Goal: Navigation & Orientation: Find specific page/section

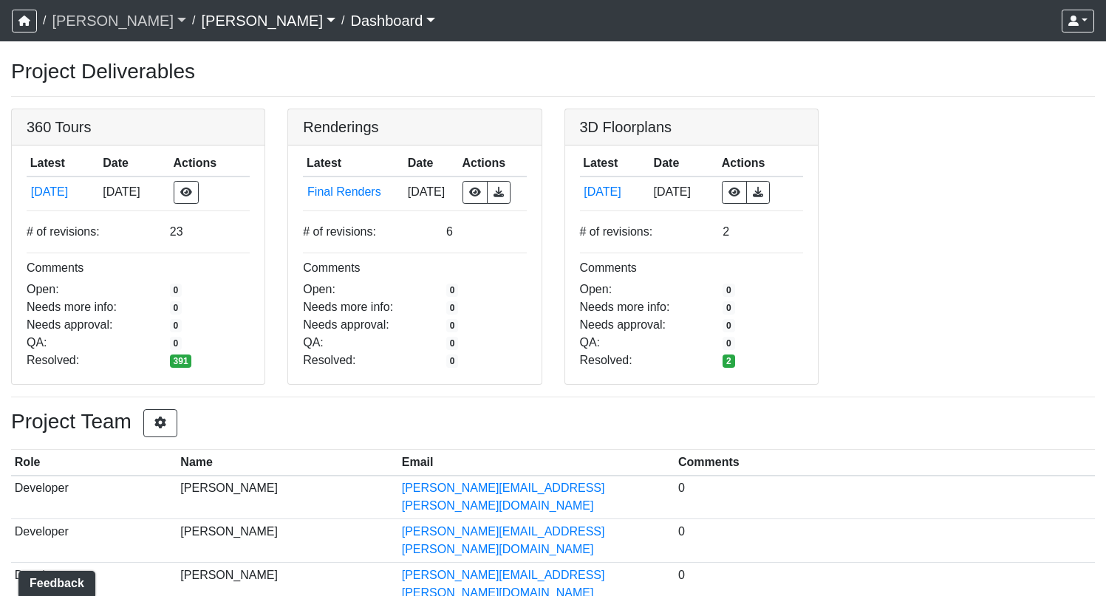
click at [73, 20] on link "[PERSON_NAME]" at bounding box center [119, 21] width 135 height 30
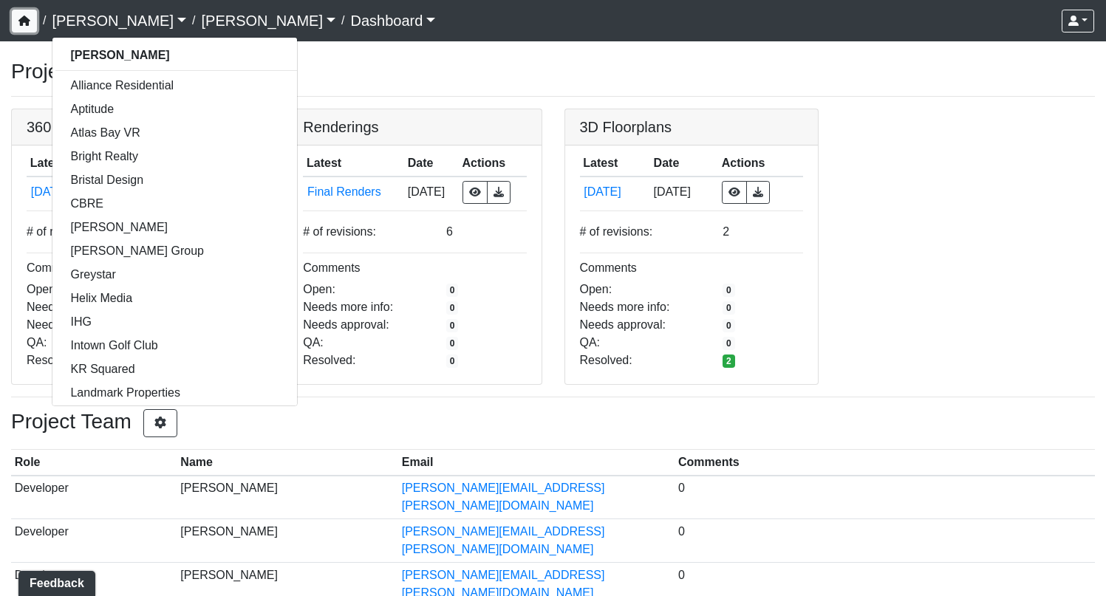
click at [18, 25] on icon "button" at bounding box center [24, 21] width 12 height 10
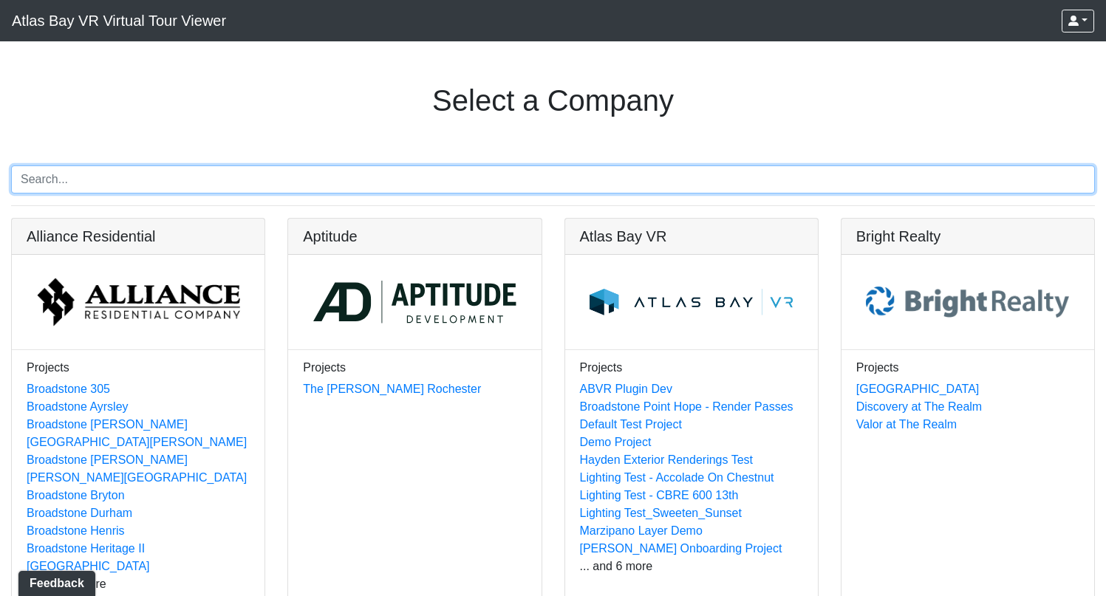
click at [261, 180] on input "Search" at bounding box center [553, 180] width 1084 height 28
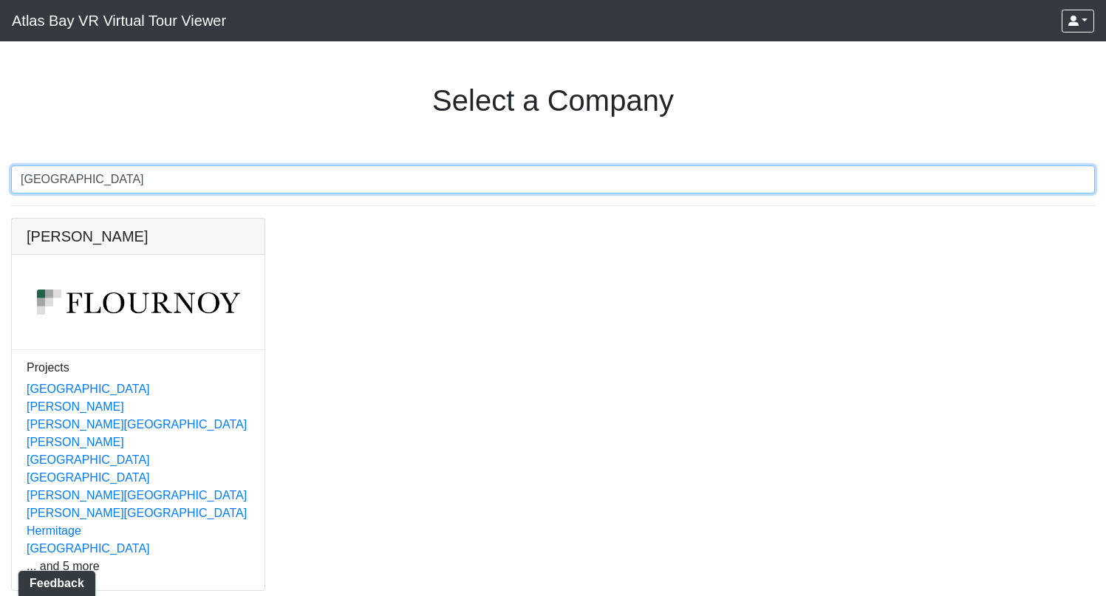
type input "villa rica"
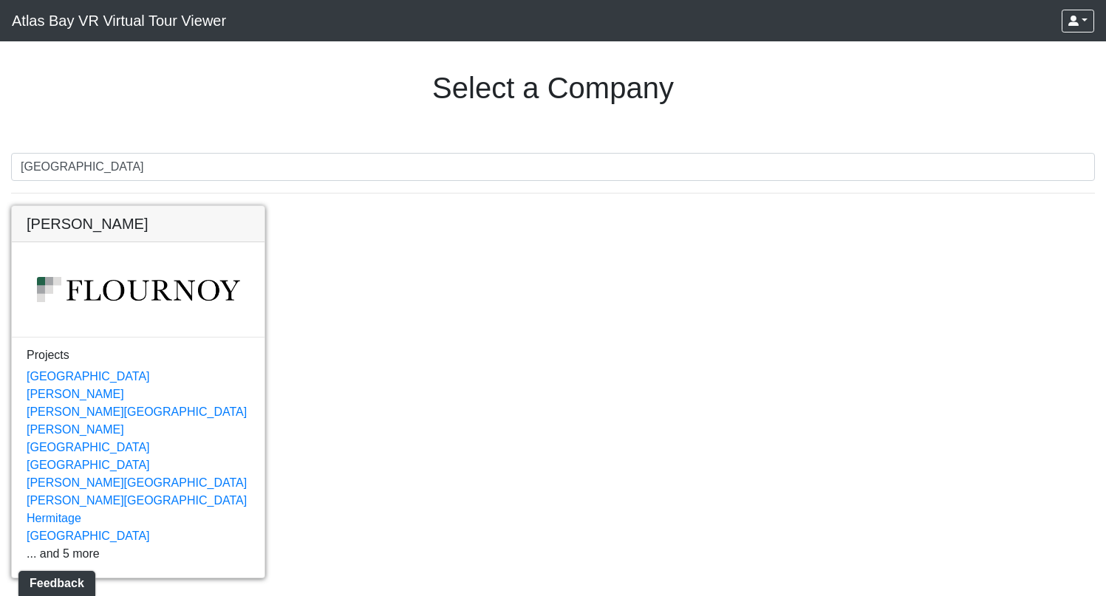
click at [87, 206] on link at bounding box center [138, 206] width 253 height 0
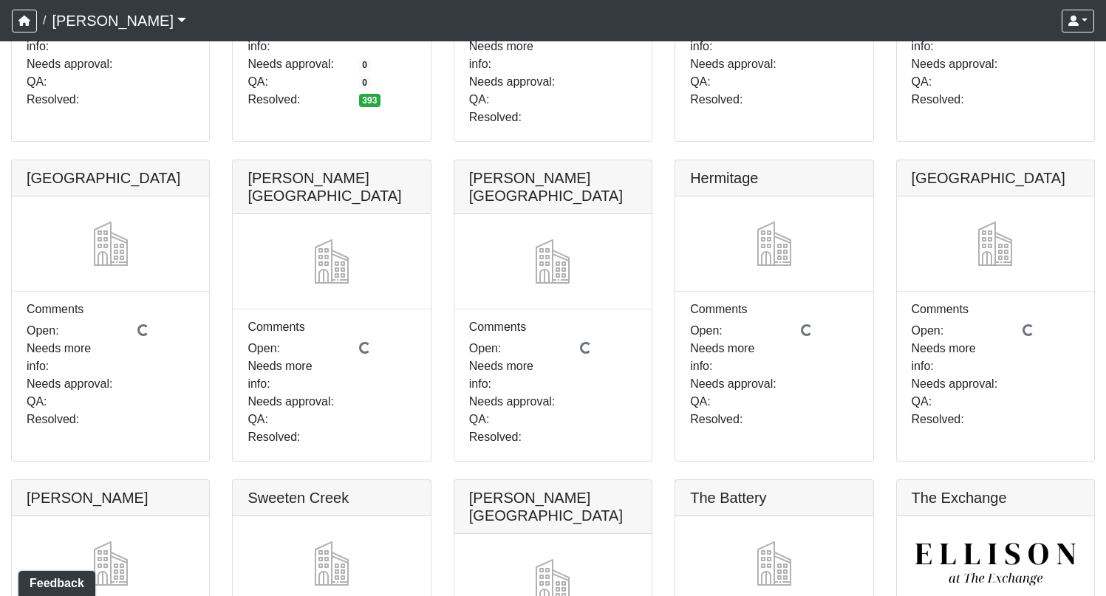
scroll to position [423, 0]
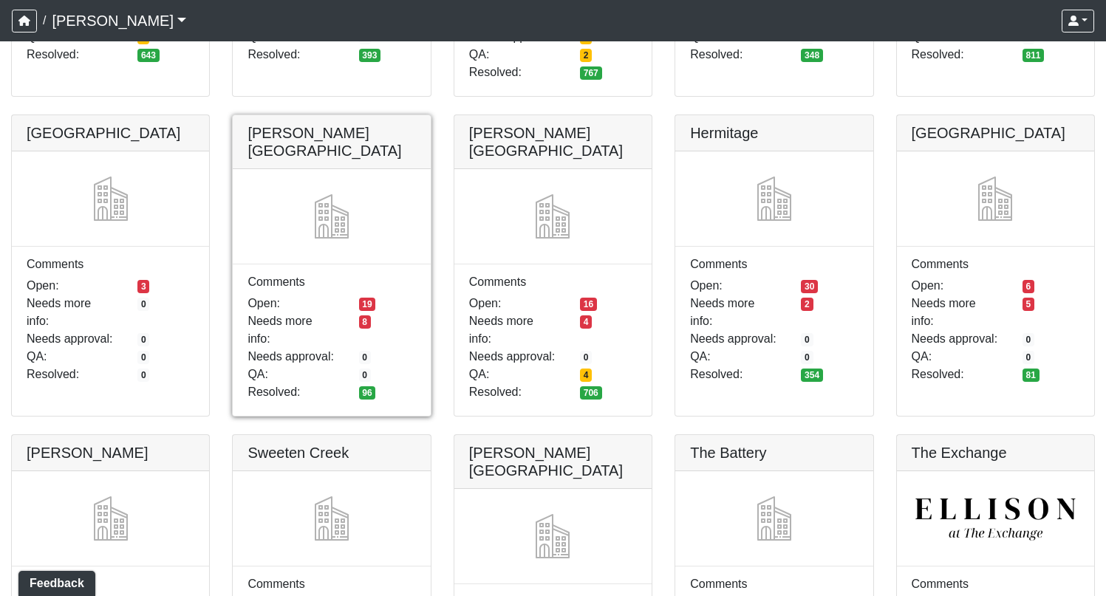
click at [373, 115] on link at bounding box center [331, 115] width 197 height 0
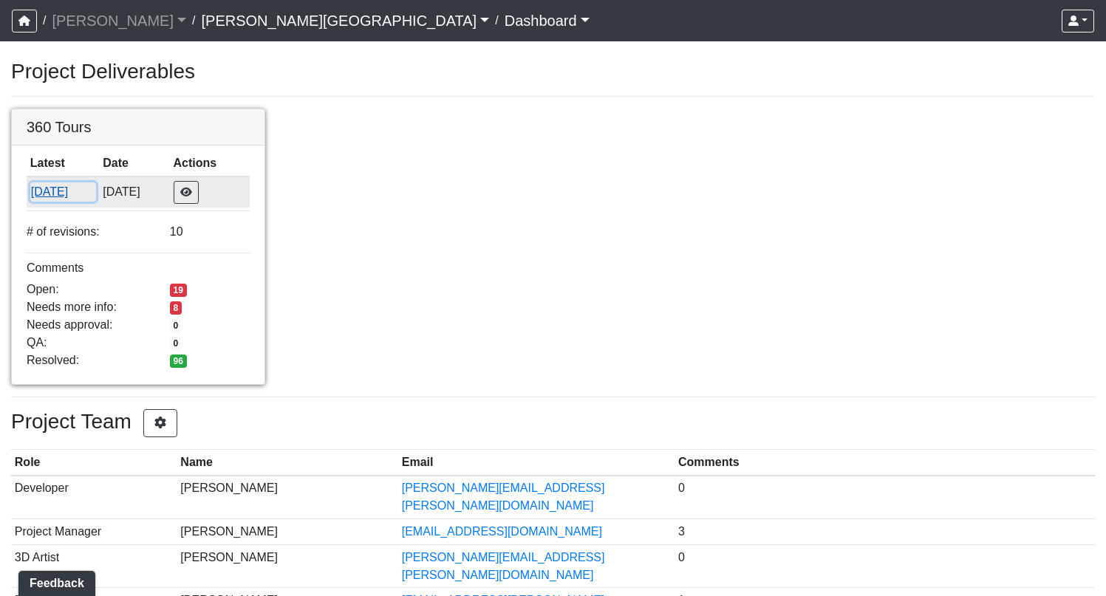
click at [66, 191] on button "10/14/2025" at bounding box center [63, 192] width 66 height 19
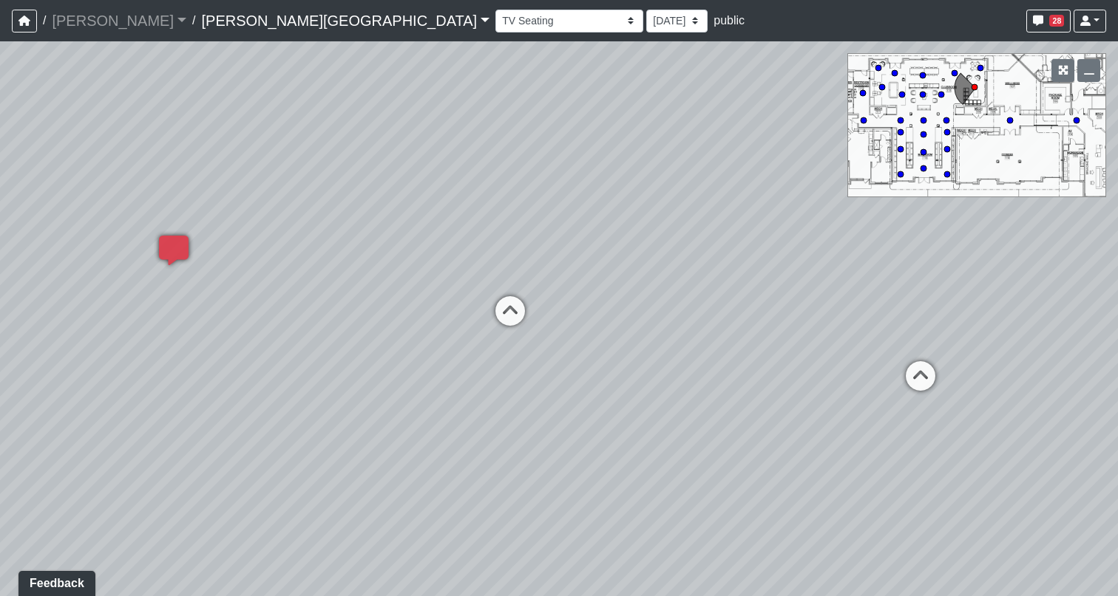
drag, startPoint x: 430, startPoint y: 224, endPoint x: 875, endPoint y: 114, distance: 458.4
click at [875, 114] on div "Loading... Pool Courtyard Entry 1 Loading... Window Seating 1 Loading... Foosba…" at bounding box center [559, 318] width 1118 height 555
click at [252, 243] on icon at bounding box center [269, 257] width 44 height 44
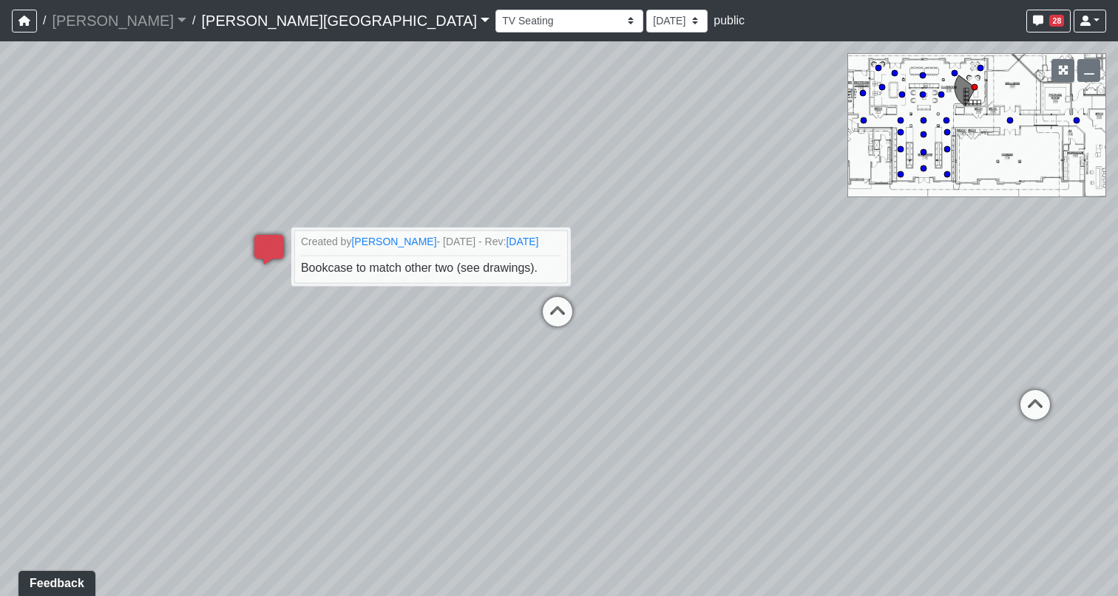
click at [437, 390] on div "Loading... Pool Courtyard Entry 1 Loading... Window Seating 1 Loading... Foosba…" at bounding box center [559, 318] width 1118 height 555
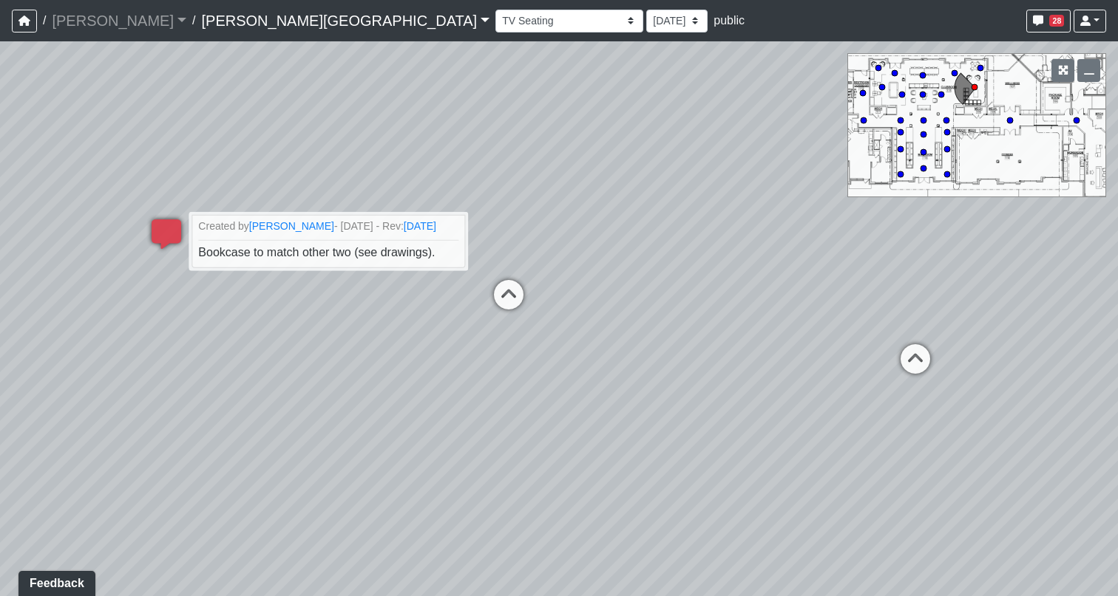
drag, startPoint x: 431, startPoint y: 129, endPoint x: 344, endPoint y: 108, distance: 89.1
click at [344, 108] on div "Loading... Pool Courtyard Entry 1 Loading... Window Seating 1 Loading... Foosba…" at bounding box center [559, 318] width 1118 height 555
click at [1049, 18] on span "28" at bounding box center [1056, 21] width 15 height 12
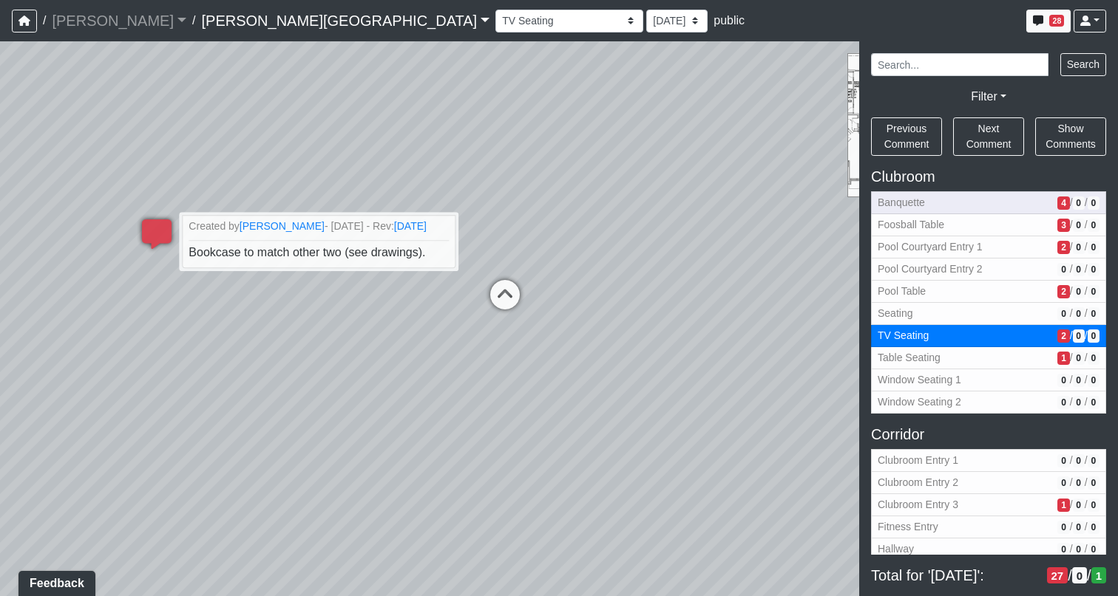
click at [911, 211] on button "Banquette 4 / 0 / 0" at bounding box center [988, 202] width 235 height 23
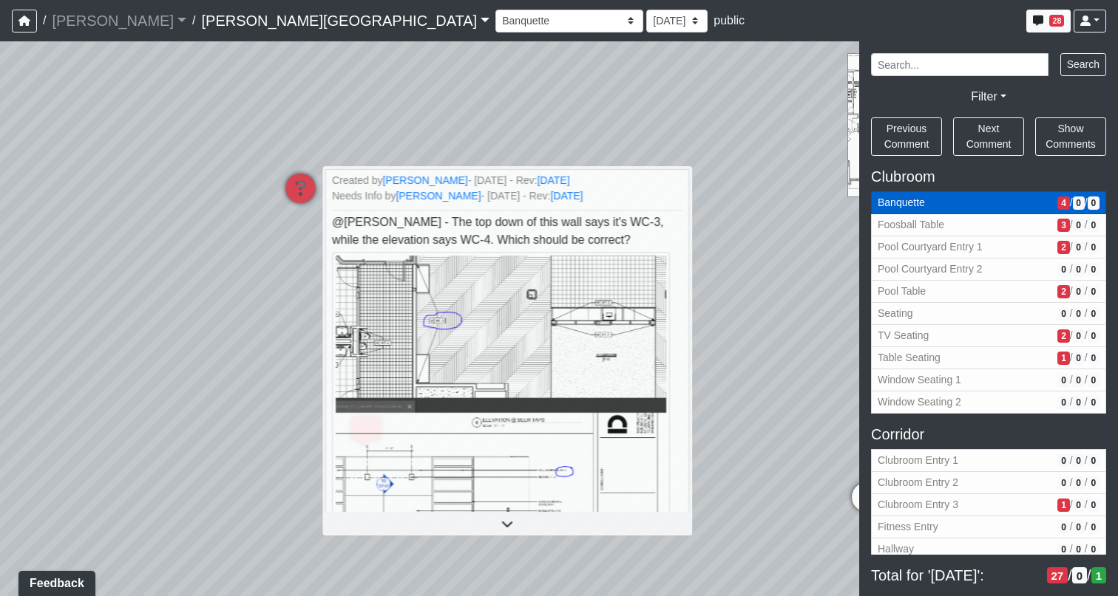
click at [1030, 202] on button "Banquette 4 / 0 / 0" at bounding box center [988, 202] width 235 height 23
click at [776, 231] on div "Loading... Pool Courtyard Entry 1 Loading... Window Seating 1 Loading... Foosba…" at bounding box center [559, 318] width 1118 height 555
click at [597, 121] on div "Loading... Pool Courtyard Entry 1 Loading... Window Seating 1 Loading... Foosba…" at bounding box center [559, 318] width 1118 height 555
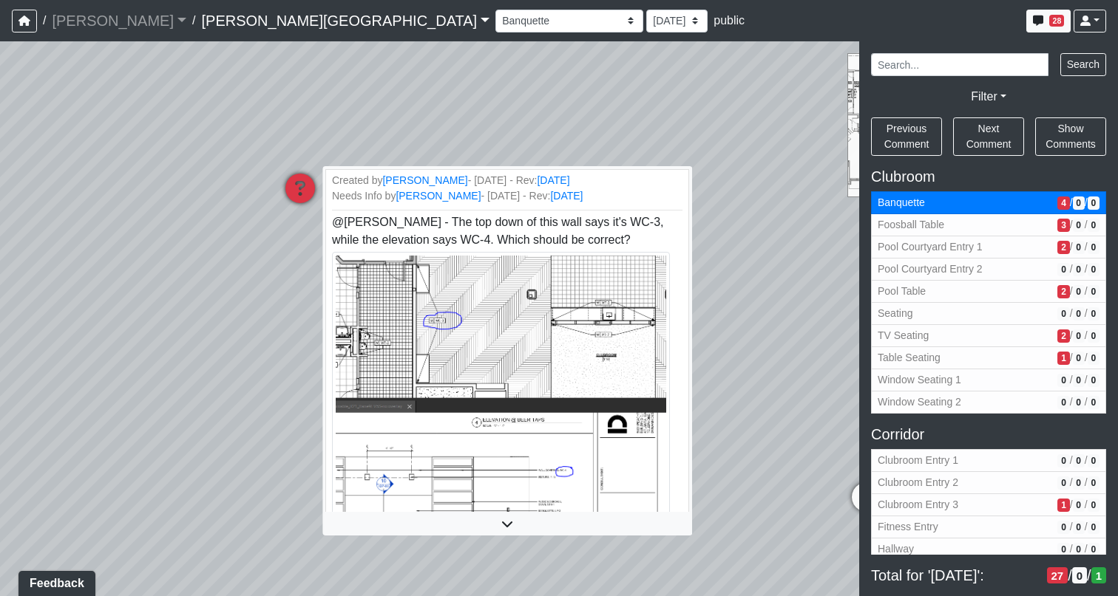
click at [292, 172] on div "Loading... Created by Sean Graefen - 10/8/2025 - Rev: 10/8/2025 Needs Info by S…" at bounding box center [300, 188] width 44 height 44
click at [301, 194] on icon at bounding box center [300, 196] width 44 height 44
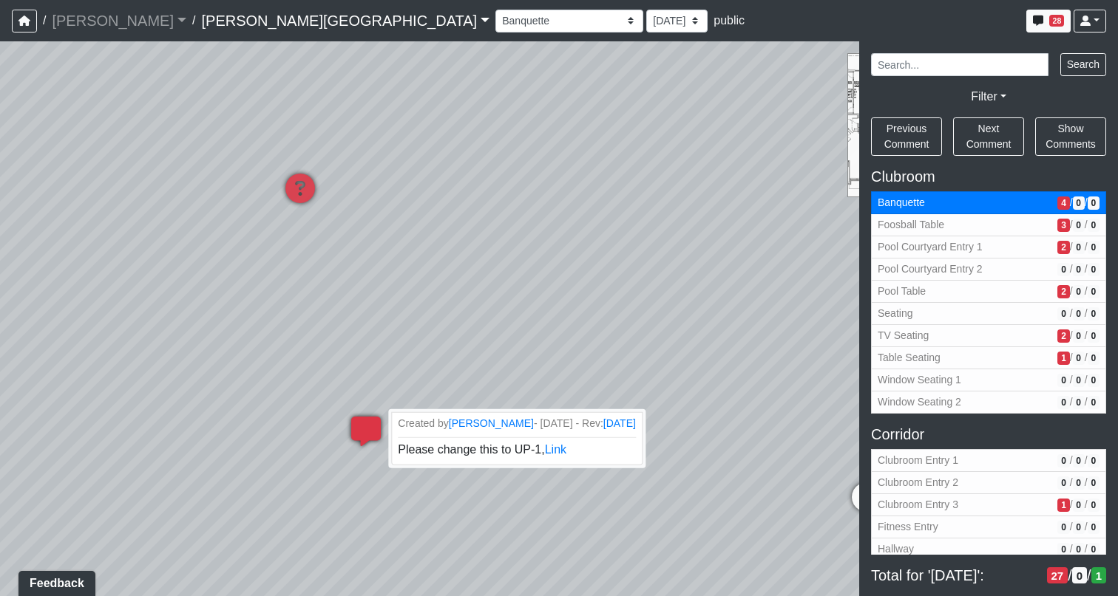
click at [367, 428] on icon at bounding box center [366, 439] width 44 height 44
click at [565, 448] on link "Link" at bounding box center [556, 449] width 22 height 13
click at [912, 228] on span "Foosball Table" at bounding box center [964, 225] width 174 height 16
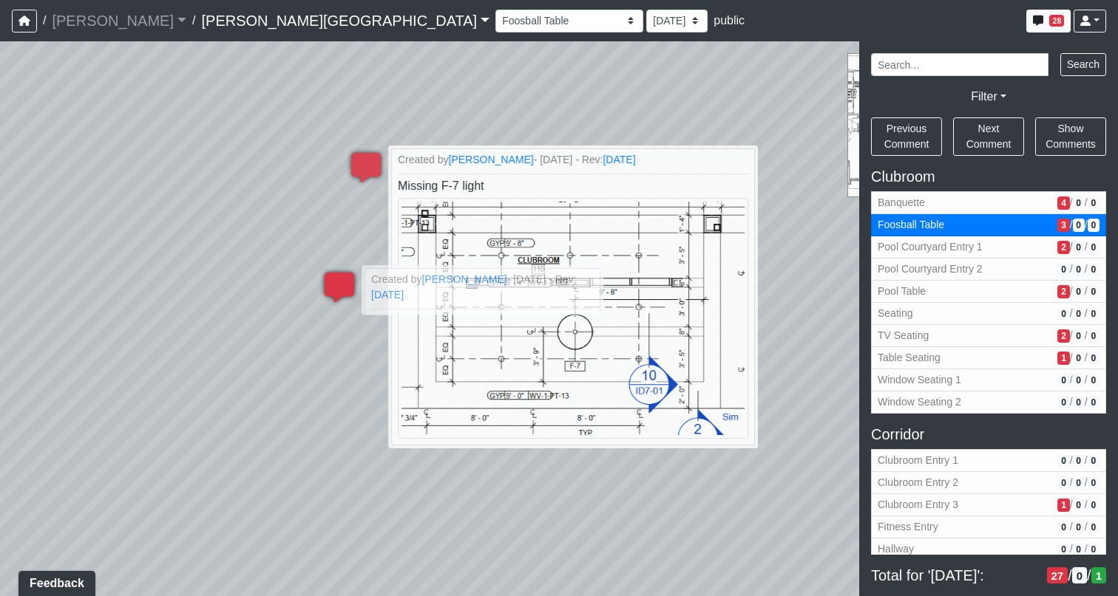
click at [337, 290] on icon at bounding box center [339, 295] width 44 height 44
click at [376, 169] on icon at bounding box center [366, 175] width 44 height 44
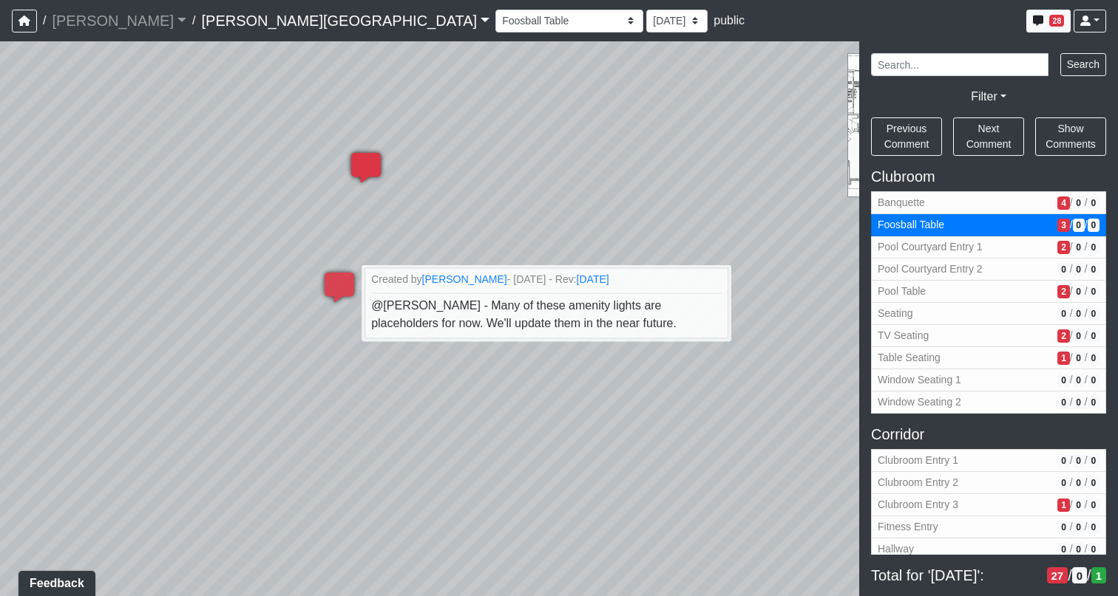
click at [376, 169] on icon at bounding box center [366, 175] width 44 height 44
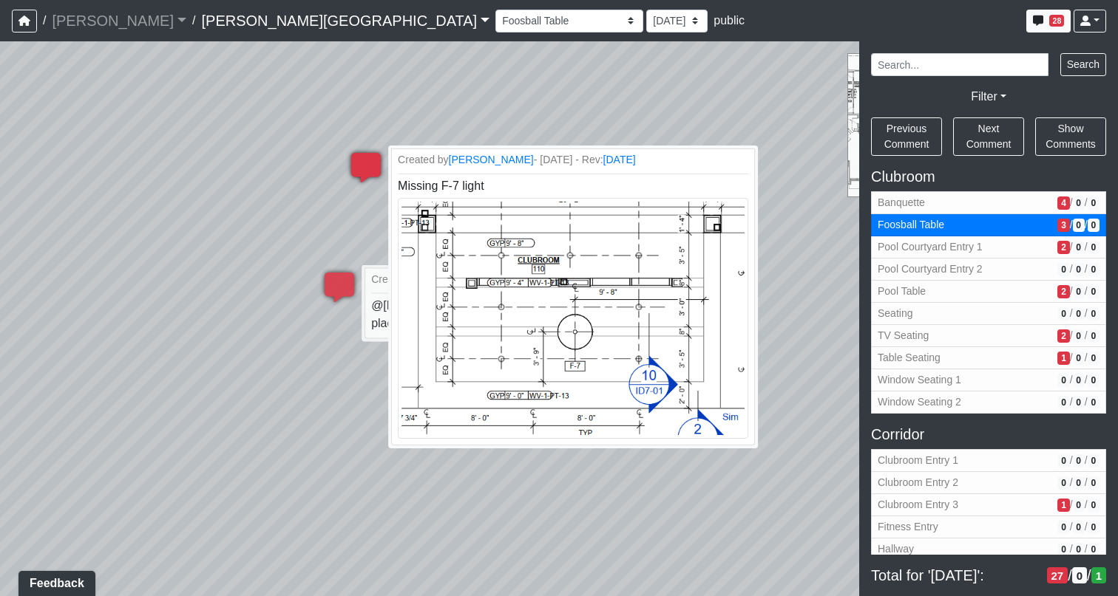
click at [362, 168] on icon at bounding box center [366, 175] width 44 height 44
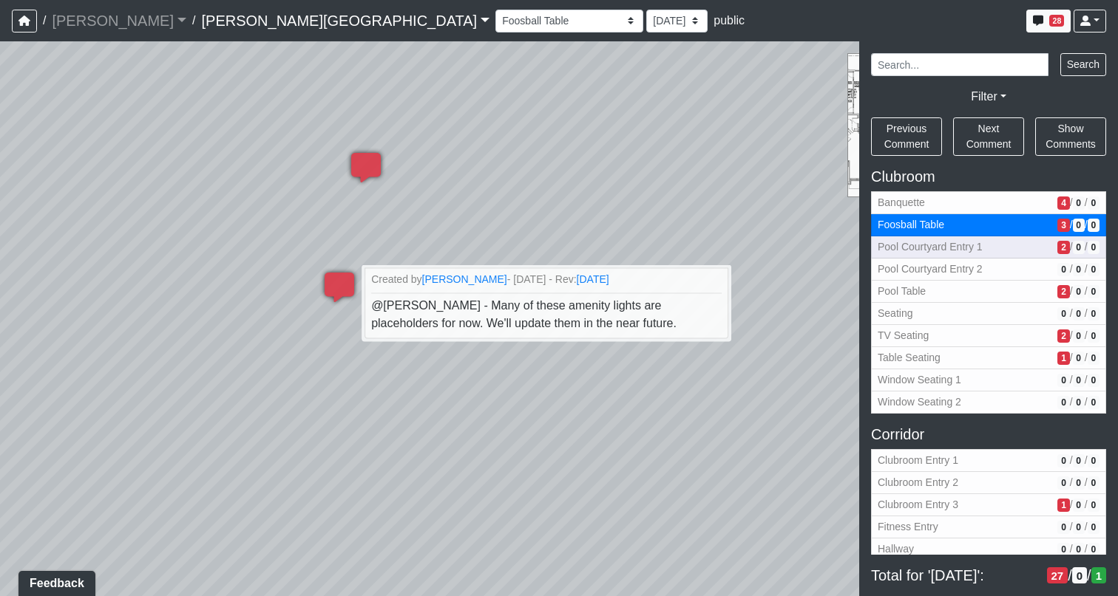
click at [939, 238] on button "Pool Courtyard Entry 1 2 / 0 / 0" at bounding box center [988, 248] width 235 height 22
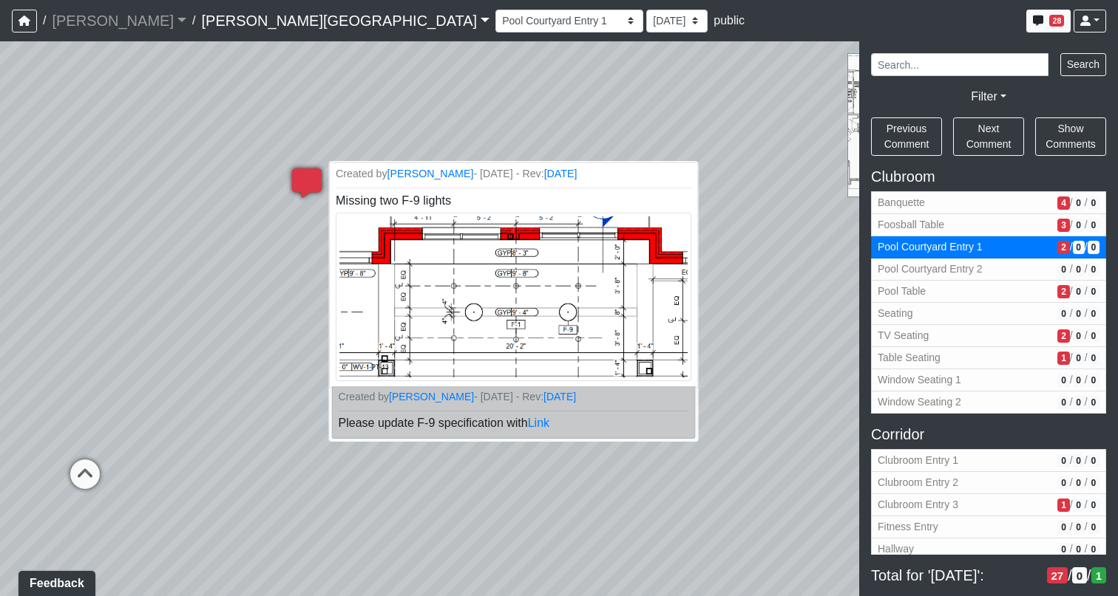
click at [583, 182] on li "Created by Matt Latas - 10/7/2025 - Rev: 10/7/2025 Missing two F-9 lights" at bounding box center [513, 276] width 369 height 226
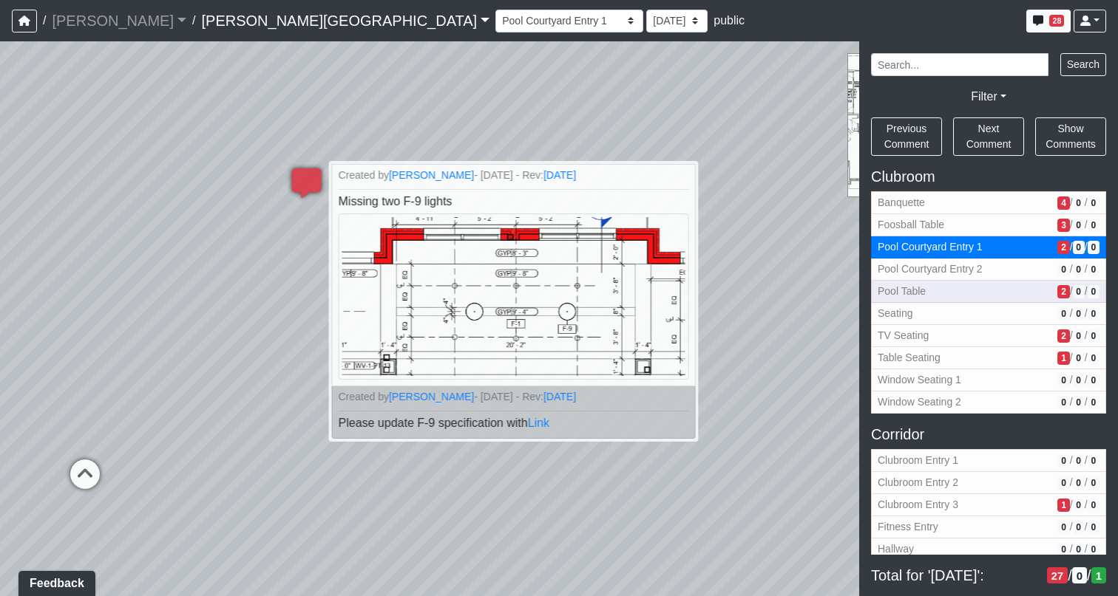
click at [914, 284] on span "Pool Table" at bounding box center [964, 292] width 174 height 16
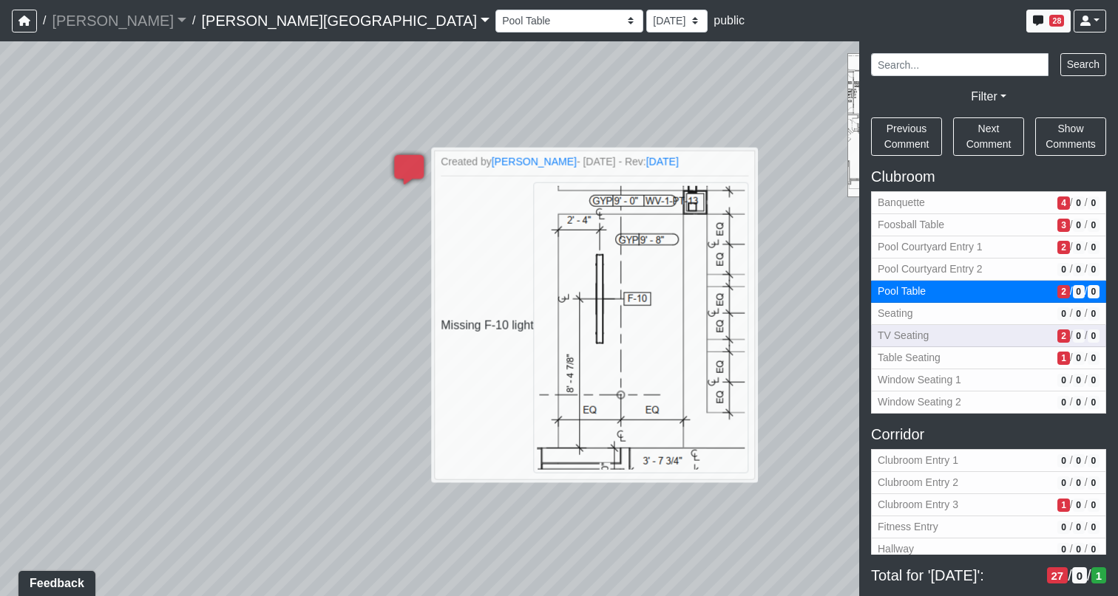
click at [905, 341] on span "TV Seating" at bounding box center [964, 336] width 174 height 16
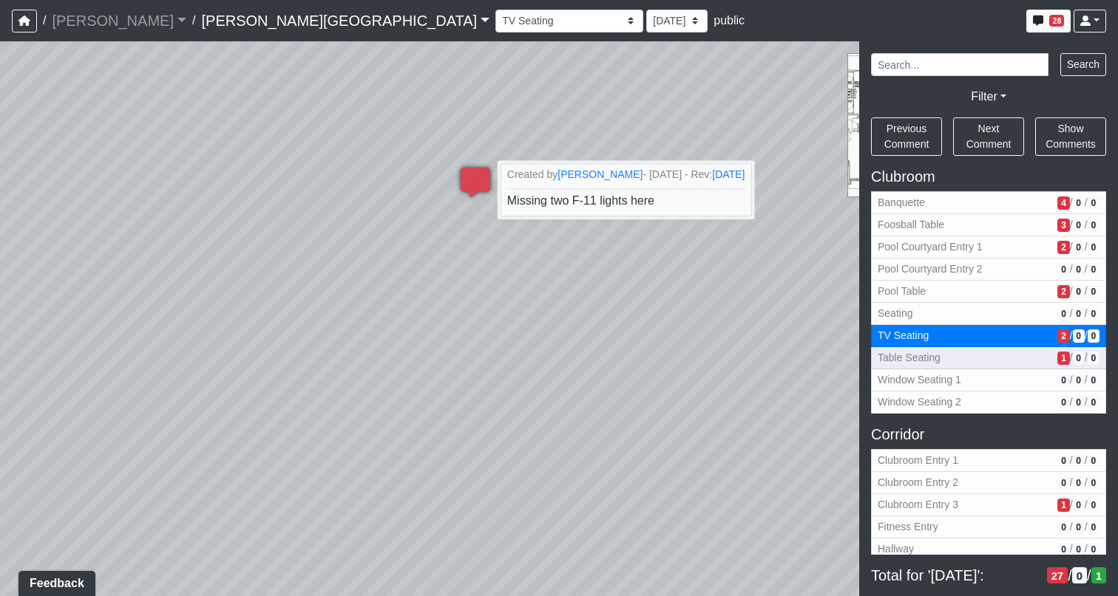
click at [970, 358] on span "Table Seating" at bounding box center [964, 358] width 174 height 16
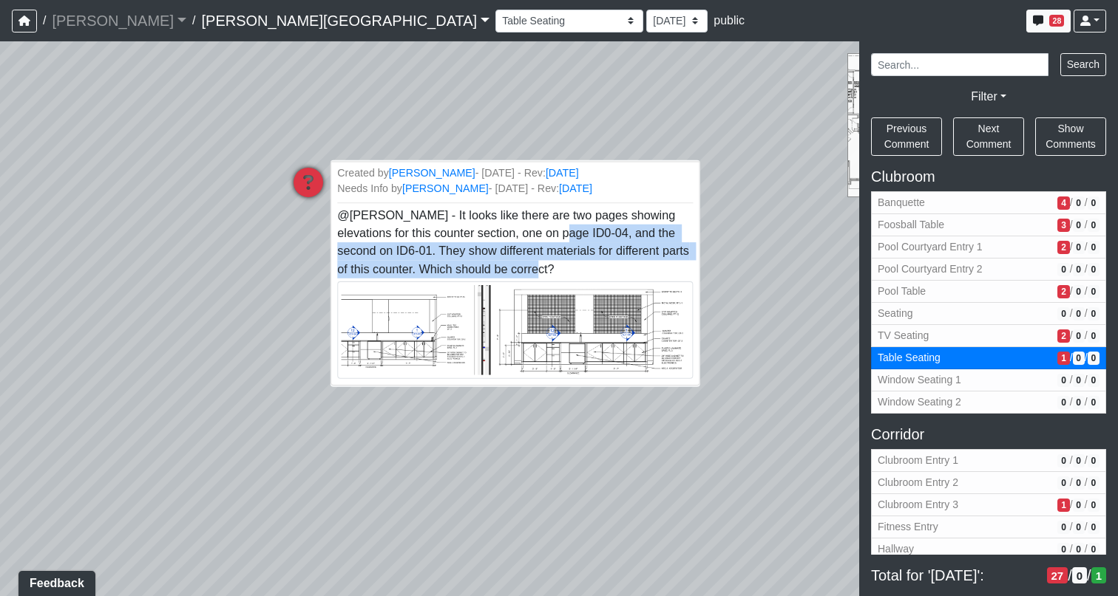
drag, startPoint x: 537, startPoint y: 267, endPoint x: 542, endPoint y: 231, distance: 36.6
click at [542, 231] on li "Created by Sean Graefen - 10/8/2025 - Rev: 10/8/2025 Needs Info by Sean Graefen…" at bounding box center [514, 273] width 369 height 225
click at [953, 508] on span "Clubroom Entry 3" at bounding box center [964, 505] width 174 height 16
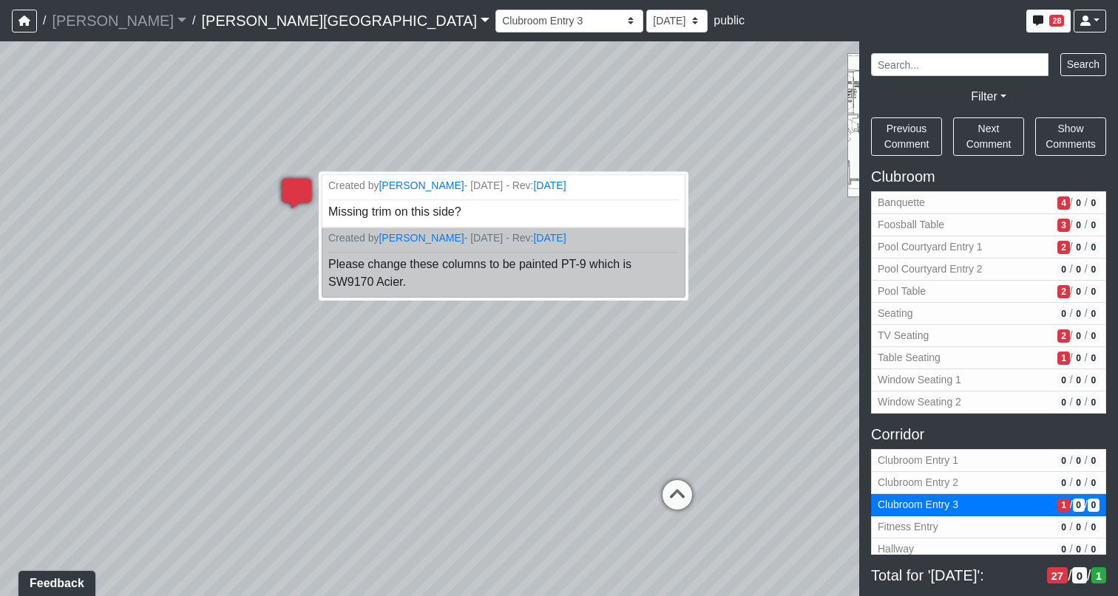
click at [293, 191] on icon at bounding box center [296, 201] width 44 height 44
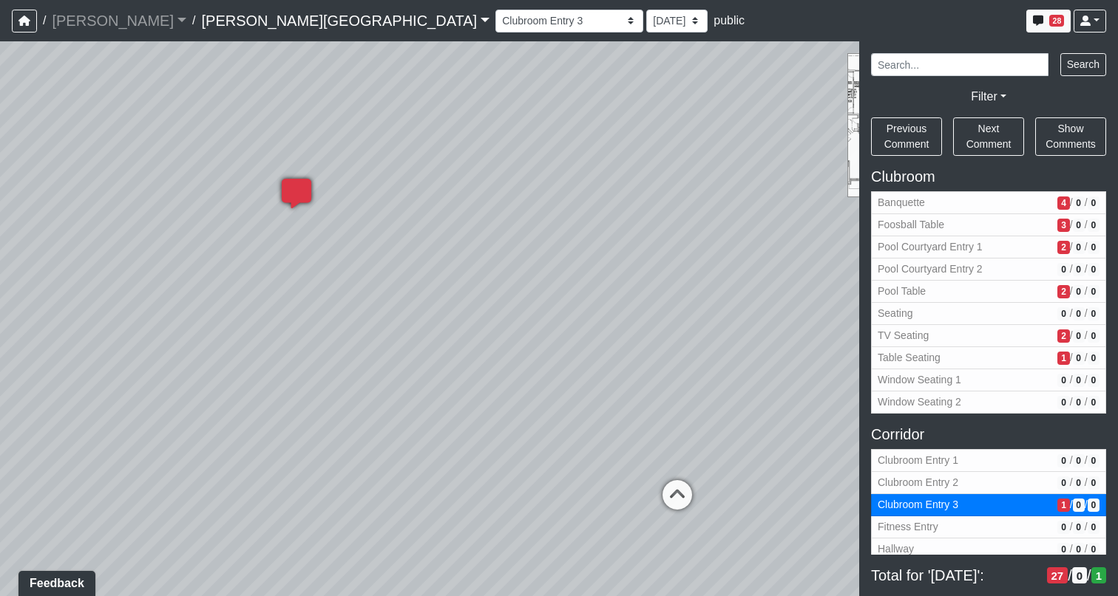
click at [293, 191] on icon at bounding box center [296, 201] width 44 height 44
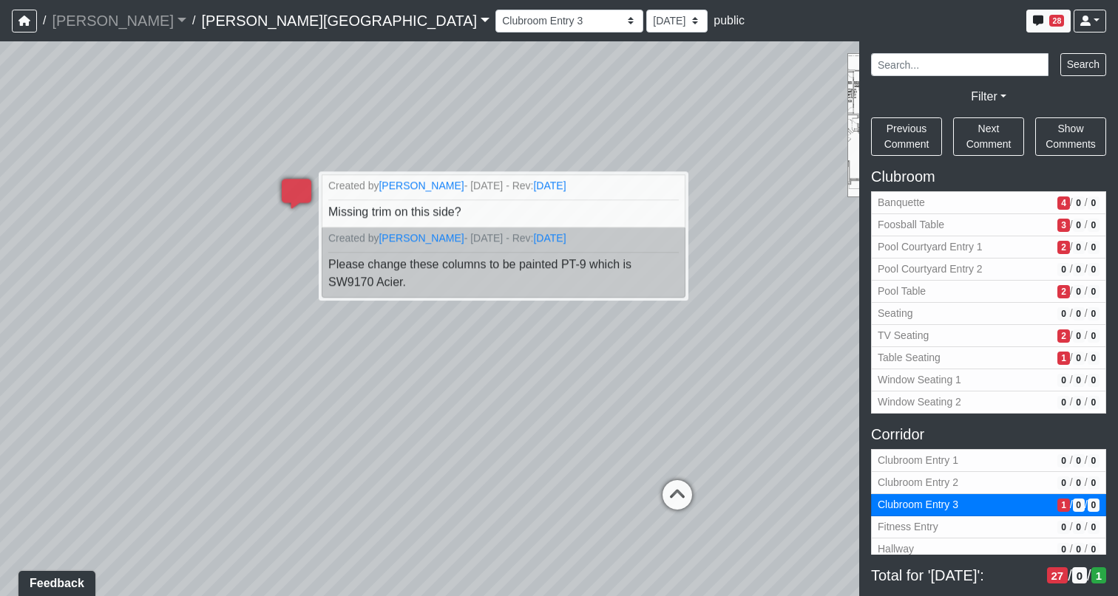
click at [465, 406] on div "Loading... Pool Courtyard Entry 1 Loading... Window Seating 1 Loading... Foosba…" at bounding box center [559, 318] width 1118 height 555
click at [755, 398] on div "Loading... Pool Courtyard Entry 1 Loading... Window Seating 1 Loading... Foosba…" at bounding box center [559, 318] width 1118 height 555
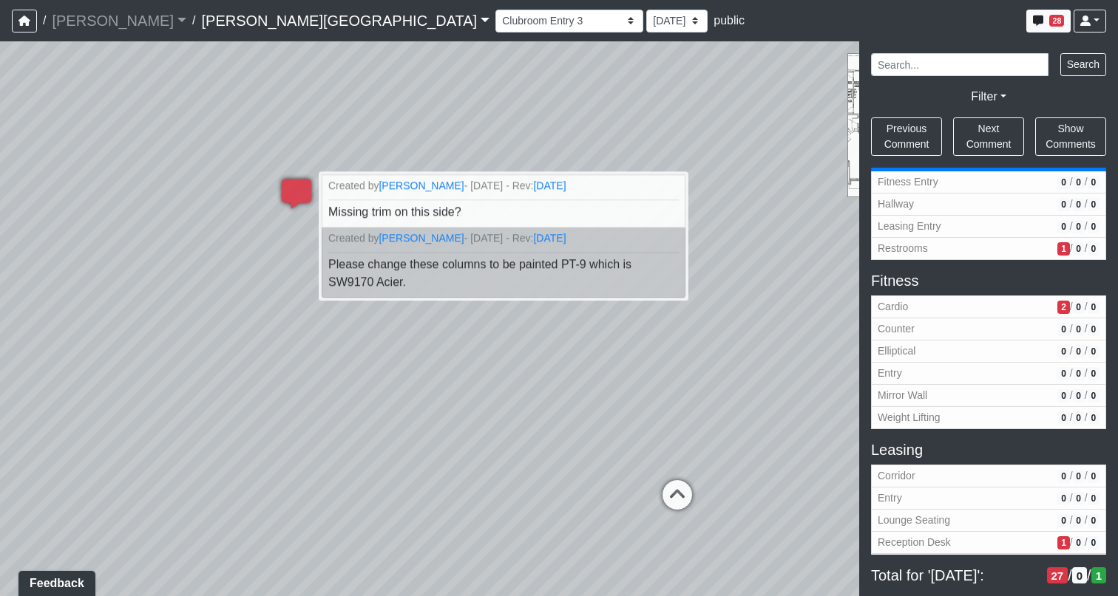
scroll to position [331, 0]
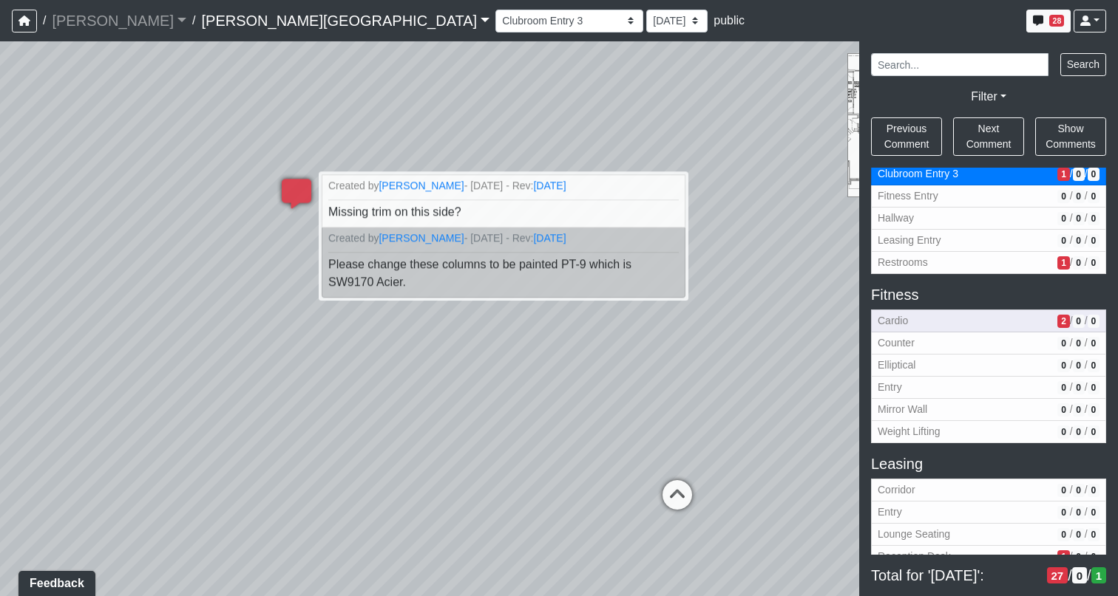
click at [961, 323] on span "Cardio" at bounding box center [964, 321] width 174 height 16
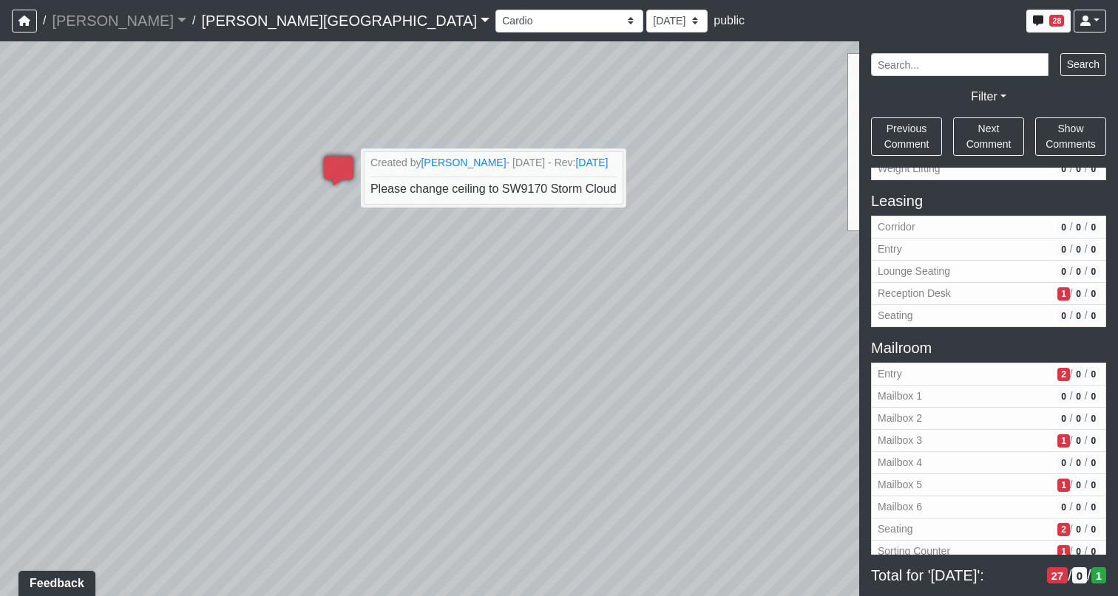
scroll to position [612, 0]
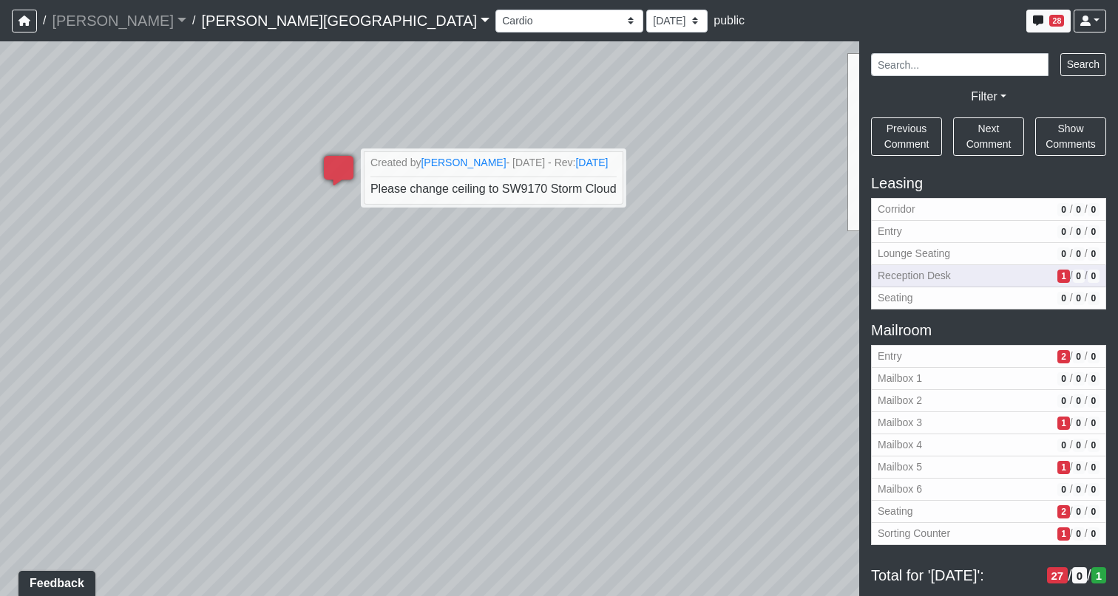
click at [938, 279] on span "Reception Desk" at bounding box center [964, 276] width 174 height 16
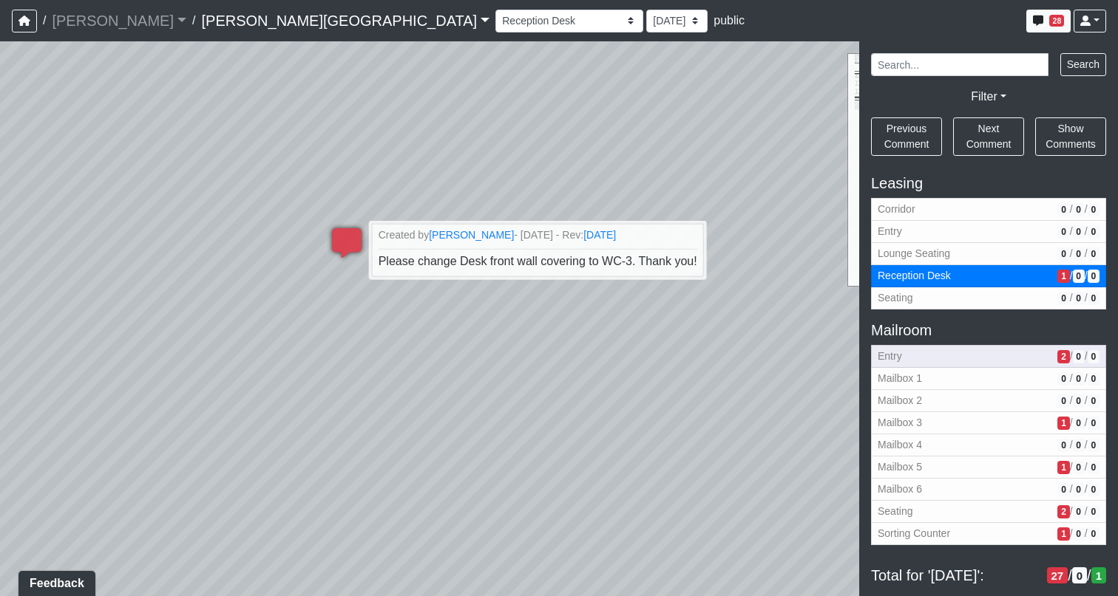
click at [947, 354] on span "Entry" at bounding box center [964, 357] width 174 height 16
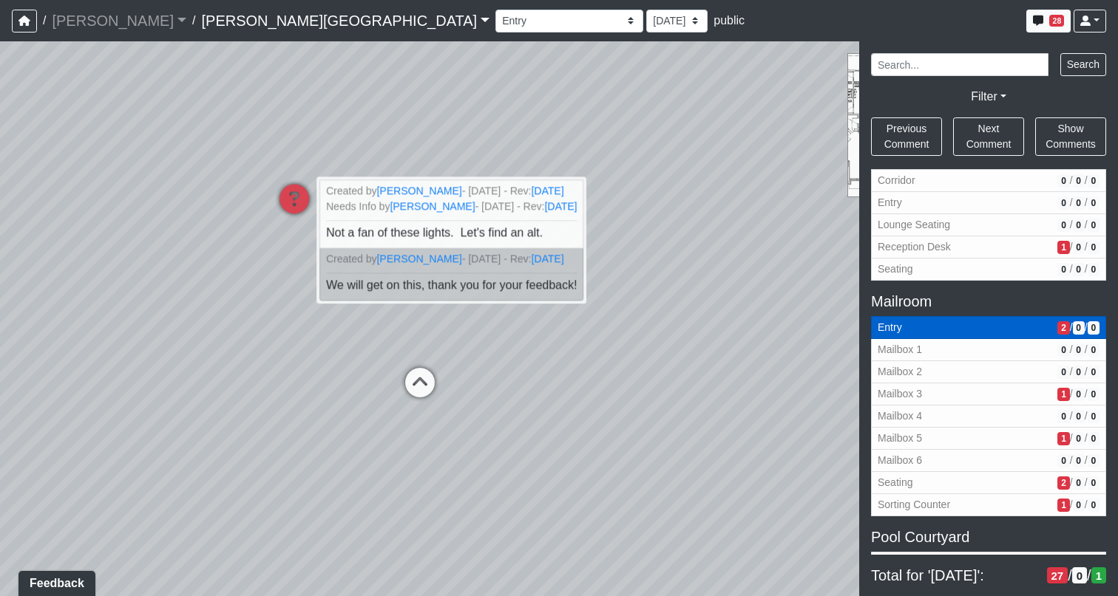
scroll to position [642, 0]
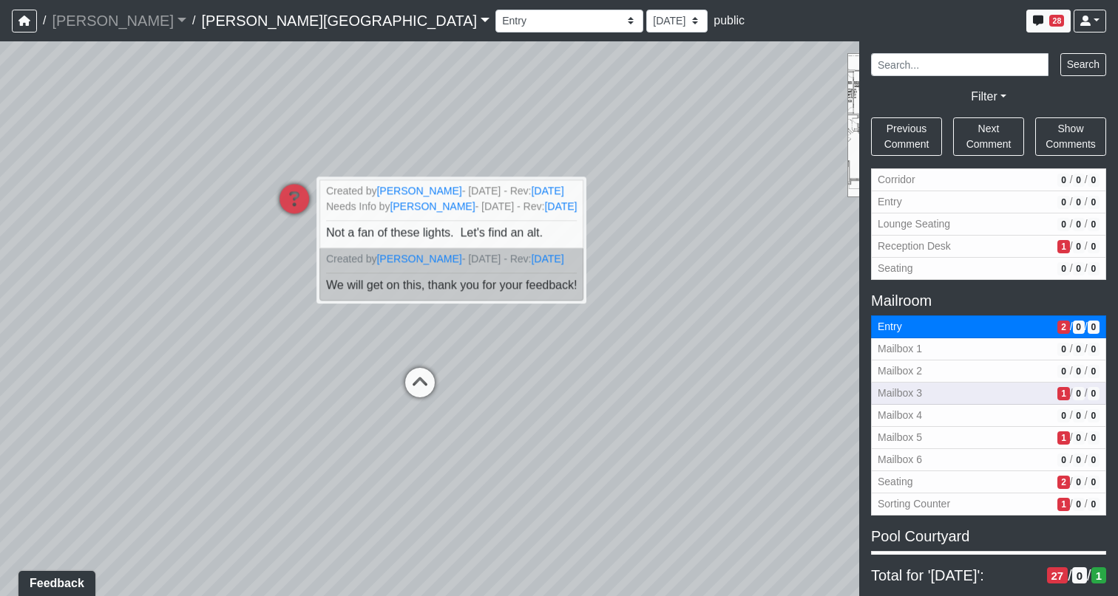
click at [953, 395] on span "Mailbox 3" at bounding box center [964, 394] width 174 height 16
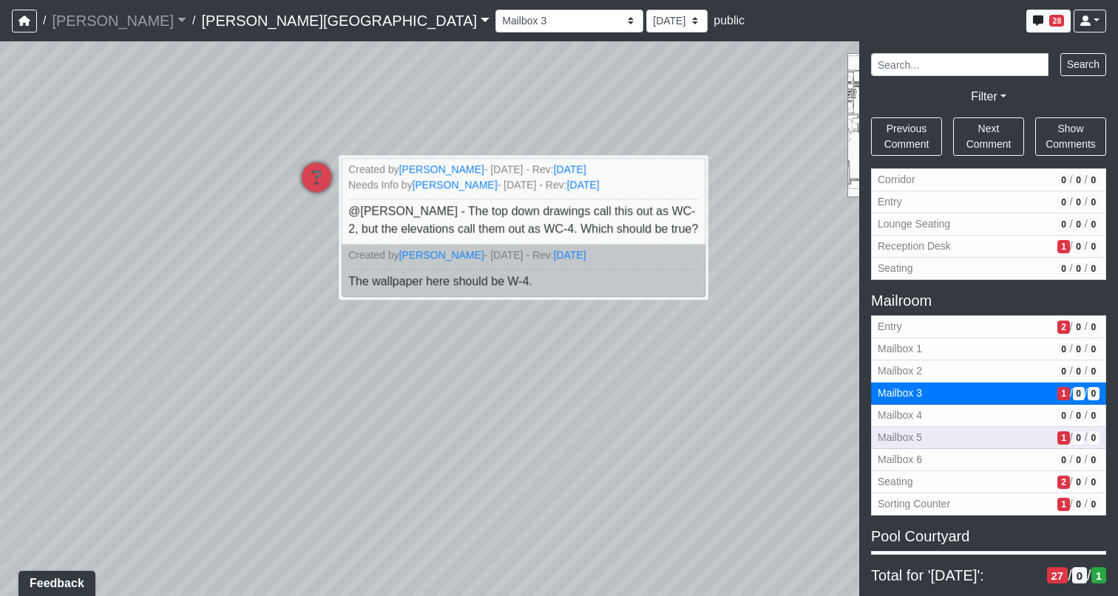
click at [974, 432] on span "Mailbox 5" at bounding box center [964, 438] width 174 height 16
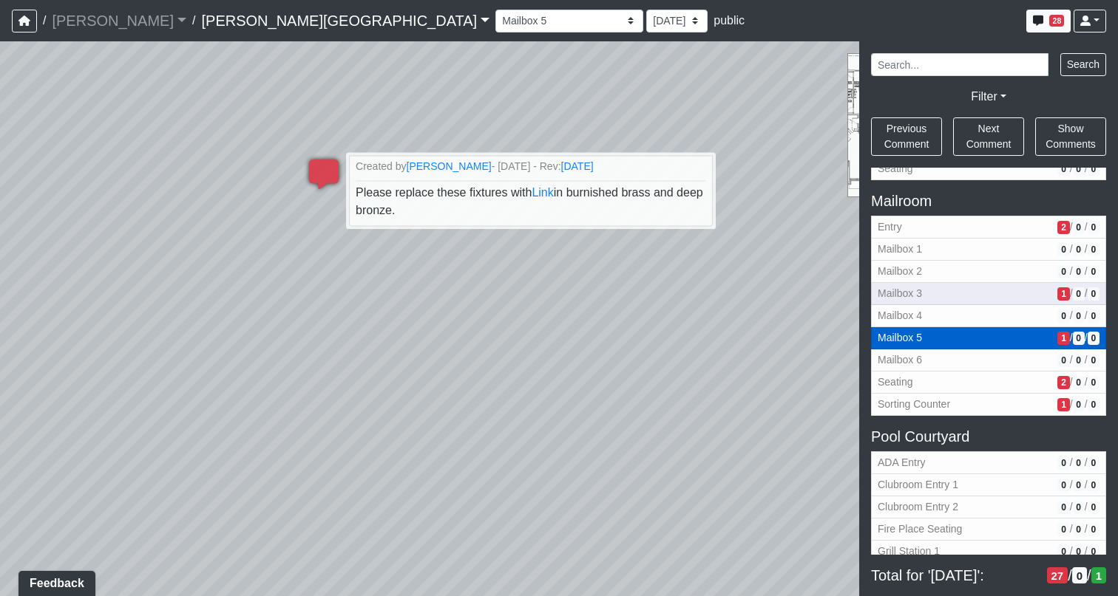
scroll to position [746, 0]
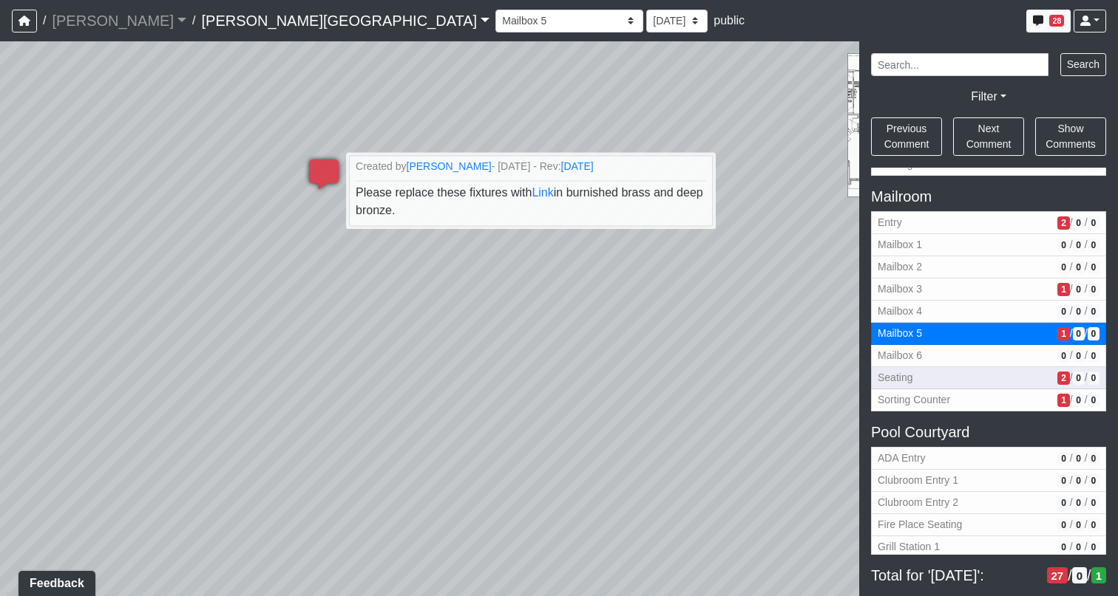
click at [993, 379] on span "Seating" at bounding box center [964, 378] width 174 height 16
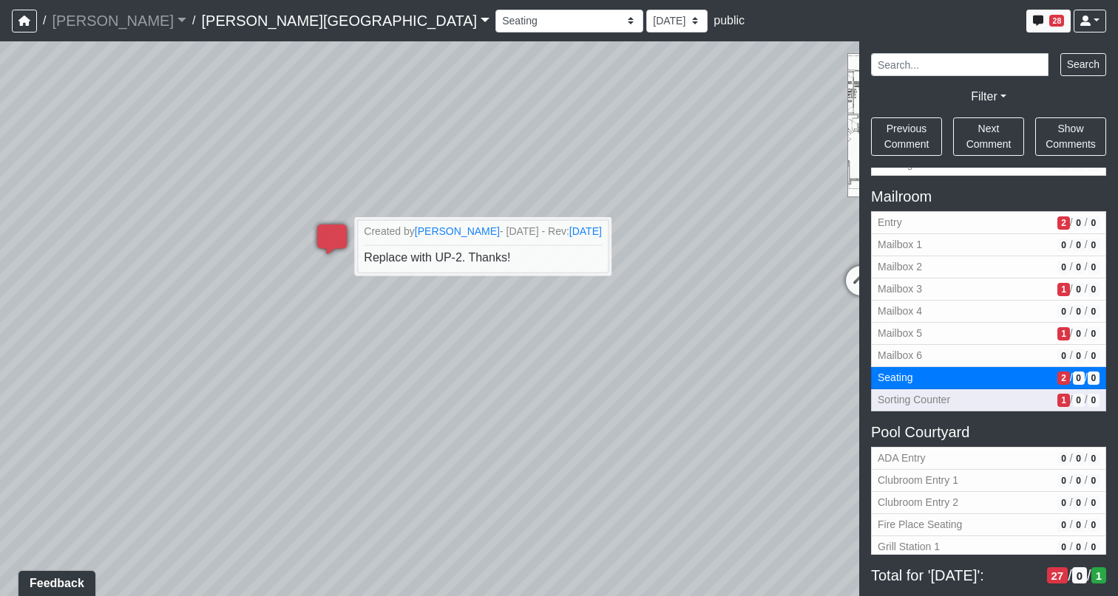
click at [982, 404] on span "Sorting Counter" at bounding box center [964, 400] width 174 height 16
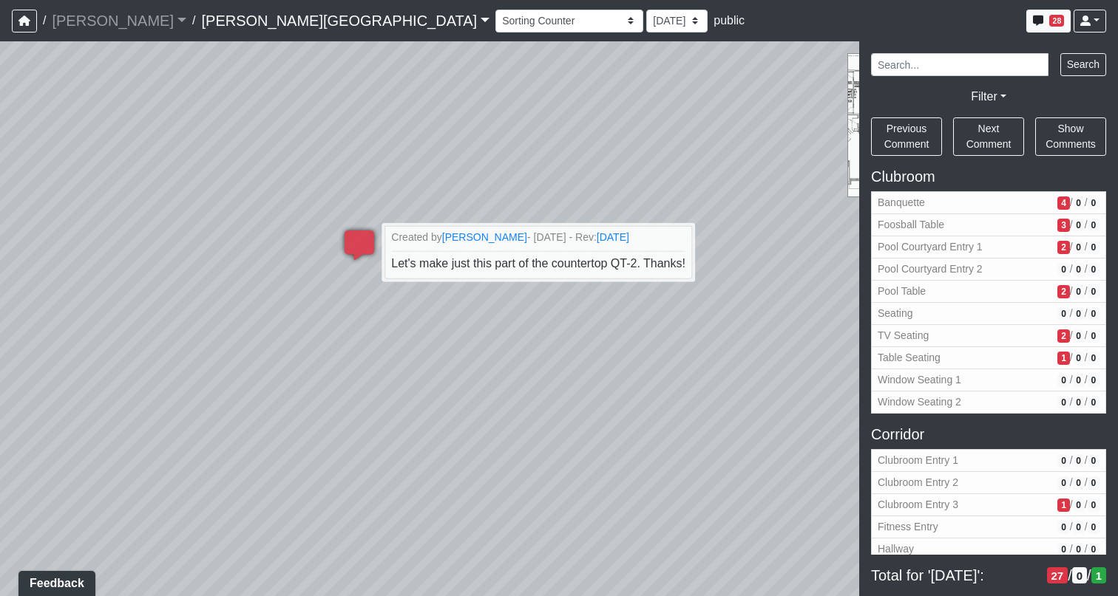
click at [813, 117] on div "Loading... Pool Courtyard Entry 1 Loading... Window Seating 1 Loading... Foosba…" at bounding box center [559, 318] width 1118 height 555
click at [1037, 20] on icon "button" at bounding box center [1038, 21] width 10 height 10
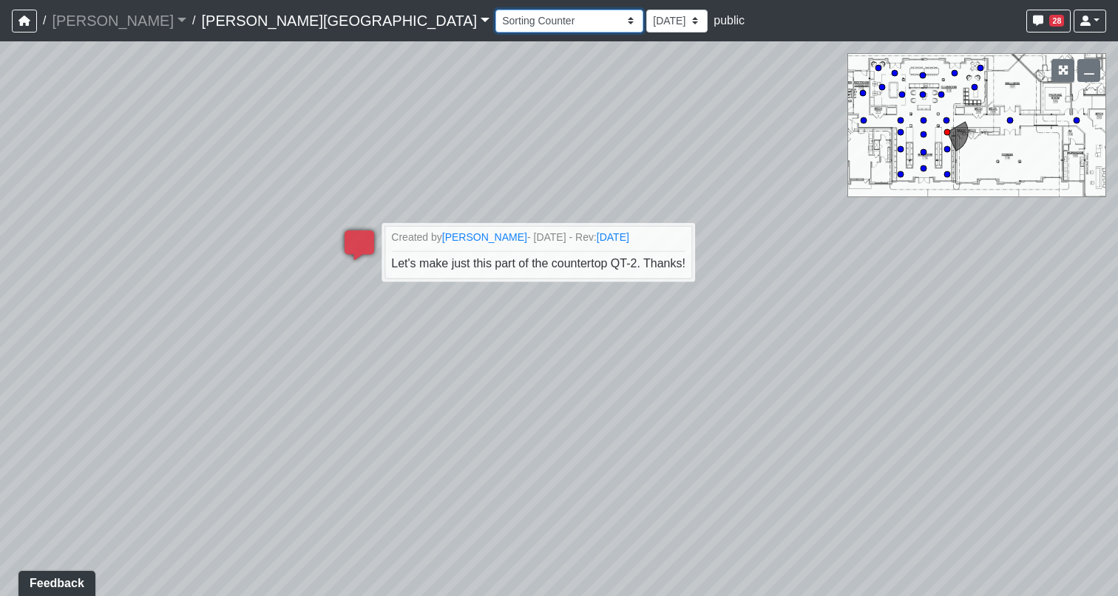
click at [495, 21] on select "Banquette Foosball Table Pool Courtyard Entry 1 Pool Courtyard Entry 2 Pool Tab…" at bounding box center [569, 21] width 148 height 23
click at [495, 10] on select "Banquette Foosball Table Pool Courtyard Entry 1 Pool Courtyard Entry 2 Pool Tab…" at bounding box center [569, 21] width 148 height 23
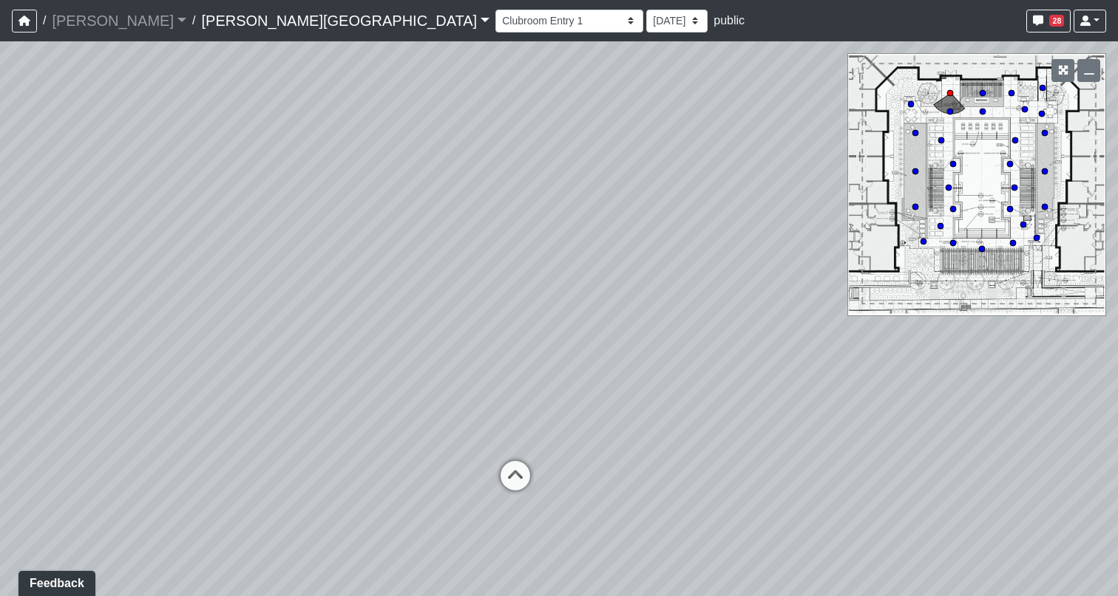
drag, startPoint x: 904, startPoint y: 420, endPoint x: 377, endPoint y: 418, distance: 527.0
click at [377, 418] on div "Loading... Pool Courtyard Entry 1 Loading... Window Seating 1 Loading... Foosba…" at bounding box center [559, 318] width 1118 height 555
drag, startPoint x: 642, startPoint y: 349, endPoint x: 417, endPoint y: 350, distance: 224.7
click at [416, 350] on div "Loading... Pool Courtyard Entry 1 Loading... Window Seating 1 Loading... Foosba…" at bounding box center [559, 318] width 1118 height 555
drag, startPoint x: 966, startPoint y: 545, endPoint x: 647, endPoint y: 376, distance: 360.7
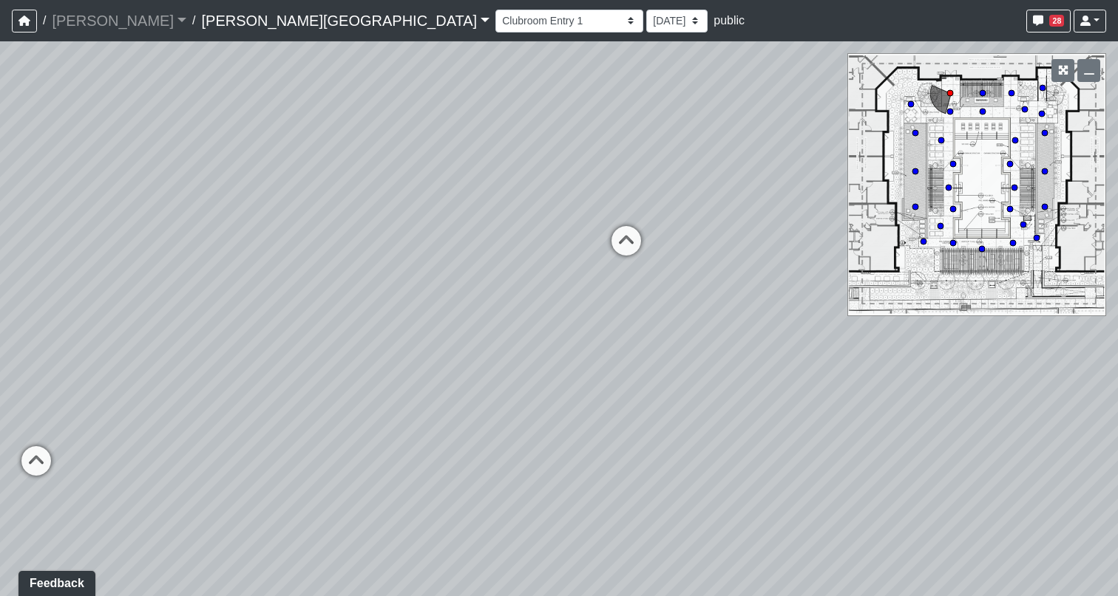
click at [647, 375] on div "Loading... Pool Courtyard Entry 1 Loading... Window Seating 1 Loading... Foosba…" at bounding box center [559, 318] width 1118 height 555
click at [624, 248] on icon at bounding box center [627, 250] width 44 height 44
drag, startPoint x: 366, startPoint y: 375, endPoint x: 995, endPoint y: 344, distance: 629.7
click at [995, 344] on div "Loading... Pool Courtyard Entry 1 Loading... Window Seating 1 Loading... Foosba…" at bounding box center [559, 318] width 1118 height 555
drag, startPoint x: 546, startPoint y: 280, endPoint x: 543, endPoint y: 387, distance: 106.5
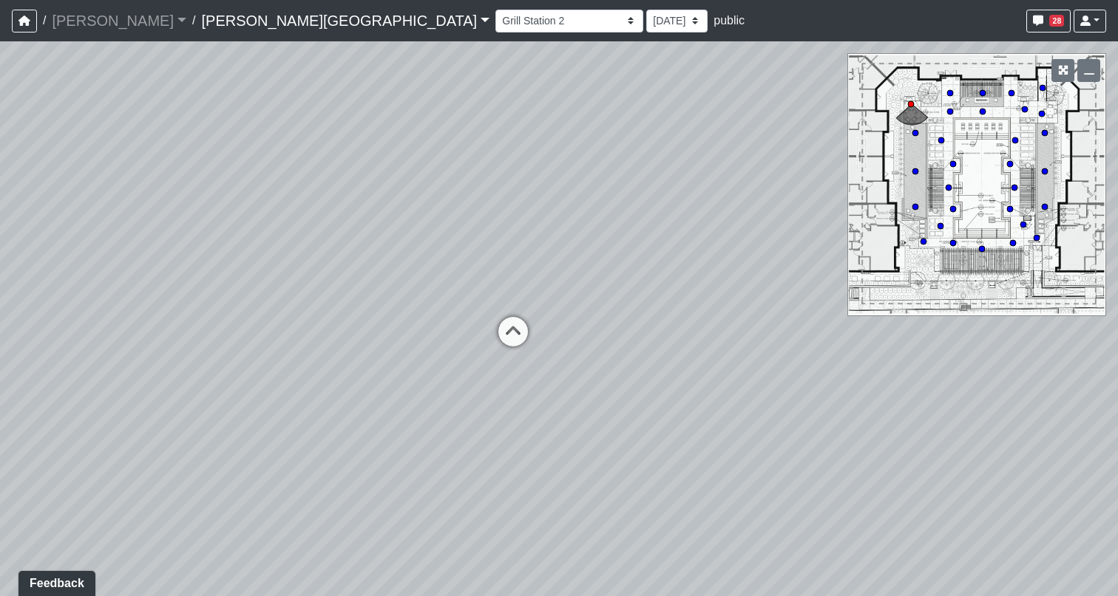
click at [543, 387] on div "Loading... Pool Courtyard Entry 1 Loading... Window Seating 1 Loading... Foosba…" at bounding box center [559, 318] width 1118 height 555
click at [514, 335] on icon at bounding box center [513, 339] width 44 height 44
click at [573, 312] on icon at bounding box center [566, 315] width 44 height 44
drag, startPoint x: 463, startPoint y: 384, endPoint x: 776, endPoint y: 340, distance: 315.7
click at [776, 340] on div "Loading... Pool Courtyard Entry 1 Loading... Window Seating 1 Loading... Foosba…" at bounding box center [559, 318] width 1118 height 555
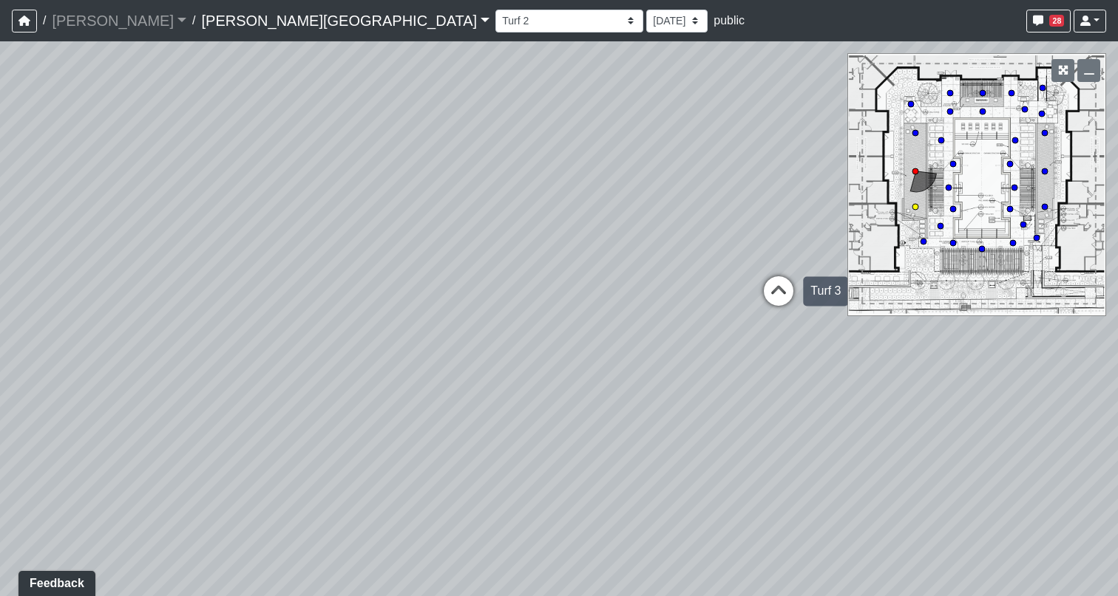
click at [779, 293] on icon at bounding box center [778, 298] width 44 height 44
click at [697, 285] on icon at bounding box center [687, 287] width 44 height 44
drag, startPoint x: 274, startPoint y: 397, endPoint x: 726, endPoint y: 307, distance: 460.4
click at [726, 307] on div "Loading... Pool Courtyard Entry 1 Loading... Window Seating 1 Loading... Foosba…" at bounding box center [559, 318] width 1118 height 555
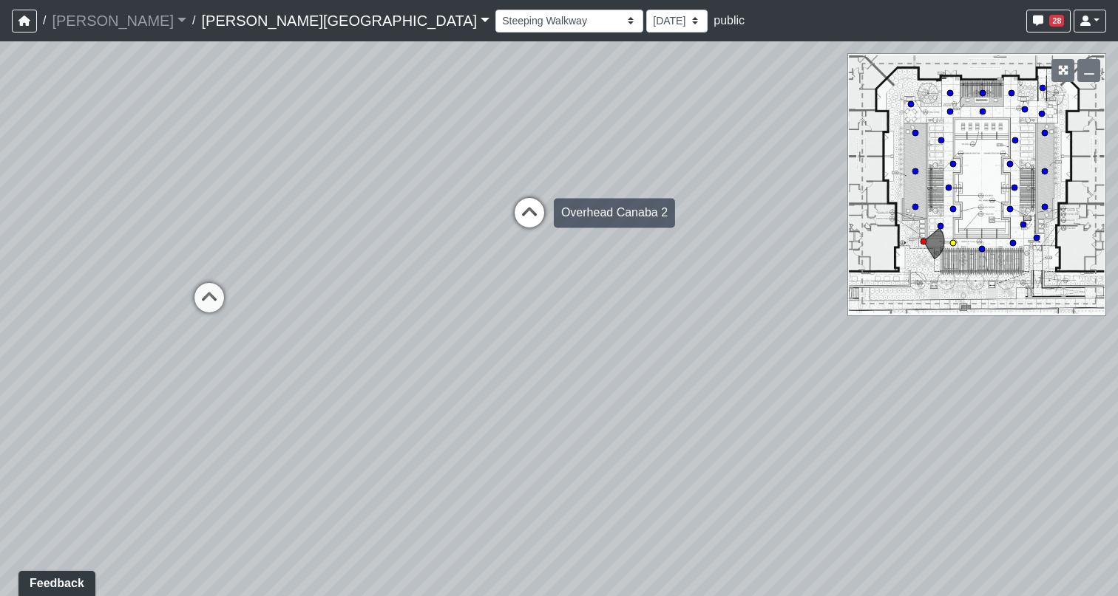
click at [525, 213] on icon at bounding box center [529, 220] width 44 height 44
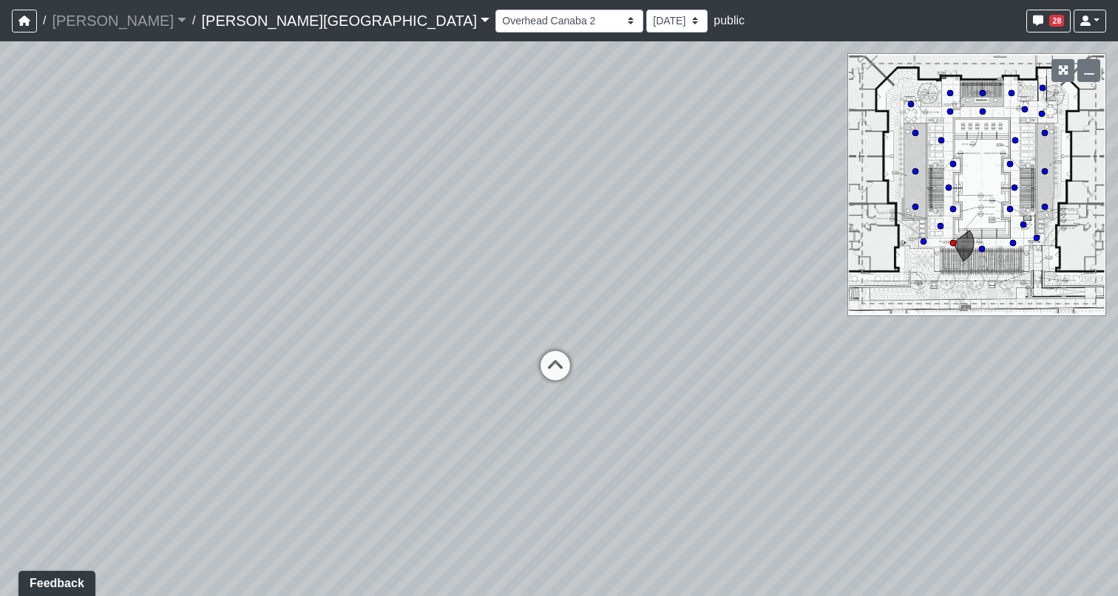
drag, startPoint x: 501, startPoint y: 188, endPoint x: 470, endPoint y: 367, distance: 180.8
click at [470, 367] on div "Loading... Pool Courtyard Entry 1 Loading... Window Seating 1 Loading... Foosba…" at bounding box center [559, 318] width 1118 height 555
click at [554, 366] on icon at bounding box center [553, 370] width 44 height 44
drag, startPoint x: 373, startPoint y: 418, endPoint x: 809, endPoint y: 387, distance: 438.0
click at [809, 387] on div "Loading... Pool Courtyard Entry 1 Loading... Window Seating 1 Loading... Foosba…" at bounding box center [559, 318] width 1118 height 555
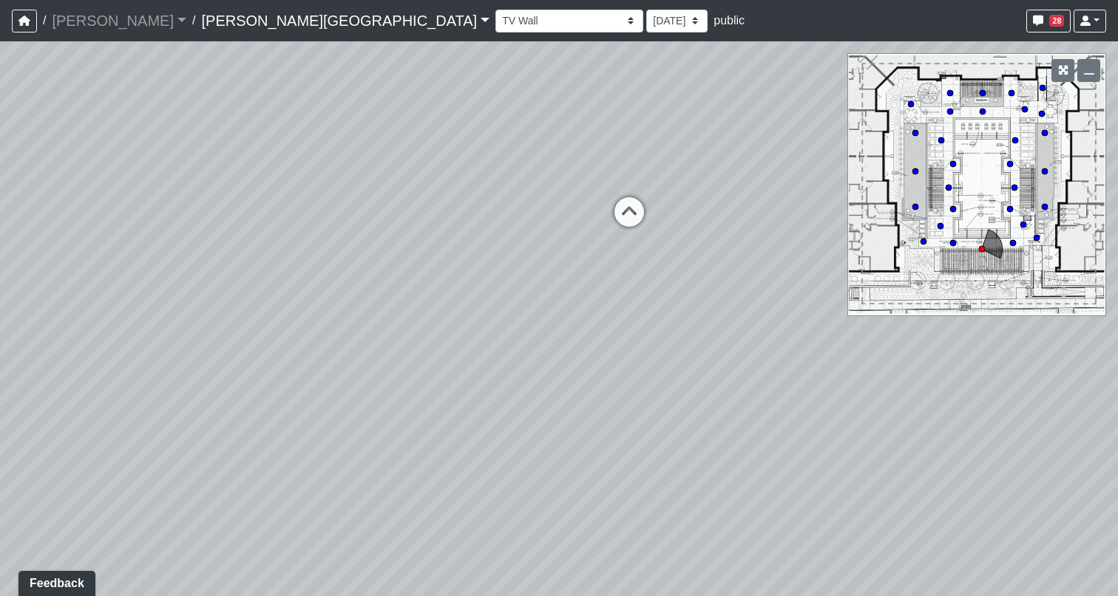
drag, startPoint x: 559, startPoint y: 467, endPoint x: 432, endPoint y: 384, distance: 152.7
click at [432, 383] on div "Loading... Pool Courtyard Entry 1 Loading... Window Seating 1 Loading... Foosba…" at bounding box center [559, 318] width 1118 height 555
click at [495, 16] on select "Banquette Foosball Table Pool Courtyard Entry 1 Pool Courtyard Entry 2 Pool Tab…" at bounding box center [569, 21] width 148 height 23
click at [495, 10] on select "Banquette Foosball Table Pool Courtyard Entry 1 Pool Courtyard Entry 2 Pool Tab…" at bounding box center [569, 21] width 148 height 23
drag, startPoint x: 528, startPoint y: 332, endPoint x: 378, endPoint y: 326, distance: 150.2
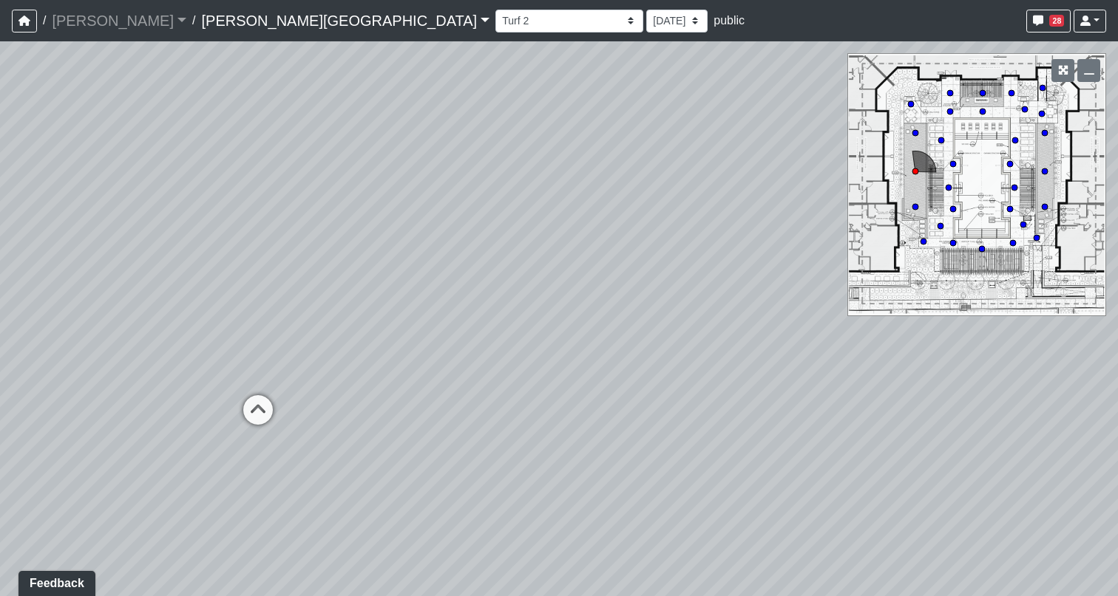
click at [378, 326] on div "Loading... Pool Courtyard Entry 1 Loading... Window Seating 1 Loading... Foosba…" at bounding box center [559, 318] width 1118 height 555
click at [948, 191] on icon at bounding box center [948, 187] width 7 height 7
click at [940, 228] on circle at bounding box center [940, 226] width 6 height 6
drag, startPoint x: 763, startPoint y: 369, endPoint x: 756, endPoint y: 296, distance: 73.5
click at [756, 296] on div "Loading... Pool Courtyard Entry 1 Loading... Window Seating 1 Loading... Foosba…" at bounding box center [559, 318] width 1118 height 555
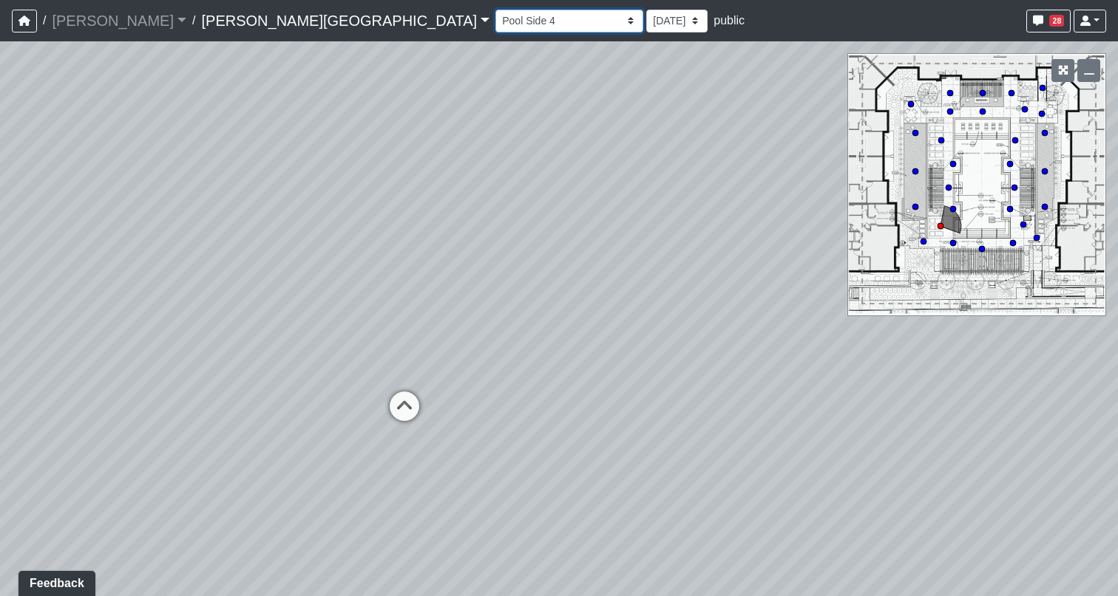
click at [495, 17] on select "Banquette Foosball Table Pool Courtyard Entry 1 Pool Courtyard Entry 2 Pool Tab…" at bounding box center [569, 21] width 148 height 23
click at [495, 10] on select "Banquette Foosball Table Pool Courtyard Entry 1 Pool Courtyard Entry 2 Pool Tab…" at bounding box center [569, 21] width 148 height 23
click at [495, 13] on select "Banquette Foosball Table Pool Courtyard Entry 1 Pool Courtyard Entry 2 Pool Tab…" at bounding box center [569, 21] width 148 height 23
drag, startPoint x: 695, startPoint y: 451, endPoint x: 169, endPoint y: 302, distance: 546.1
click at [169, 302] on div "Loading... Pool Courtyard Entry 1 Loading... Window Seating 1 Loading... Foosba…" at bounding box center [559, 318] width 1118 height 555
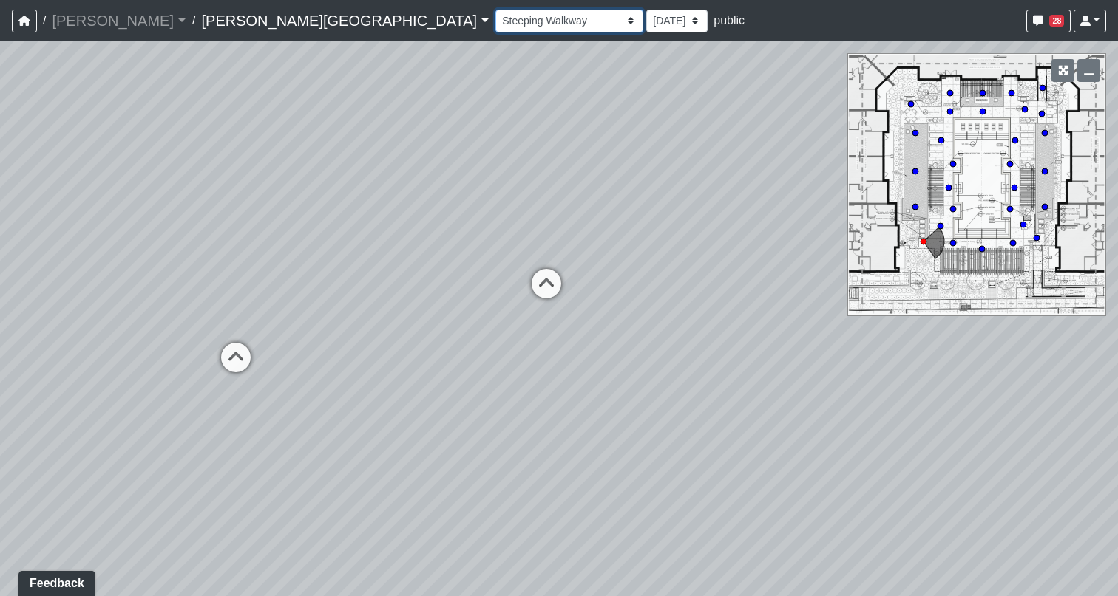
click at [495, 23] on select "Banquette Foosball Table Pool Courtyard Entry 1 Pool Courtyard Entry 2 Pool Tab…" at bounding box center [569, 21] width 148 height 23
click at [495, 10] on select "Banquette Foosball Table Pool Courtyard Entry 1 Pool Courtyard Entry 2 Pool Tab…" at bounding box center [569, 21] width 148 height 23
click at [495, 24] on select "Banquette Foosball Table Pool Courtyard Entry 1 Pool Courtyard Entry 2 Pool Tab…" at bounding box center [569, 21] width 148 height 23
click at [495, 10] on select "Banquette Foosball Table Pool Courtyard Entry 1 Pool Courtyard Entry 2 Pool Tab…" at bounding box center [569, 21] width 148 height 23
click at [495, 18] on select "Banquette Foosball Table Pool Courtyard Entry 1 Pool Courtyard Entry 2 Pool Tab…" at bounding box center [569, 21] width 148 height 23
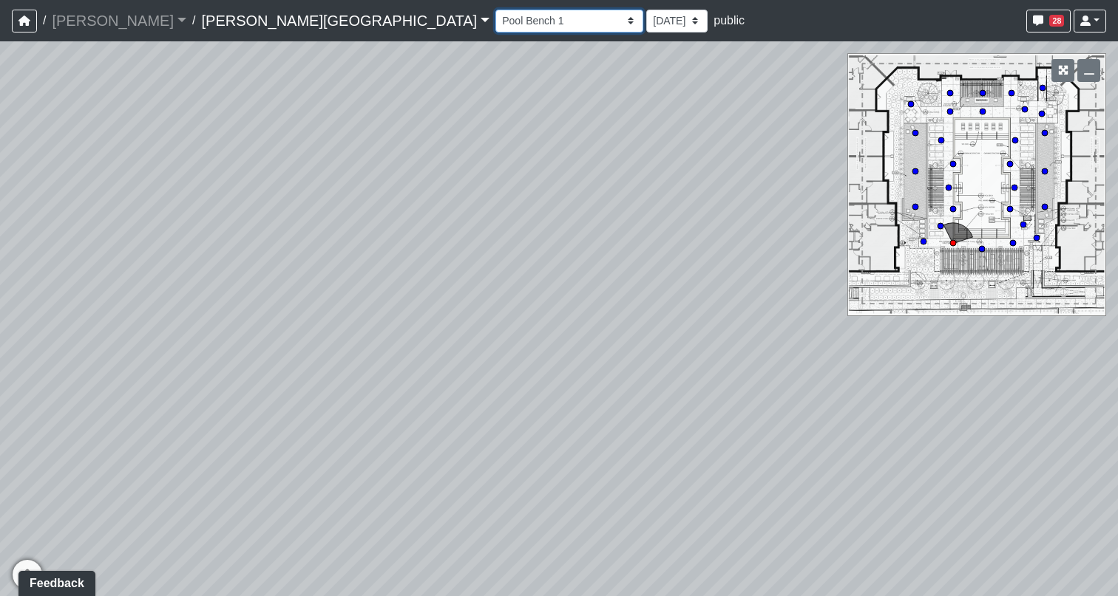
click at [495, 10] on select "Banquette Foosball Table Pool Courtyard Entry 1 Pool Courtyard Entry 2 Pool Tab…" at bounding box center [569, 21] width 148 height 23
click at [495, 18] on select "Banquette Foosball Table Pool Courtyard Entry 1 Pool Courtyard Entry 2 Pool Tab…" at bounding box center [569, 21] width 148 height 23
click at [495, 10] on select "Banquette Foosball Table Pool Courtyard Entry 1 Pool Courtyard Entry 2 Pool Tab…" at bounding box center [569, 21] width 148 height 23
click at [495, 24] on select "Banquette Foosball Table Pool Courtyard Entry 1 Pool Courtyard Entry 2 Pool Tab…" at bounding box center [569, 21] width 148 height 23
click at [495, 10] on select "Banquette Foosball Table Pool Courtyard Entry 1 Pool Courtyard Entry 2 Pool Tab…" at bounding box center [569, 21] width 148 height 23
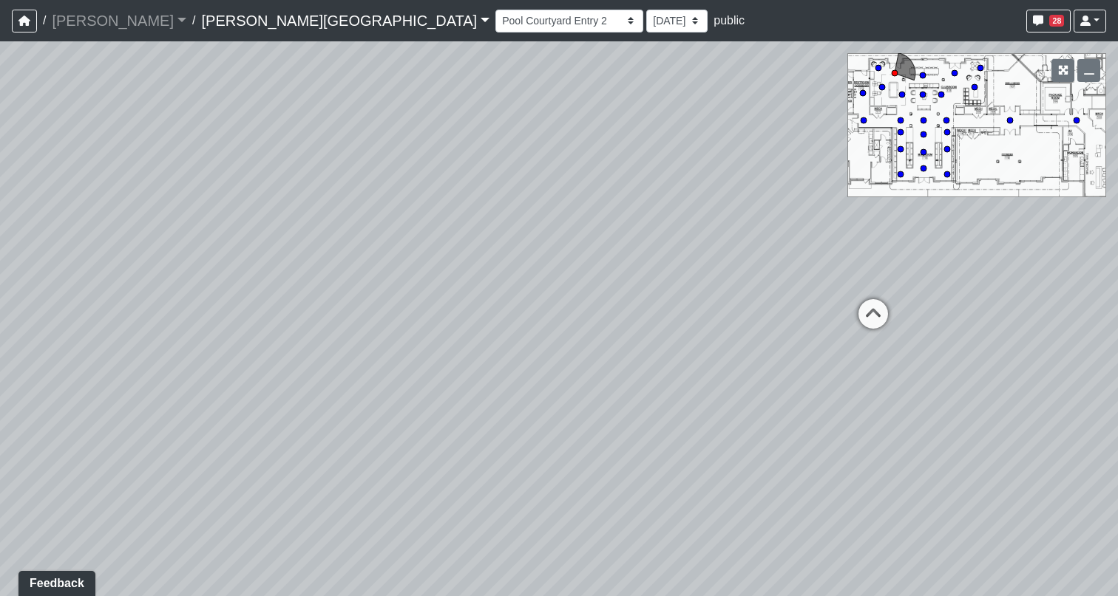
drag, startPoint x: 328, startPoint y: 481, endPoint x: 964, endPoint y: 315, distance: 657.0
click at [964, 315] on div "Loading... Pool Courtyard Entry 1 Loading... Window Seating 1 Loading... Foosba…" at bounding box center [559, 318] width 1118 height 555
drag, startPoint x: 659, startPoint y: 394, endPoint x: 319, endPoint y: 486, distance: 352.1
click at [319, 486] on div "Loading... Pool Courtyard Entry 1 Loading... Window Seating 1 Loading... Foosba…" at bounding box center [559, 318] width 1118 height 555
click at [610, 357] on icon at bounding box center [610, 362] width 44 height 44
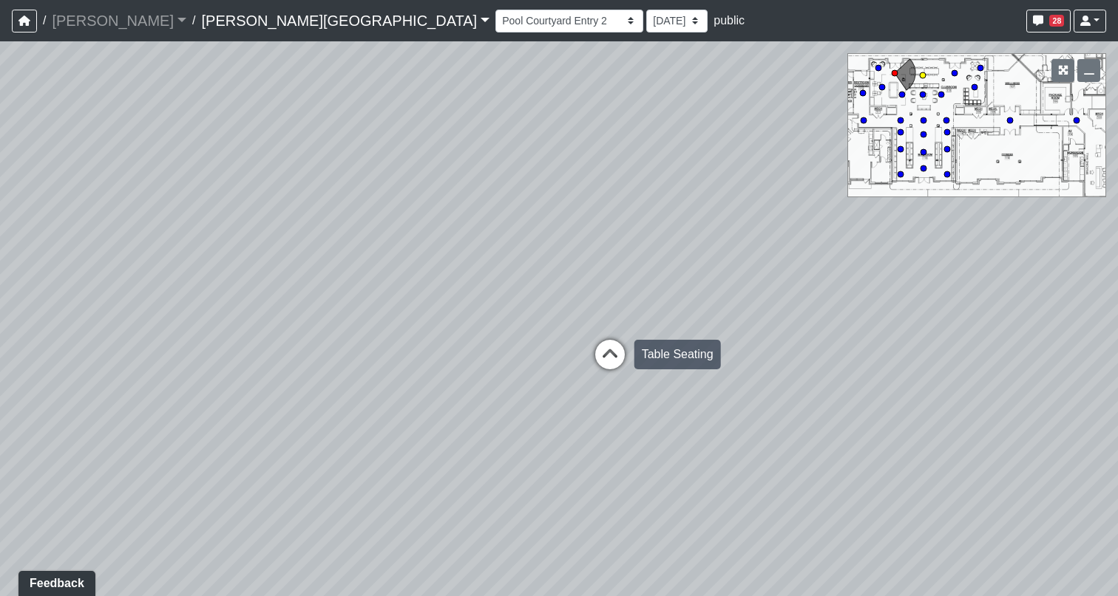
select select "fNWiJD2fvszd2vUChVDraC"
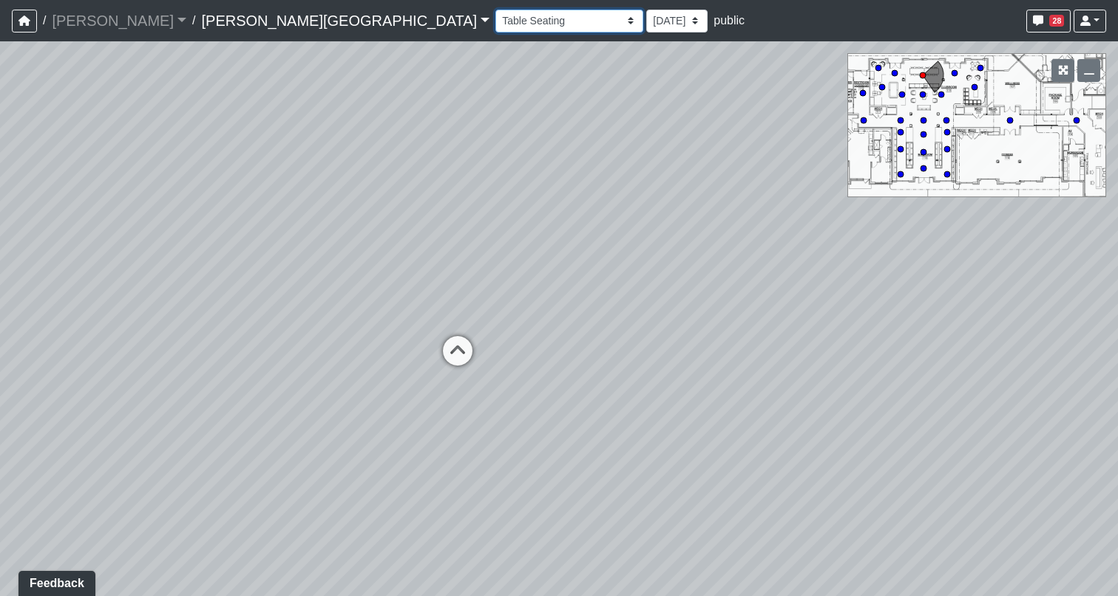
click at [495, 22] on select "Banquette Foosball Table Pool Courtyard Entry 1 Pool Courtyard Entry 2 Pool Tab…" at bounding box center [569, 21] width 148 height 23
click at [29, 29] on button "button" at bounding box center [24, 21] width 25 height 23
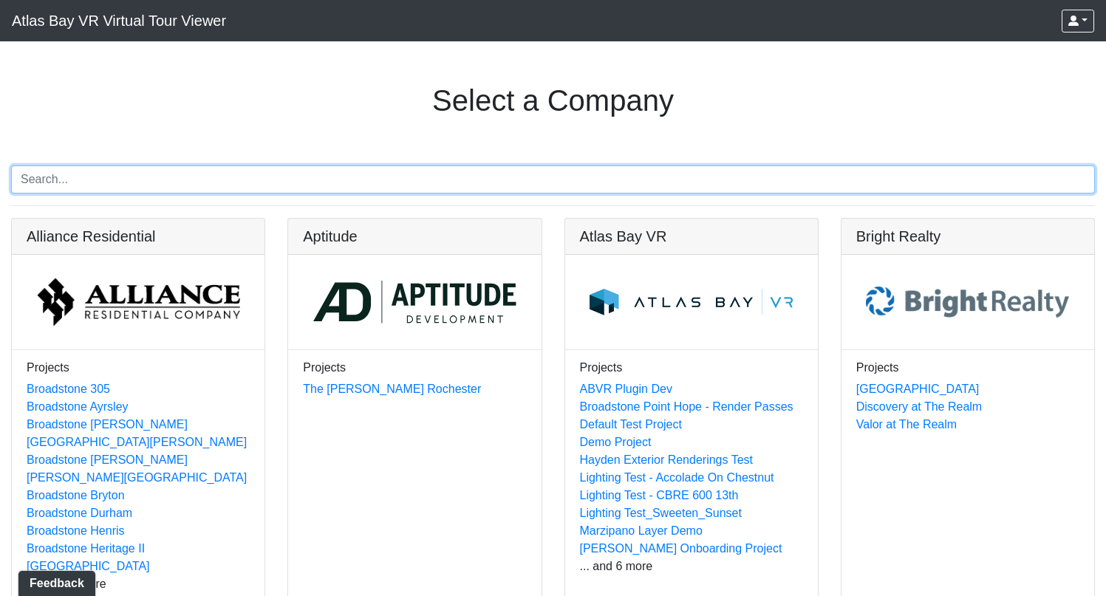
click at [280, 186] on input "Search" at bounding box center [553, 180] width 1084 height 28
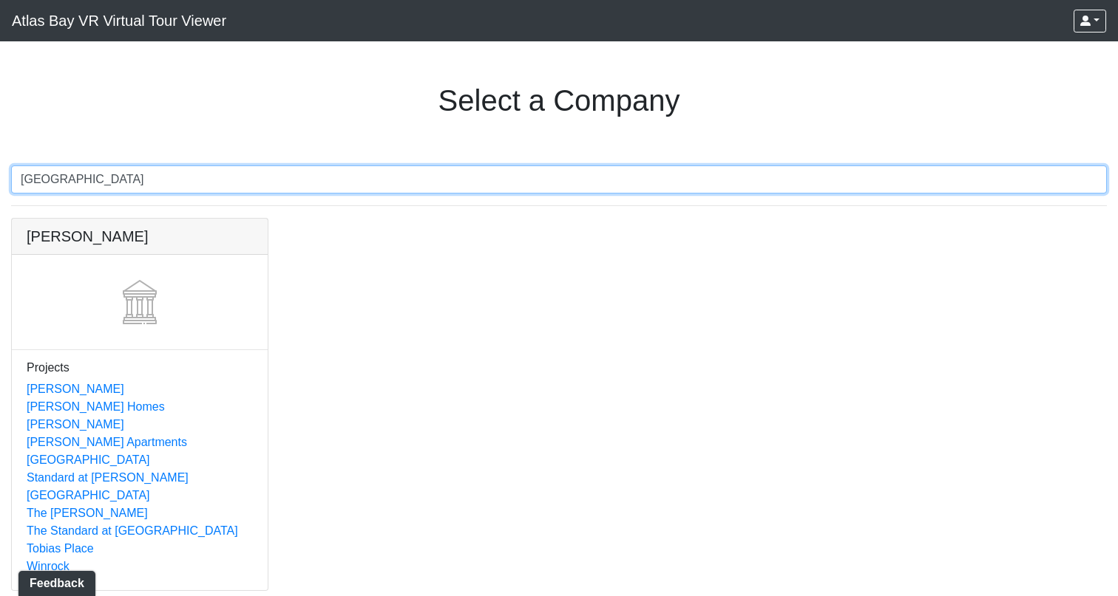
type input "[GEOGRAPHIC_DATA]"
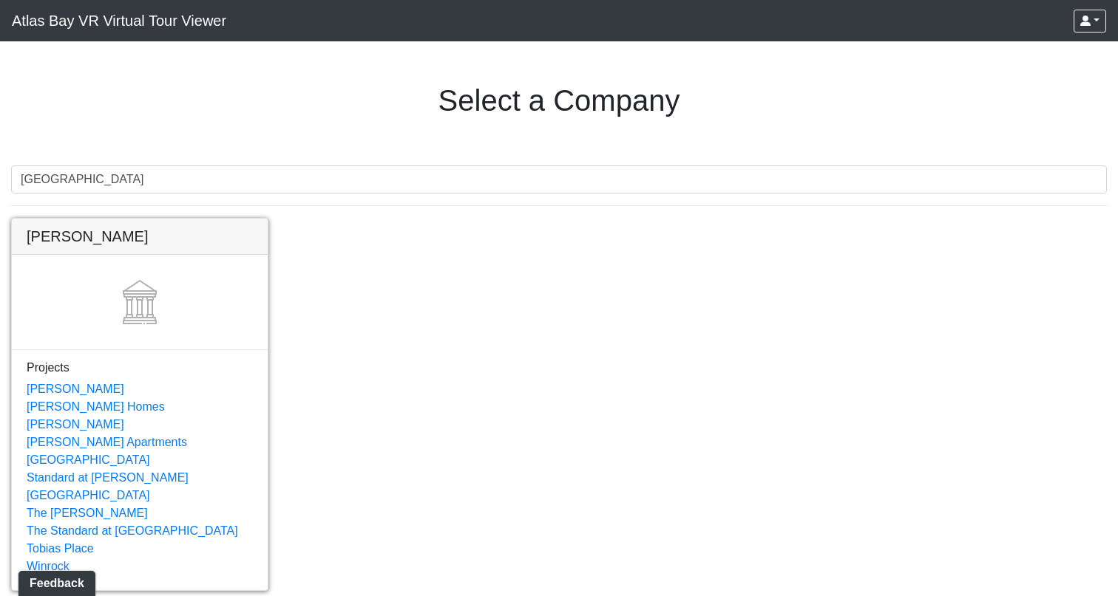
click at [180, 219] on link at bounding box center [140, 219] width 256 height 0
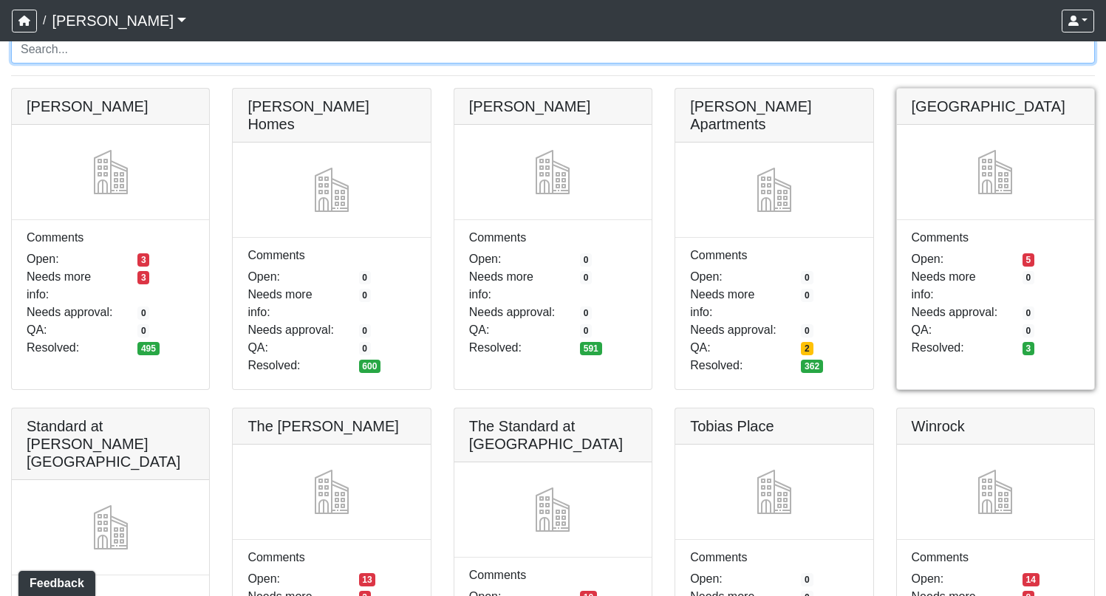
scroll to position [20, 0]
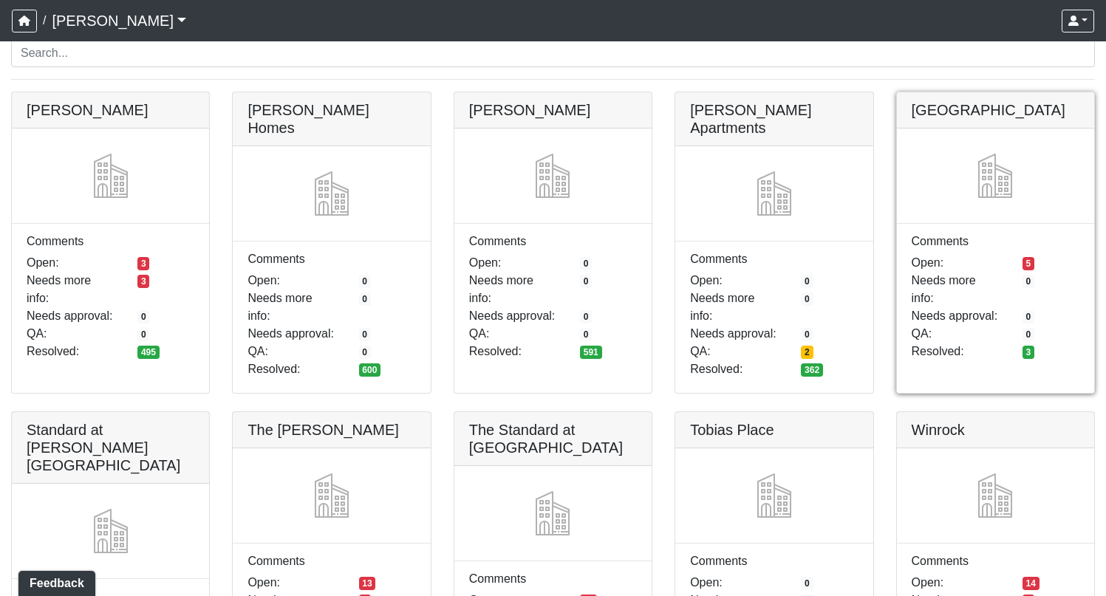
click at [1044, 92] on link at bounding box center [995, 92] width 197 height 0
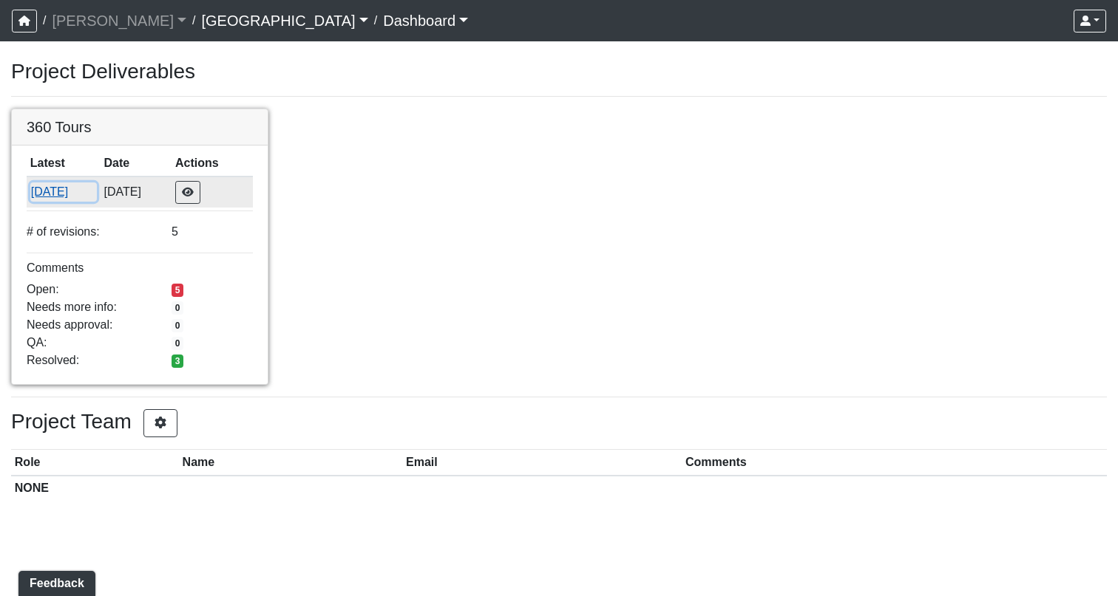
click at [51, 191] on button "[DATE]" at bounding box center [63, 192] width 67 height 19
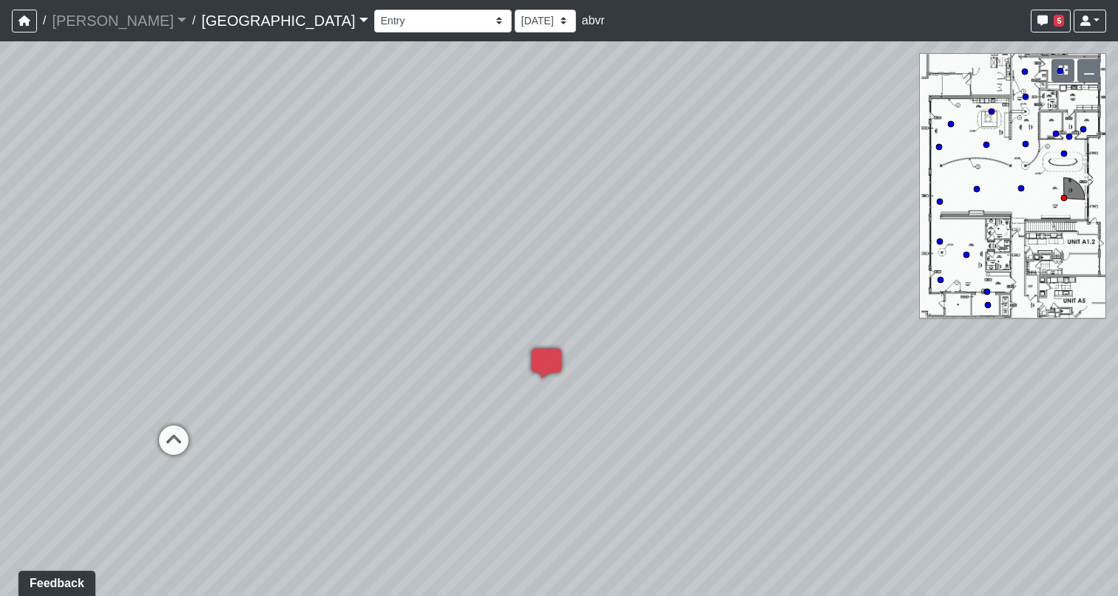
drag, startPoint x: 596, startPoint y: 239, endPoint x: 155, endPoint y: 201, distance: 442.2
click at [155, 201] on div "Loading... Hallway Loading... Leasing Desk Loading... Created by Matt Latas - 1…" at bounding box center [559, 318] width 1118 height 555
click at [514, 16] on select "10/8/2025 10/3/2025 9/22/2025 9/16/2025 9/4/2025" at bounding box center [544, 21] width 61 height 23
drag, startPoint x: 429, startPoint y: 307, endPoint x: 598, endPoint y: 220, distance: 190.1
click at [598, 220] on div "Loading... Hallway Loading... Leasing Desk Loading... Created by Matt Latas - 1…" at bounding box center [559, 318] width 1118 height 555
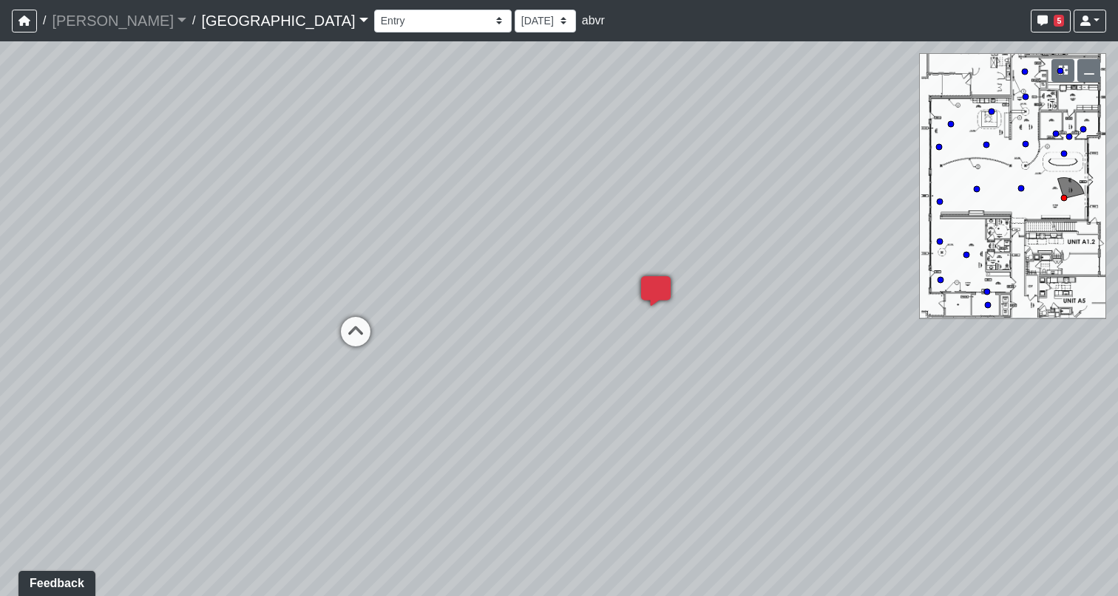
click at [677, 282] on icon at bounding box center [655, 298] width 44 height 44
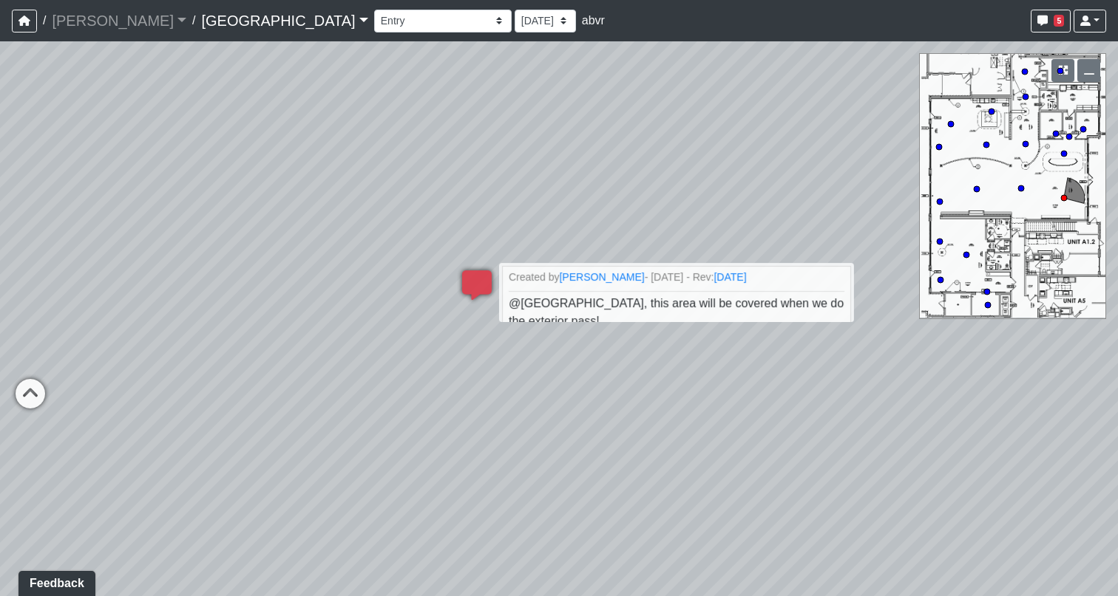
drag, startPoint x: 627, startPoint y: 308, endPoint x: 353, endPoint y: 302, distance: 275.0
click at [353, 302] on div "Loading... Hallway Loading... Leasing Desk Loading... Created by Matt Latas - 1…" at bounding box center [559, 318] width 1118 height 555
click at [1058, 16] on span "5" at bounding box center [1058, 21] width 10 height 12
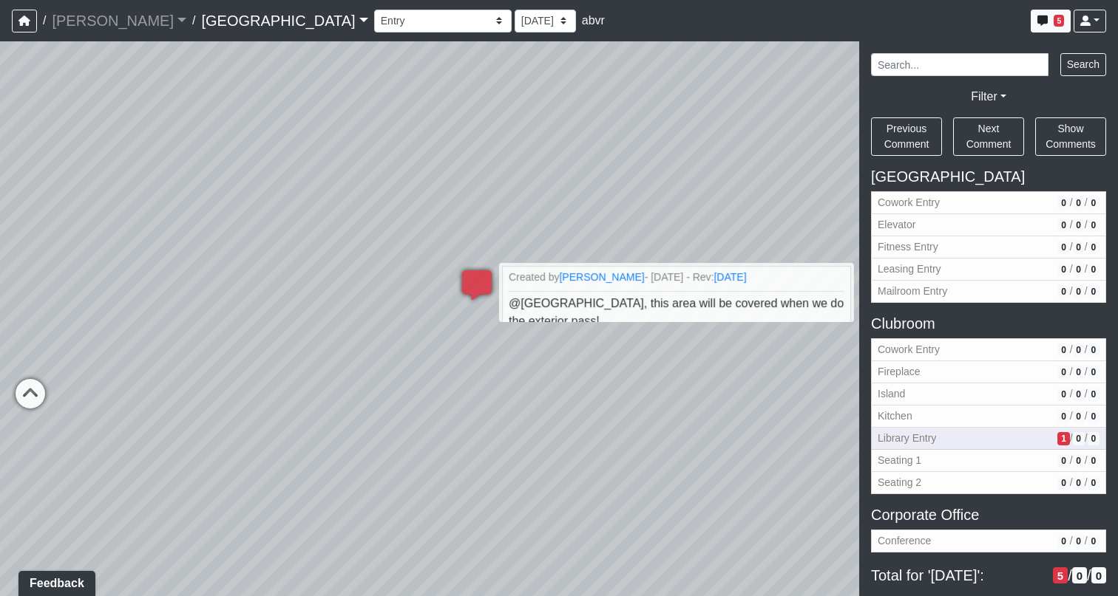
click at [930, 435] on span "Library Entry" at bounding box center [964, 439] width 174 height 16
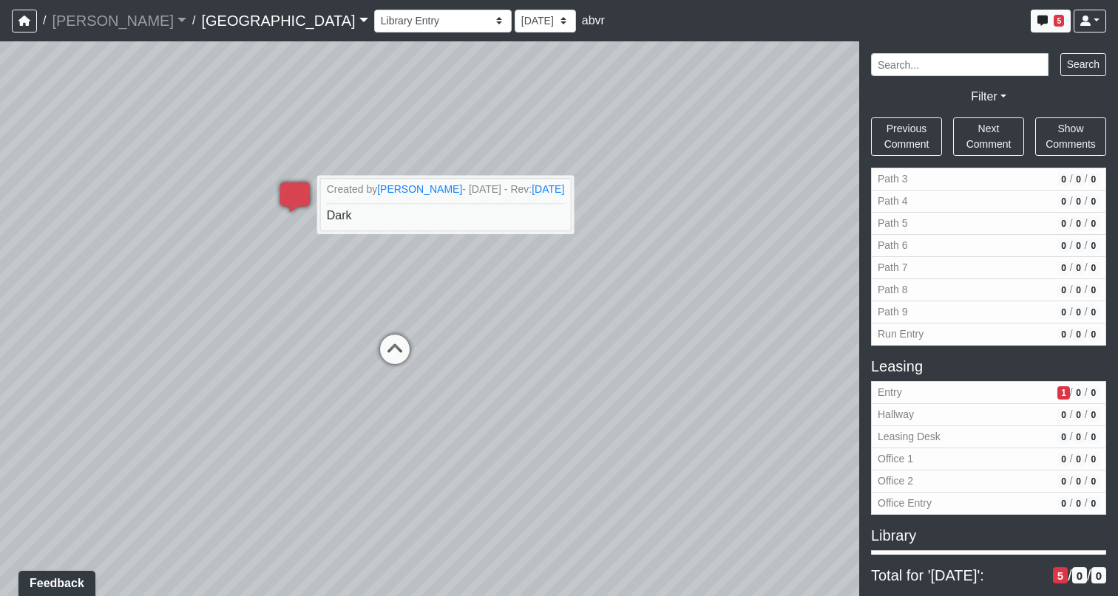
scroll to position [1237, 0]
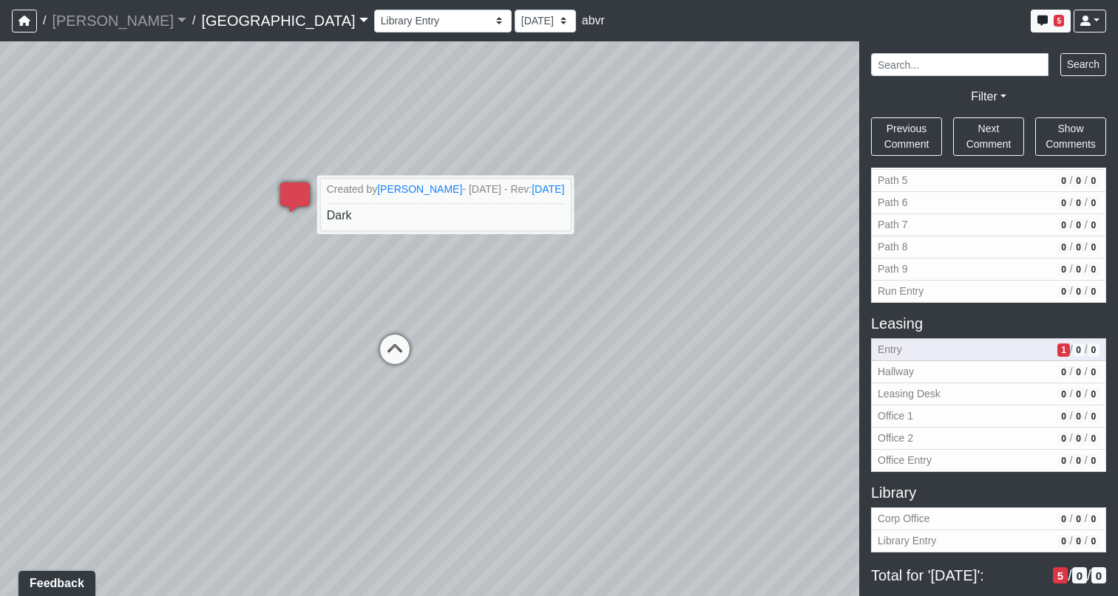
click at [890, 349] on span "Entry" at bounding box center [964, 350] width 174 height 16
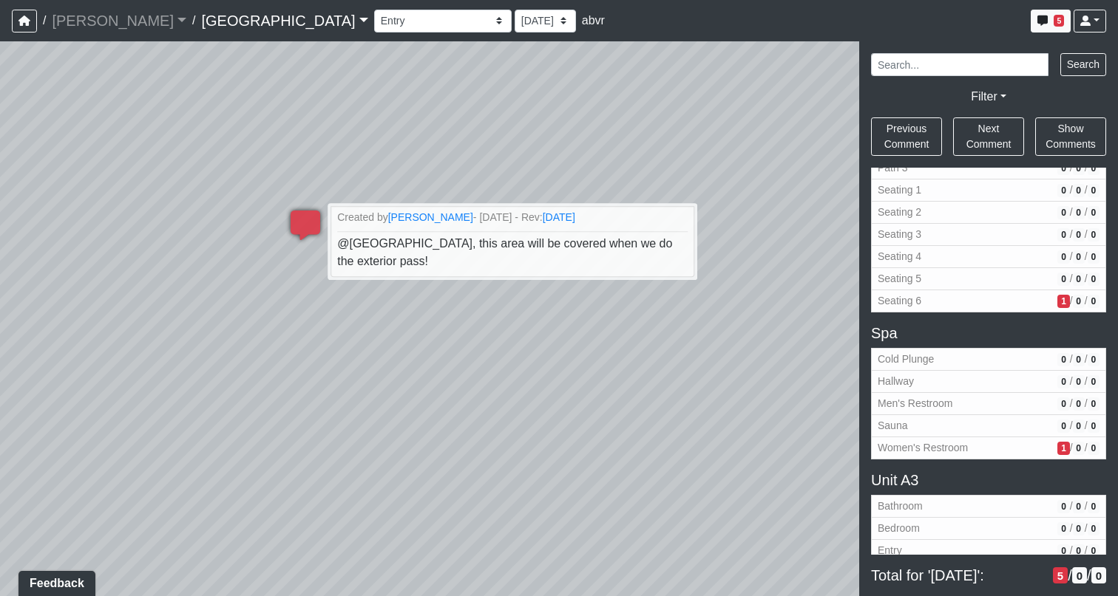
scroll to position [2043, 0]
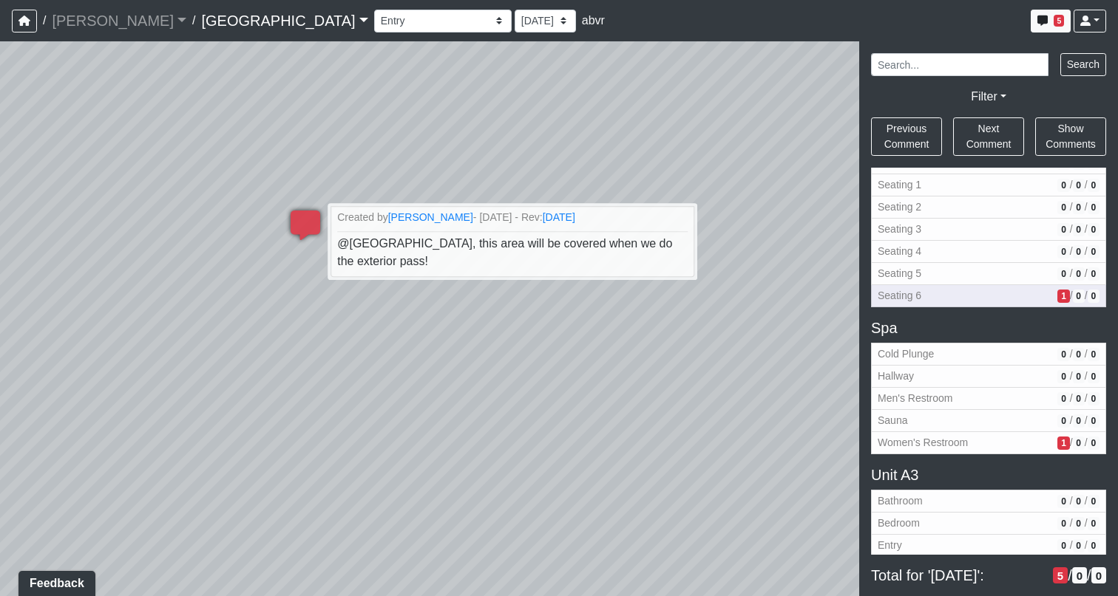
click at [919, 299] on span "Seating 6" at bounding box center [964, 296] width 174 height 16
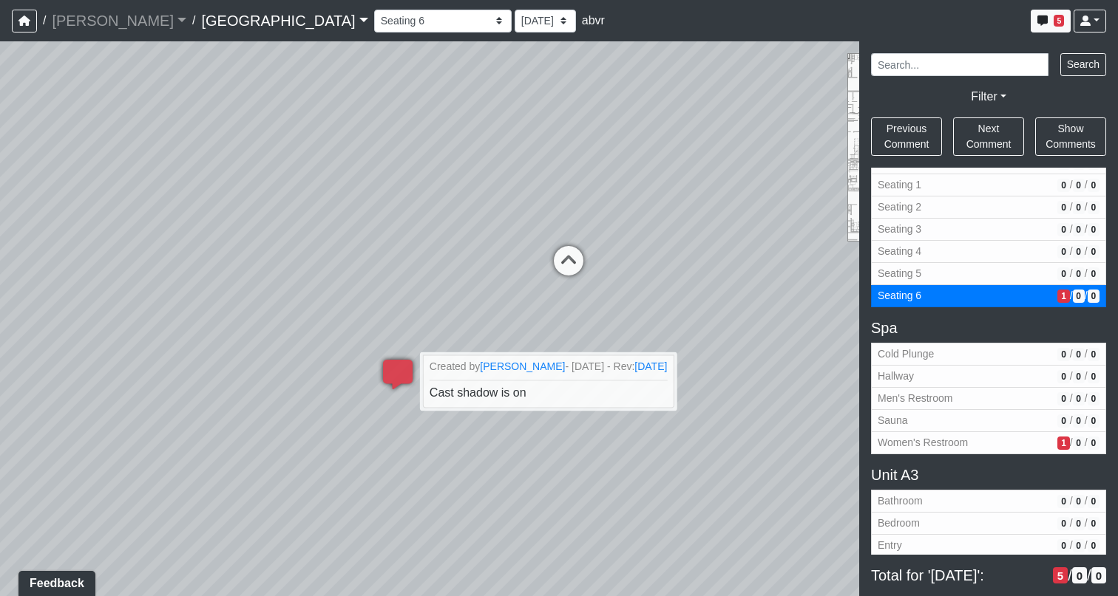
drag, startPoint x: 414, startPoint y: 295, endPoint x: 500, endPoint y: 469, distance: 194.7
click at [500, 469] on div "Loading... Hallway Loading... Leasing Desk Loading... Created by Matt Latas - 1…" at bounding box center [559, 318] width 1118 height 555
click at [919, 445] on span "Women's Restroom" at bounding box center [964, 443] width 174 height 16
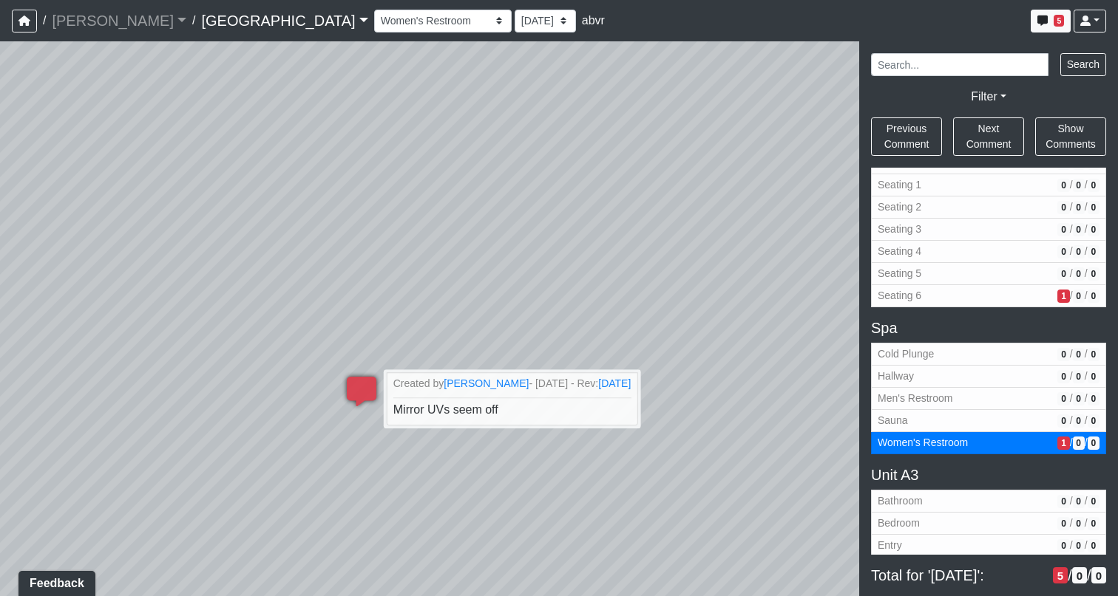
drag, startPoint x: 516, startPoint y: 288, endPoint x: 571, endPoint y: 508, distance: 227.8
click at [571, 508] on div "Loading... Hallway Loading... Leasing Desk Loading... Created by Matt Latas - 1…" at bounding box center [559, 318] width 1118 height 555
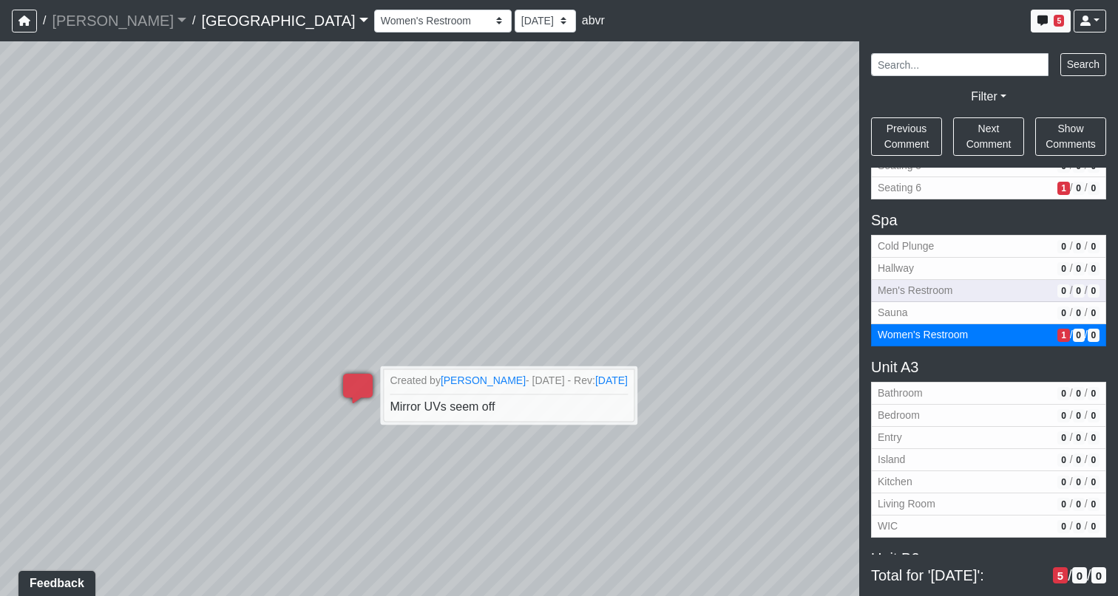
scroll to position [2359, 0]
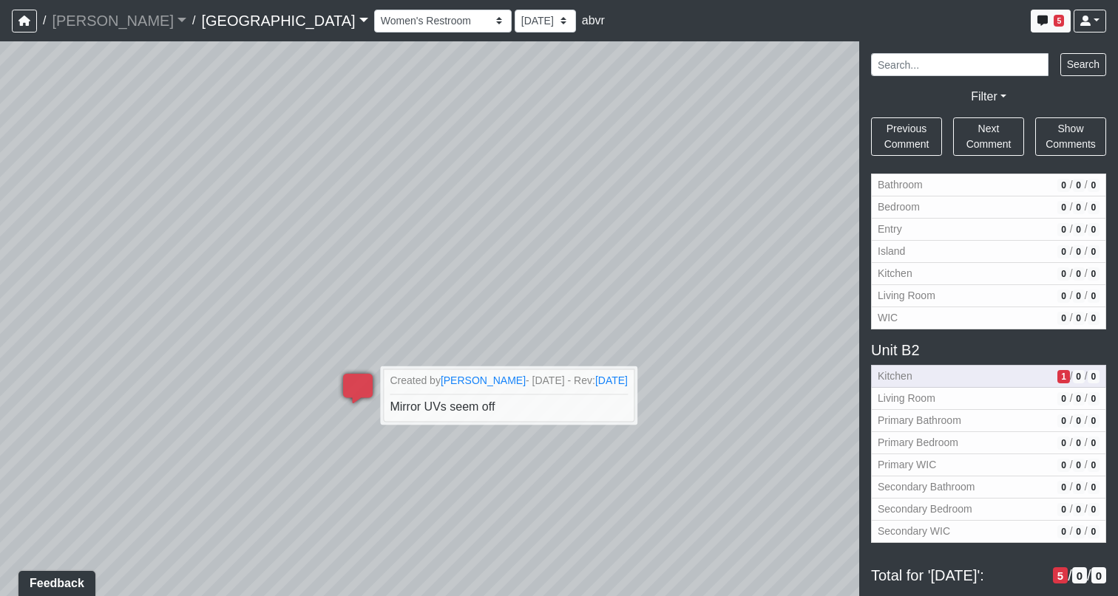
click at [959, 387] on button "Kitchen 1 / 0 / 0" at bounding box center [988, 376] width 235 height 23
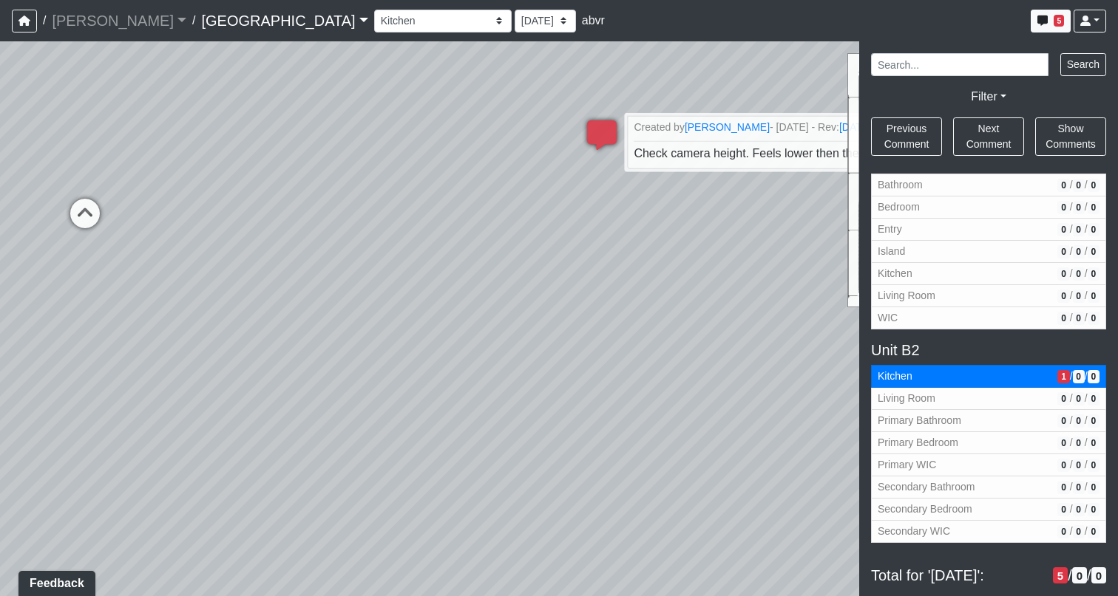
drag, startPoint x: 427, startPoint y: 298, endPoint x: 831, endPoint y: 221, distance: 411.5
click at [831, 221] on div "Loading... Hallway Loading... Leasing Desk Loading... Created by Matt Latas - 1…" at bounding box center [559, 318] width 1118 height 555
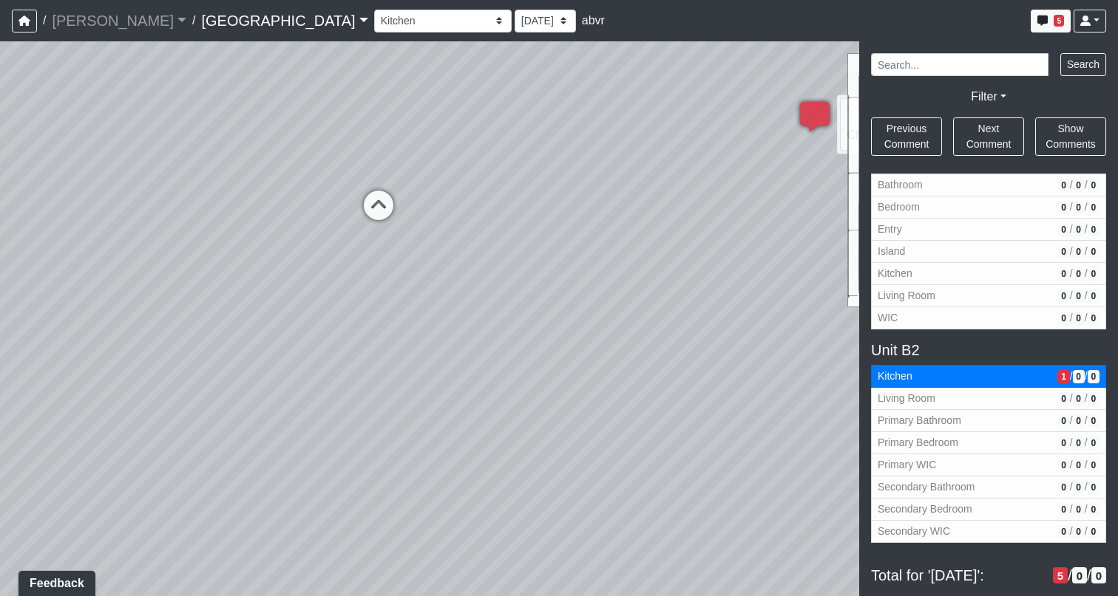
drag, startPoint x: 411, startPoint y: 394, endPoint x: 661, endPoint y: 392, distance: 250.6
click at [661, 392] on div "Loading... Hallway Loading... Leasing Desk Loading... Created by Matt Latas - 1…" at bounding box center [559, 318] width 1118 height 555
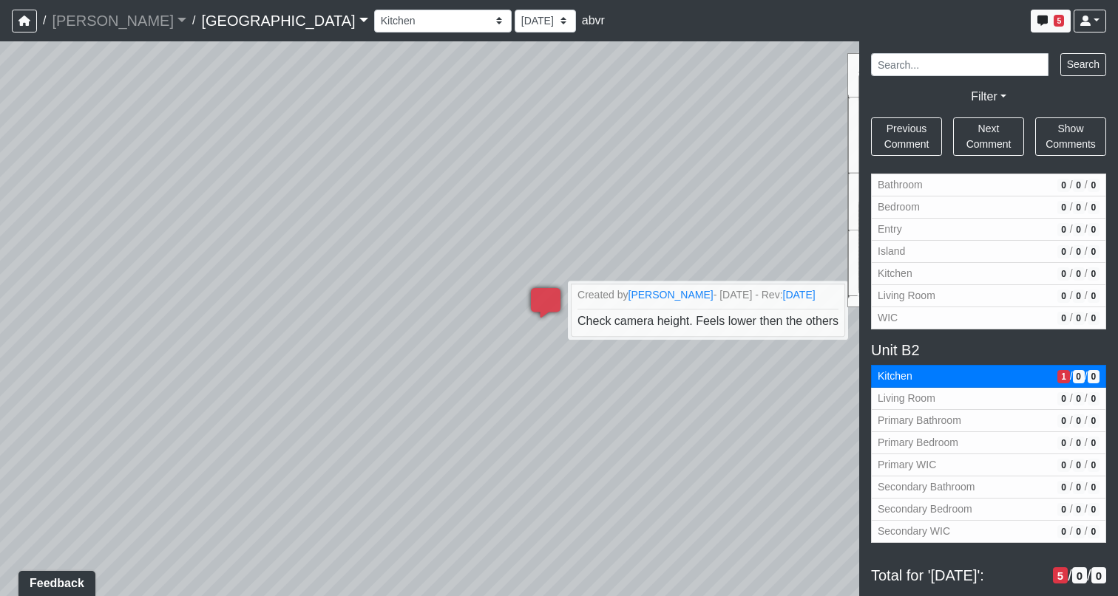
drag, startPoint x: 353, startPoint y: 319, endPoint x: 18, endPoint y: 506, distance: 383.1
click at [18, 506] on div "Loading... Hallway Loading... Leasing Desk Loading... Created by Matt Latas - 1…" at bounding box center [559, 318] width 1118 height 555
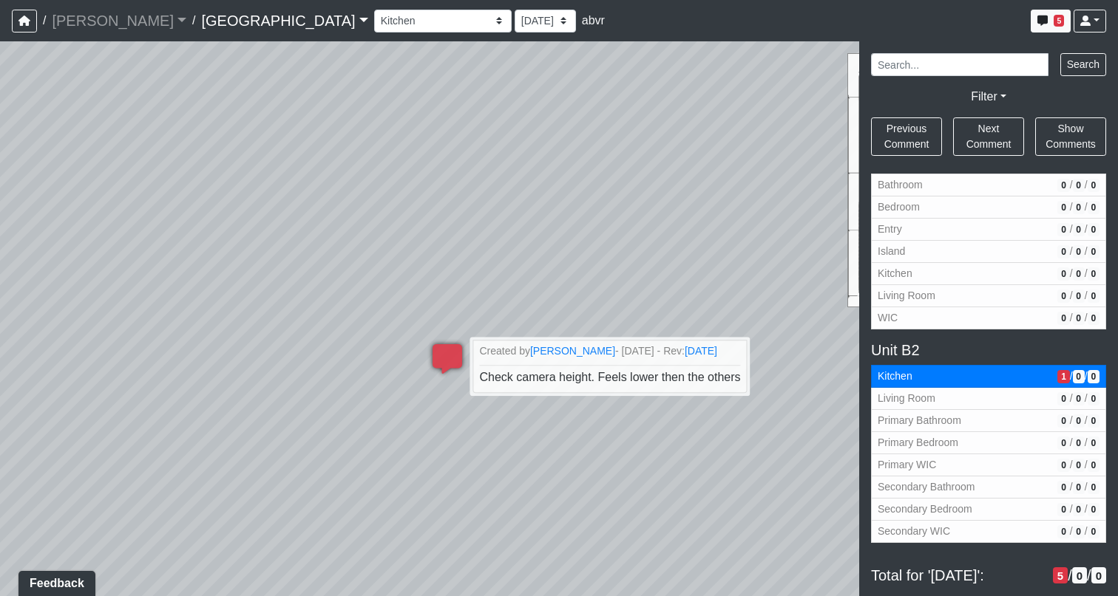
drag, startPoint x: 601, startPoint y: 410, endPoint x: 487, endPoint y: 524, distance: 161.0
click at [487, 524] on div "Loading... Hallway Loading... Leasing Desk Loading... Created by Matt Latas - 1…" at bounding box center [559, 318] width 1118 height 555
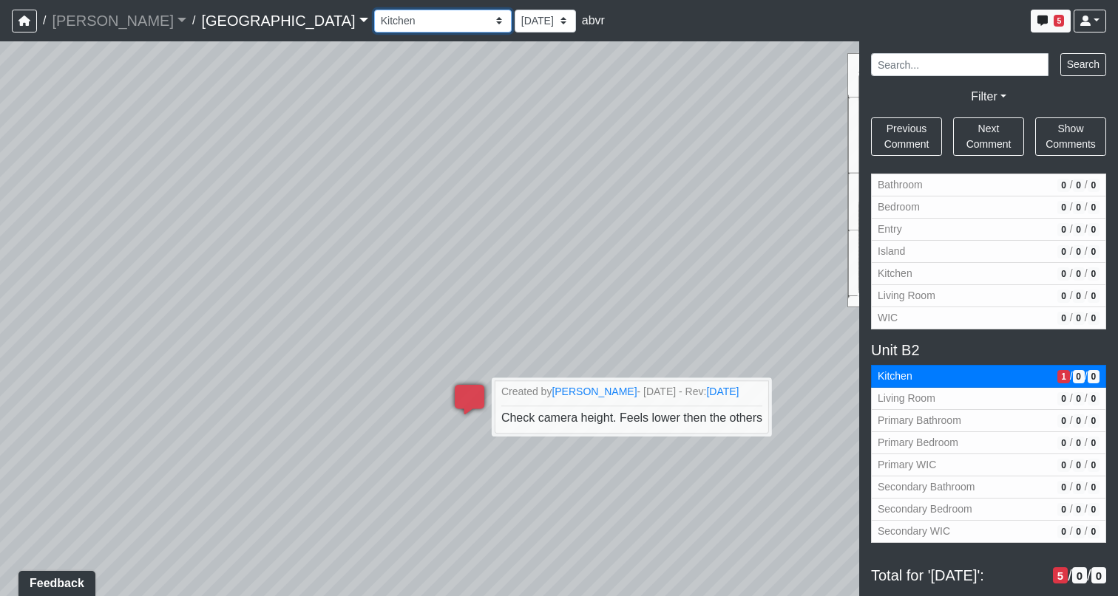
click at [374, 18] on select "Cowork Entry Elevator Fitness Entry Leasing Entry Mailroom Entry Cowork Entry F…" at bounding box center [442, 21] width 137 height 23
click at [374, 10] on select "Cowork Entry Elevator Fitness Entry Leasing Entry Mailroom Entry Cowork Entry F…" at bounding box center [442, 21] width 137 height 23
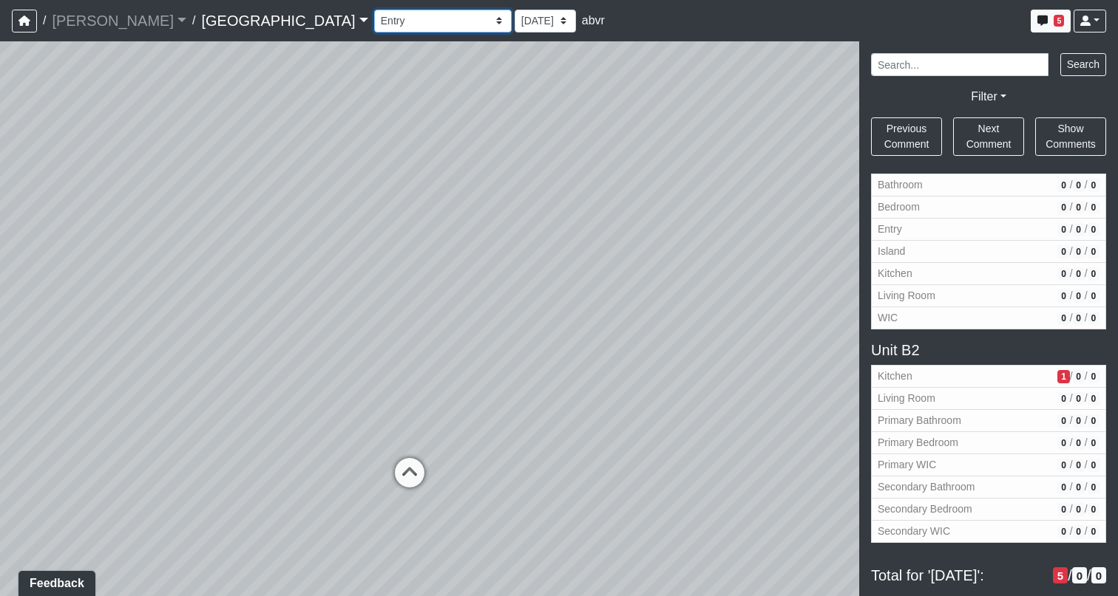
click at [374, 14] on select "Cowork Entry Elevator Fitness Entry Leasing Entry Mailroom Entry Cowork Entry F…" at bounding box center [442, 21] width 137 height 23
click at [374, 10] on select "Cowork Entry Elevator Fitness Entry Leasing Entry Mailroom Entry Cowork Entry F…" at bounding box center [442, 21] width 137 height 23
drag, startPoint x: 356, startPoint y: 447, endPoint x: 964, endPoint y: 211, distance: 651.7
click at [964, 211] on div "NON-CURRENT REVISION Loading... Hallway Loading... Leasing Desk Loading... Crea…" at bounding box center [559, 318] width 1118 height 555
drag, startPoint x: 429, startPoint y: 386, endPoint x: 628, endPoint y: 526, distance: 243.4
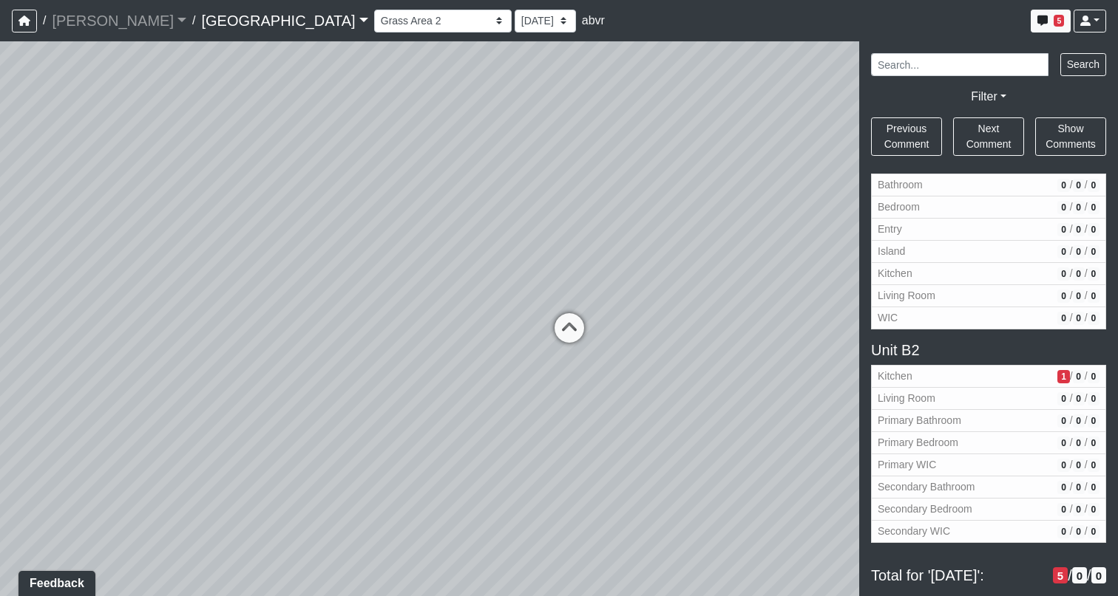
click at [628, 526] on div "Loading... Hallway Loading... Leasing Desk Loading... Created by Matt Latas - 1…" at bounding box center [559, 318] width 1118 height 555
drag, startPoint x: 366, startPoint y: 394, endPoint x: 141, endPoint y: 605, distance: 308.0
click at [141, 596] on html "/ Ojala Ojala Loading... / Spring Hill East Spring Hill East Loading... Spring …" at bounding box center [559, 298] width 1118 height 596
drag, startPoint x: 542, startPoint y: 430, endPoint x: 92, endPoint y: 319, distance: 462.8
click at [92, 319] on div "Loading... Hallway Loading... Leasing Desk Loading... Created by Matt Latas - 1…" at bounding box center [559, 318] width 1118 height 555
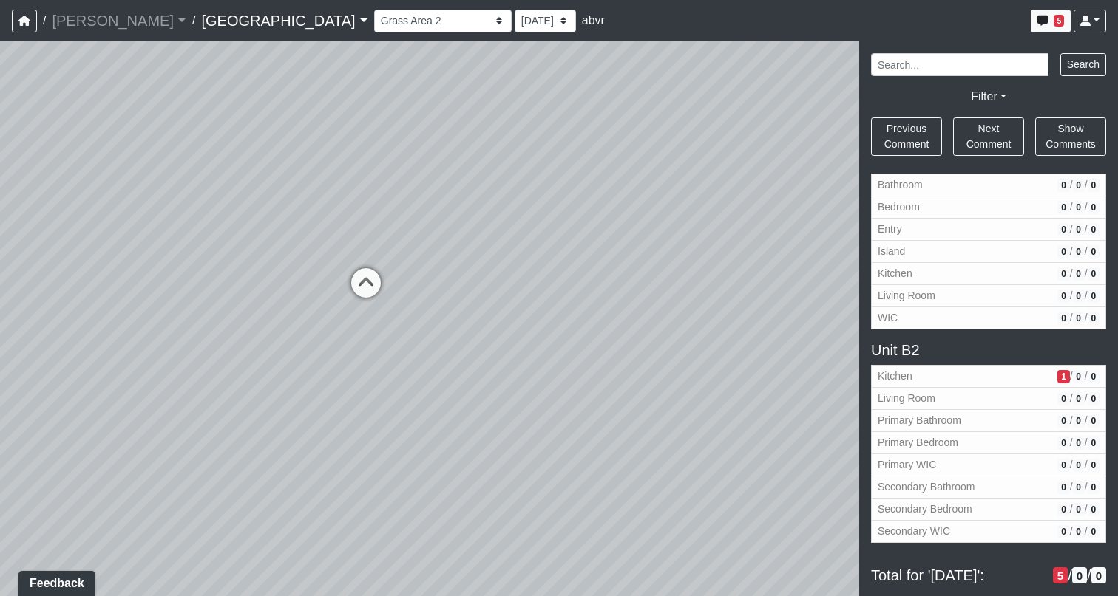
drag, startPoint x: 364, startPoint y: 474, endPoint x: 737, endPoint y: 306, distance: 409.2
click at [738, 306] on div "Loading... Hallway Loading... Leasing Desk Loading... Created by Matt Latas - 1…" at bounding box center [559, 318] width 1118 height 555
click at [383, 283] on icon at bounding box center [366, 290] width 44 height 44
drag, startPoint x: 489, startPoint y: 268, endPoint x: 626, endPoint y: 323, distance: 148.0
click at [626, 323] on div "Loading... Hallway Loading... Leasing Desk Loading... Created by Matt Latas - 1…" at bounding box center [559, 318] width 1118 height 555
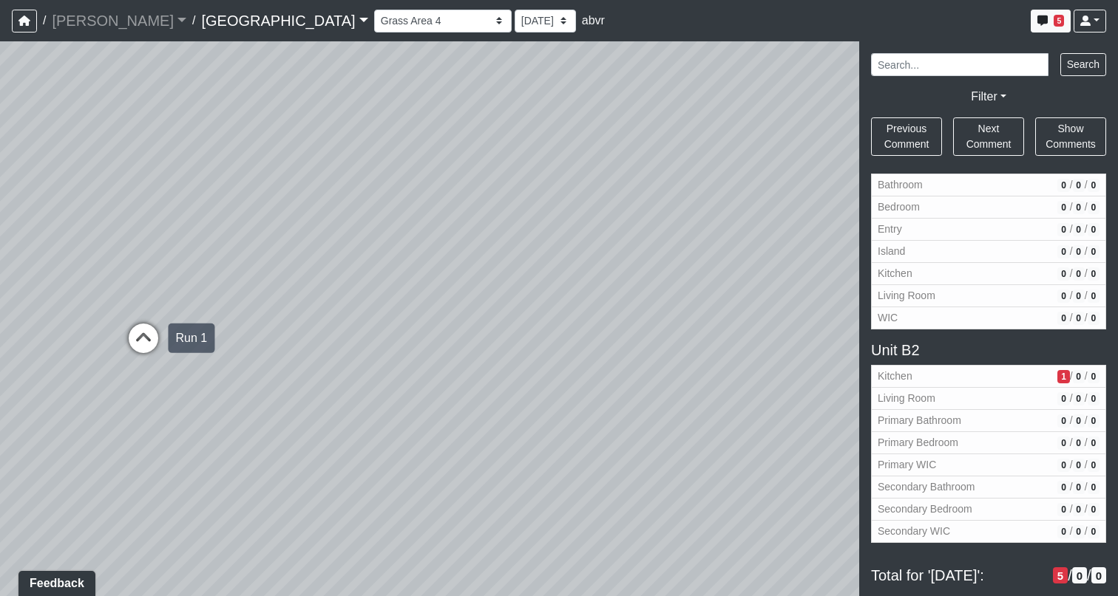
click at [140, 342] on icon at bounding box center [143, 346] width 44 height 44
drag, startPoint x: 612, startPoint y: 363, endPoint x: 98, endPoint y: 431, distance: 518.1
click at [98, 431] on div "Loading... Hallway Loading... Leasing Desk Loading... Created by Matt Latas - 1…" at bounding box center [559, 318] width 1118 height 555
drag, startPoint x: 637, startPoint y: 443, endPoint x: 635, endPoint y: 373, distance: 70.2
click at [635, 373] on div "Loading... Hallway Loading... Leasing Desk Loading... Created by Matt Latas - 1…" at bounding box center [559, 318] width 1118 height 555
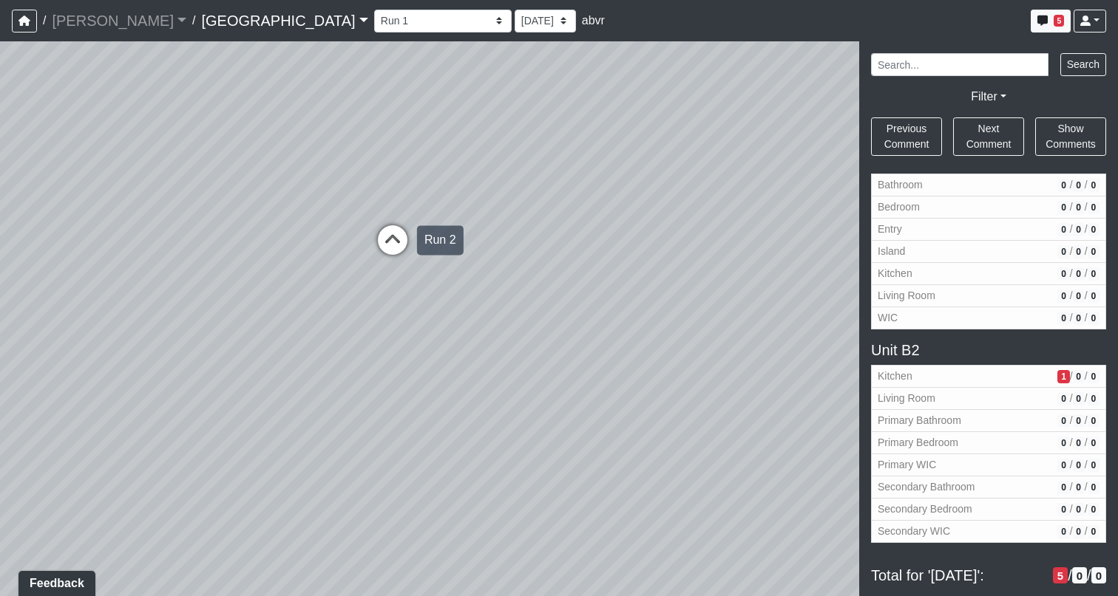
click at [388, 238] on icon at bounding box center [392, 247] width 44 height 44
drag, startPoint x: 435, startPoint y: 252, endPoint x: 282, endPoint y: 326, distance: 169.2
click at [282, 326] on div "Loading... Hallway Loading... Leasing Desk Loading... Created by Matt Latas - 1…" at bounding box center [559, 318] width 1118 height 555
drag, startPoint x: 650, startPoint y: 401, endPoint x: 823, endPoint y: 261, distance: 221.7
click at [823, 261] on div "Loading... Hallway Loading... Leasing Desk Loading... Created by Matt Latas - 1…" at bounding box center [559, 318] width 1118 height 555
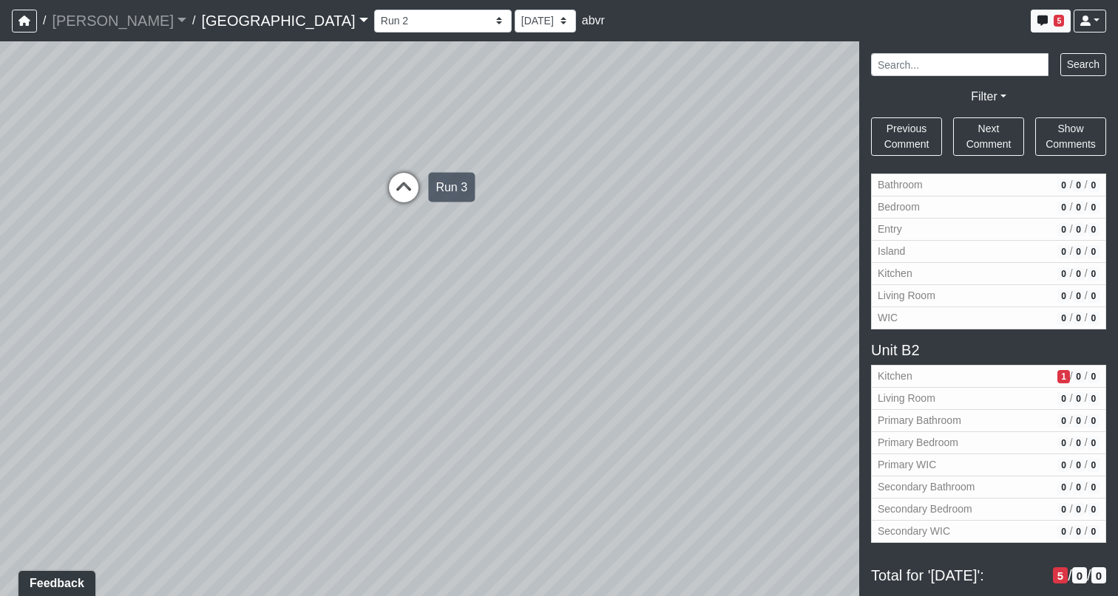
click at [406, 188] on icon at bounding box center [403, 195] width 44 height 44
click at [358, 220] on icon at bounding box center [358, 233] width 44 height 44
select select "mAj2qmHNNgq8Nh5LGXaJBL"
drag, startPoint x: 596, startPoint y: 147, endPoint x: 333, endPoint y: 427, distance: 384.3
click at [333, 427] on div "Loading... Hallway Loading... Leasing Desk Loading... Created by Matt Latas - 1…" at bounding box center [559, 318] width 1118 height 555
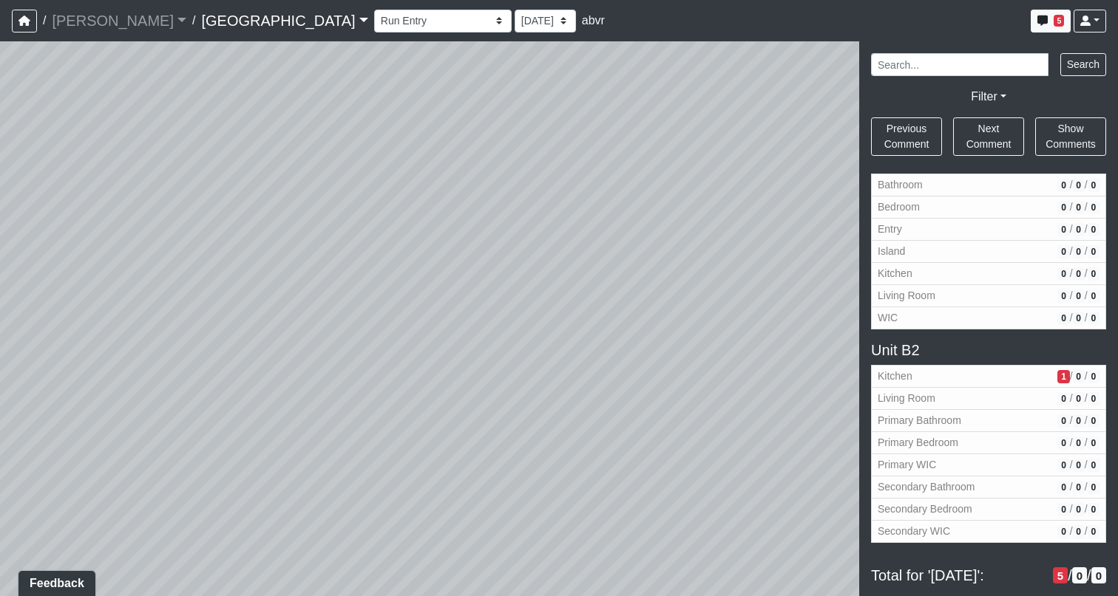
drag, startPoint x: 539, startPoint y: 271, endPoint x: 811, endPoint y: 299, distance: 273.4
click at [811, 299] on div "Loading... Hallway Loading... Leasing Desk Loading... Created by Matt Latas - 1…" at bounding box center [559, 318] width 1118 height 555
drag, startPoint x: 477, startPoint y: 430, endPoint x: 467, endPoint y: 168, distance: 262.6
click at [467, 168] on div "Loading... Hallway Loading... Leasing Desk Loading... Created by Matt Latas - 1…" at bounding box center [559, 318] width 1118 height 555
click at [61, 24] on link "Ojala" at bounding box center [119, 21] width 135 height 30
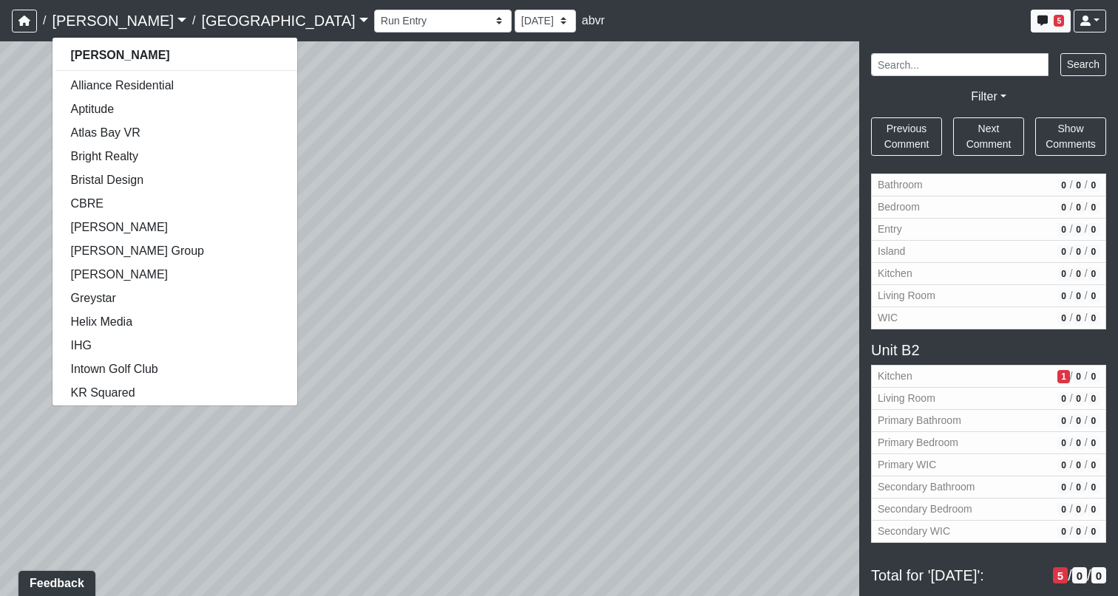
click at [201, 16] on link "Spring Hill East" at bounding box center [284, 21] width 166 height 30
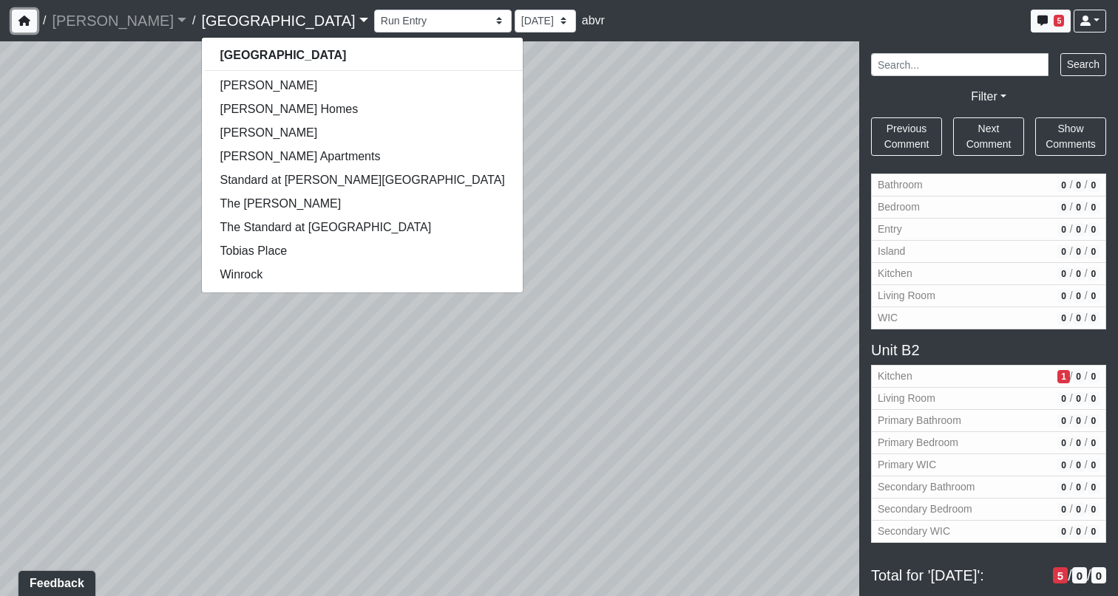
click at [18, 18] on icon "button" at bounding box center [24, 21] width 12 height 10
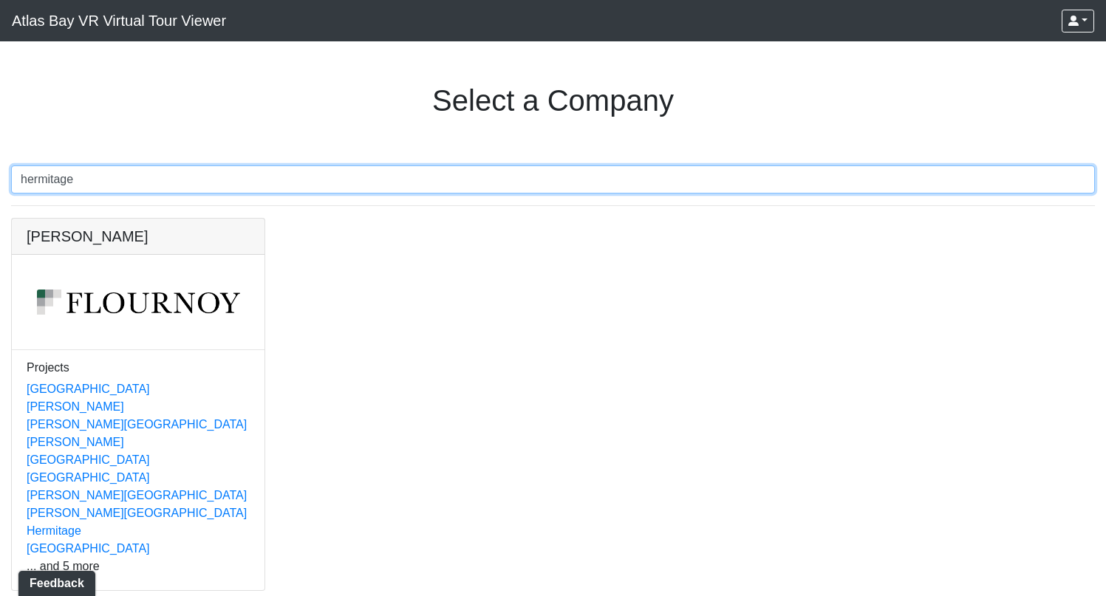
type input "hermitage"
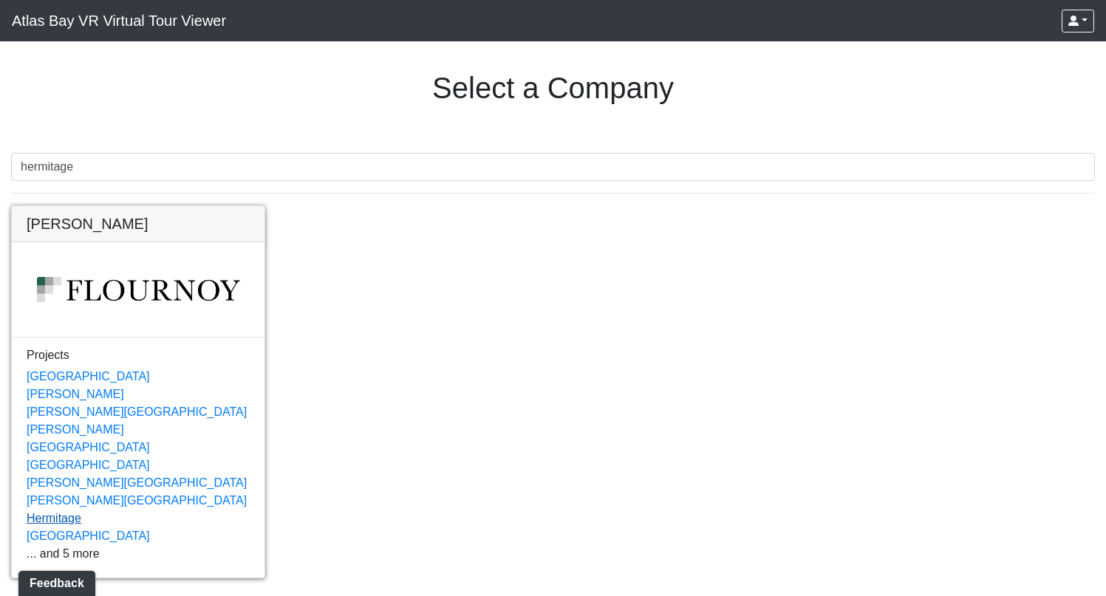
click at [61, 520] on link "Hermitage" at bounding box center [54, 518] width 55 height 13
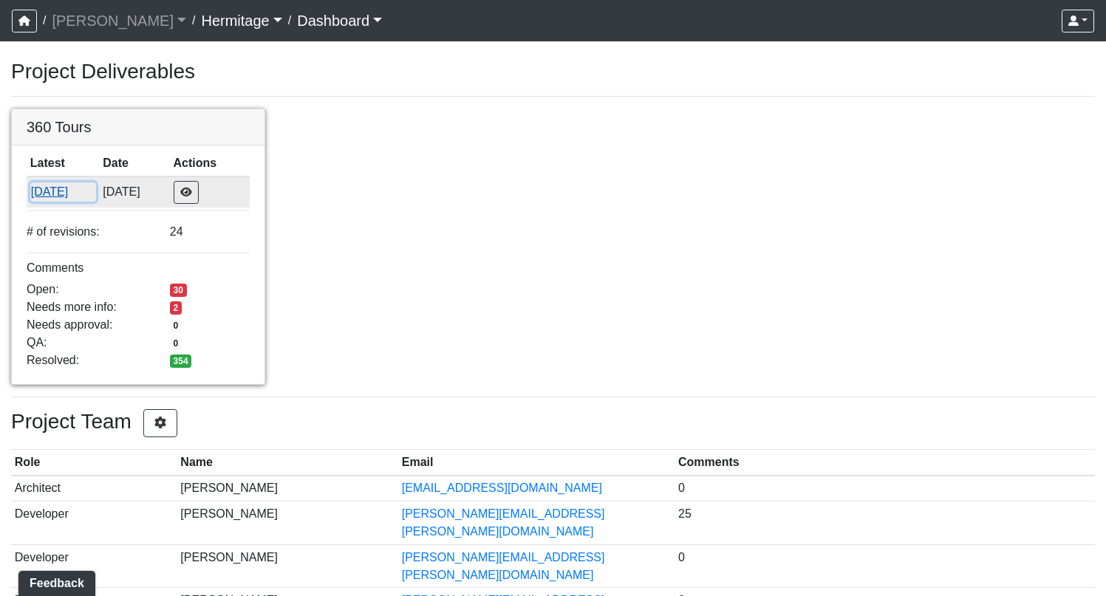
click at [64, 194] on button "[DATE]" at bounding box center [63, 192] width 66 height 19
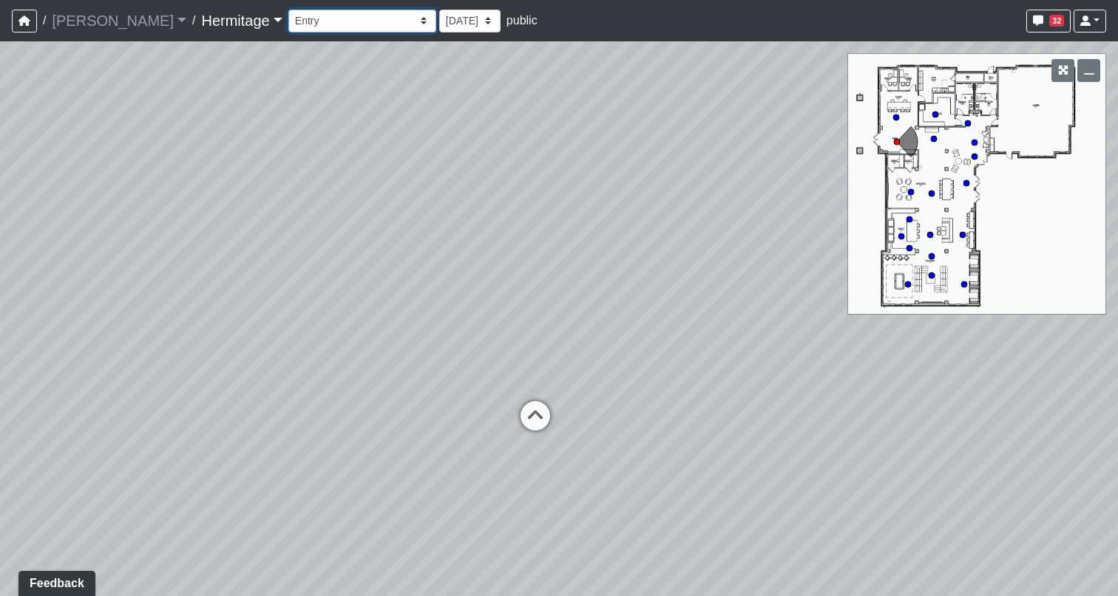
click at [348, 23] on select "Booth Seating Fireplace Pool Table Community Table Hallway Pool Courtyard Entry…" at bounding box center [362, 21] width 148 height 23
click at [288, 10] on select "Booth Seating Fireplace Pool Table Community Table Hallway Pool Courtyard Entry…" at bounding box center [362, 21] width 148 height 23
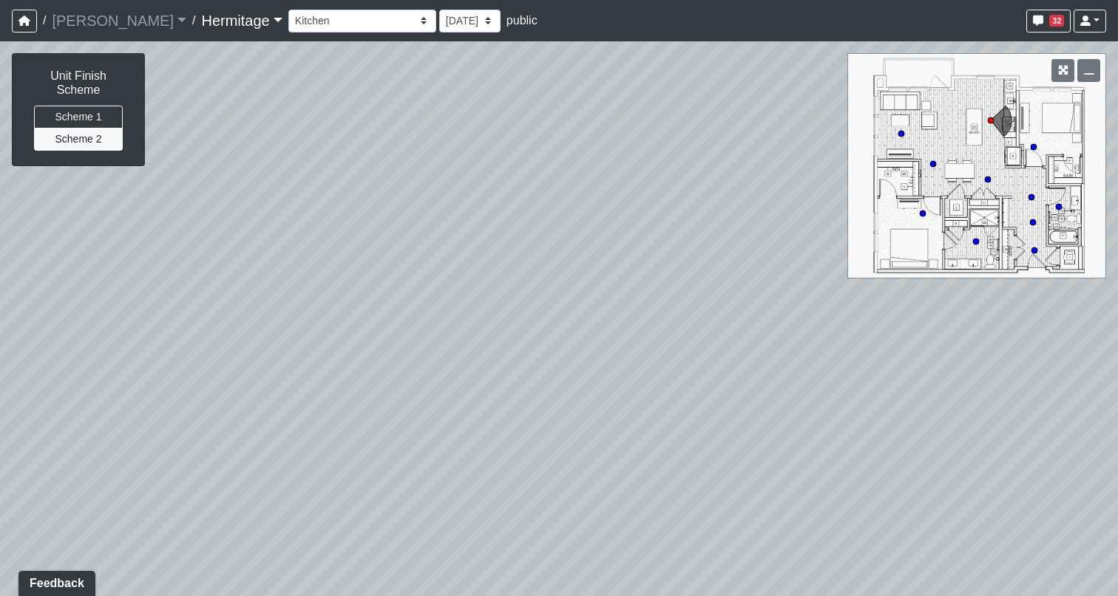
drag, startPoint x: 652, startPoint y: 454, endPoint x: 166, endPoint y: 256, distance: 525.1
click at [169, 256] on div "Loading... Leasing Desk Loading... Hallway Loading... Kitchen Hallway Loading..…" at bounding box center [559, 318] width 1118 height 555
drag, startPoint x: 478, startPoint y: 374, endPoint x: 0, endPoint y: 186, distance: 513.7
click at [0, 186] on div "Loading... Leasing Desk Loading... Hallway Loading... Kitchen Hallway Loading..…" at bounding box center [559, 318] width 1118 height 555
drag, startPoint x: 654, startPoint y: 246, endPoint x: 351, endPoint y: 524, distance: 411.2
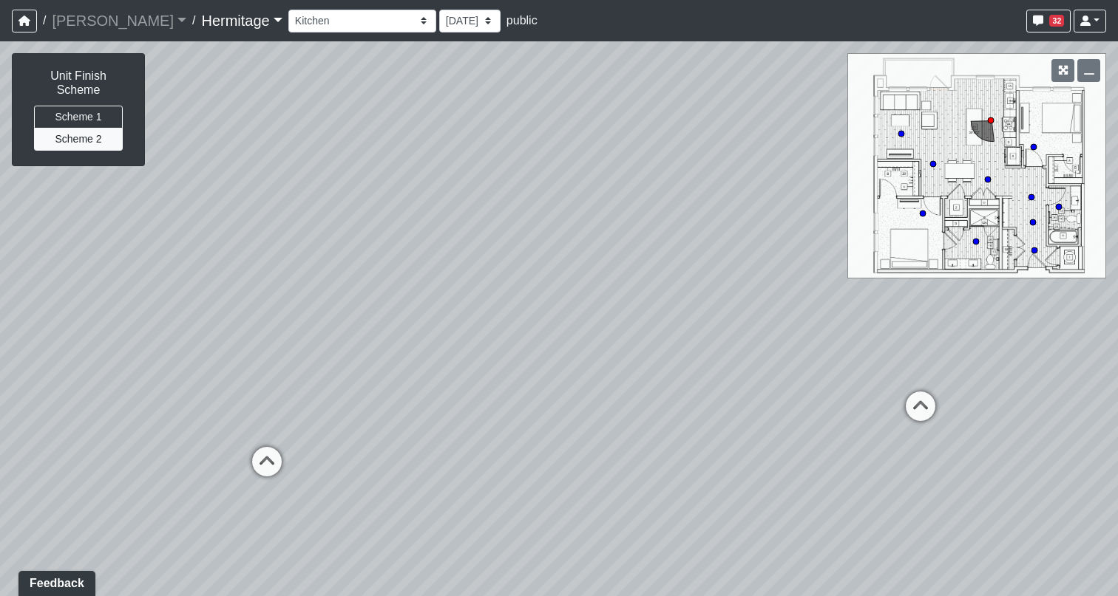
click at [351, 524] on div "Loading... Leasing Desk Loading... Hallway Loading... Kitchen Hallway Loading..…" at bounding box center [559, 318] width 1118 height 555
drag, startPoint x: 768, startPoint y: 432, endPoint x: 711, endPoint y: 344, distance: 104.1
click at [711, 344] on div "Loading... Leasing Desk Loading... Hallway Loading... Kitchen Hallway Loading..…" at bounding box center [559, 318] width 1118 height 555
click at [90, 109] on button "Scheme 1" at bounding box center [78, 117] width 89 height 23
drag, startPoint x: 508, startPoint y: 232, endPoint x: 605, endPoint y: 116, distance: 151.1
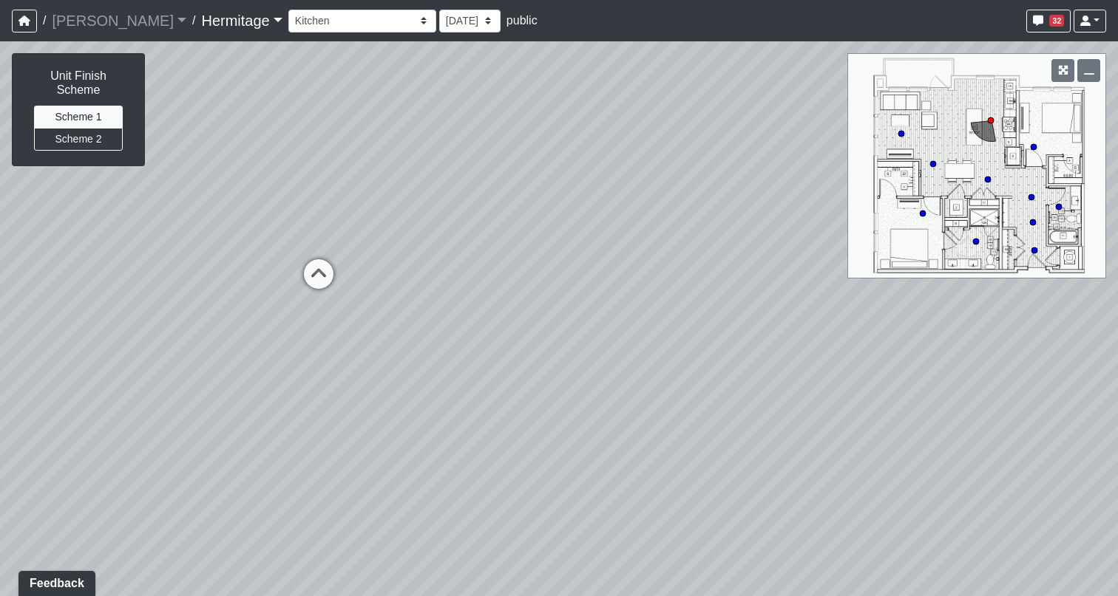
click at [605, 116] on div "Loading... Leasing Desk Loading... Hallway Loading... Kitchen Hallway Loading..…" at bounding box center [559, 318] width 1118 height 555
click at [318, 273] on icon at bounding box center [318, 281] width 44 height 44
select select "8x9JQzMyYZ86bqB3divd2b"
drag, startPoint x: 735, startPoint y: 249, endPoint x: 456, endPoint y: 455, distance: 347.2
click at [457, 457] on div "Loading... Leasing Desk Loading... Hallway Loading... Kitchen Hallway Loading..…" at bounding box center [559, 318] width 1118 height 555
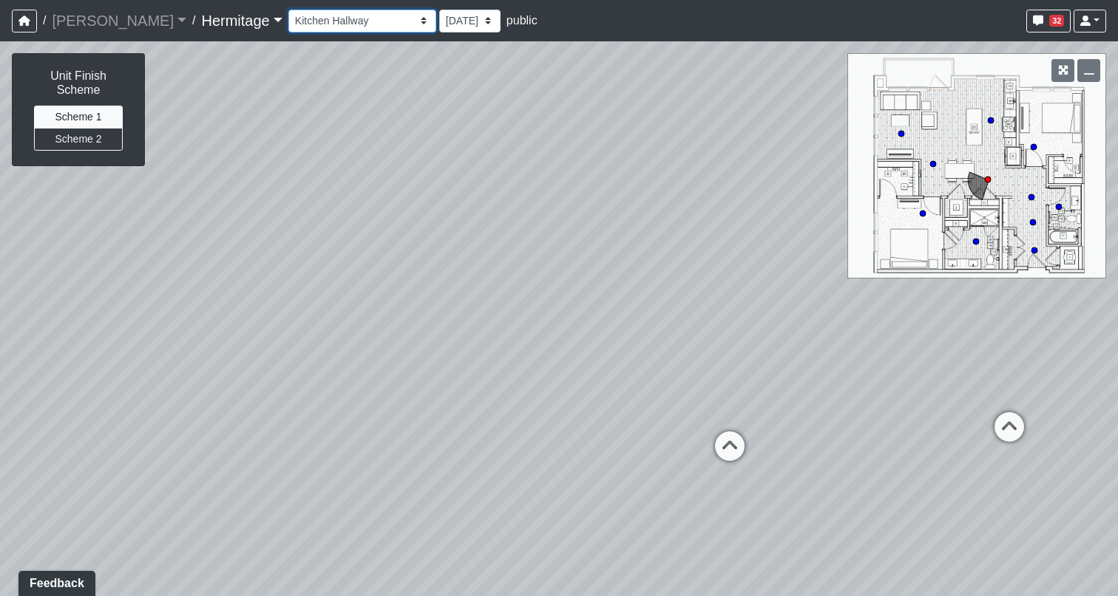
click at [305, 24] on select "Booth Seating Fireplace Pool Table Community Table Hallway Pool Courtyard Entry…" at bounding box center [362, 21] width 148 height 23
drag, startPoint x: 301, startPoint y: 378, endPoint x: 829, endPoint y: 215, distance: 552.9
click at [829, 211] on div "Loading... Leasing Desk Loading... Hallway Loading... Kitchen Hallway Loading..…" at bounding box center [559, 318] width 1118 height 555
drag, startPoint x: 429, startPoint y: 373, endPoint x: 844, endPoint y: 257, distance: 431.3
click at [844, 257] on div "Loading... Leasing Desk Loading... Hallway Loading... Kitchen Hallway Loading..…" at bounding box center [559, 318] width 1118 height 555
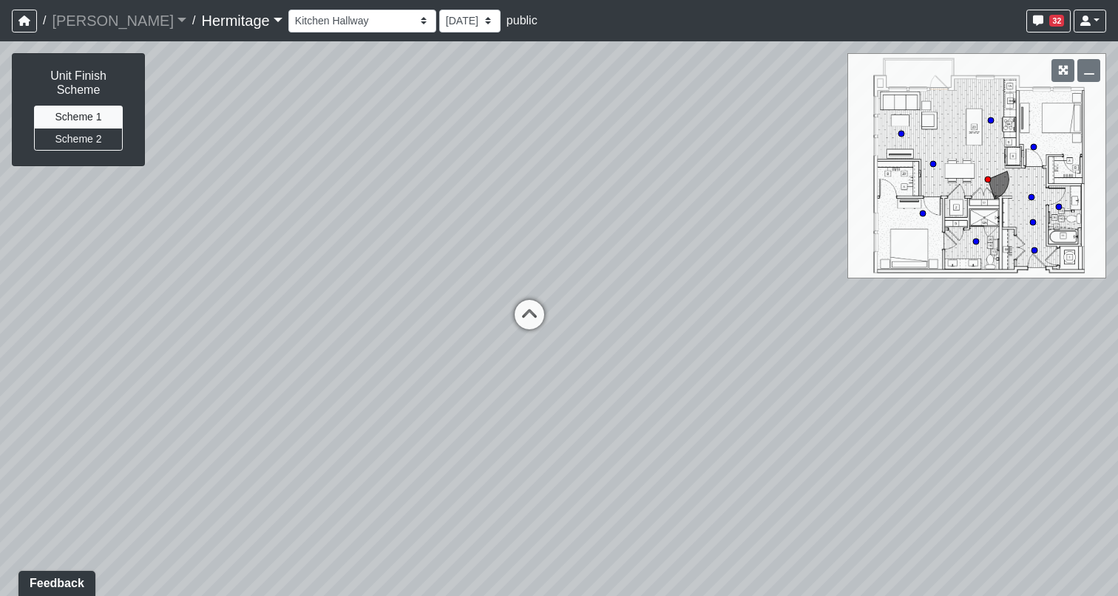
drag, startPoint x: 288, startPoint y: 336, endPoint x: 616, endPoint y: 380, distance: 331.0
click at [616, 380] on div "Loading... Leasing Desk Loading... Hallway Loading... Kitchen Hallway Loading..…" at bounding box center [559, 318] width 1118 height 555
drag, startPoint x: 467, startPoint y: 198, endPoint x: 469, endPoint y: 408, distance: 209.9
click at [469, 409] on div "Loading... Leasing Desk Loading... Hallway Loading... Kitchen Hallway Loading..…" at bounding box center [559, 318] width 1118 height 555
click at [84, 135] on button "Scheme 2" at bounding box center [78, 139] width 89 height 23
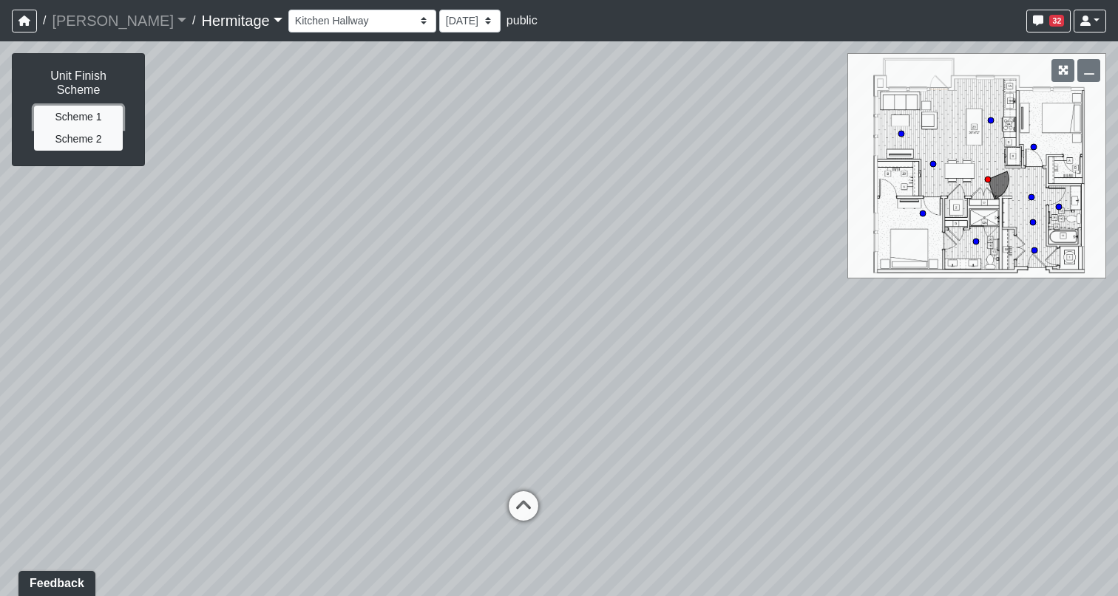
click at [84, 117] on button "Scheme 1" at bounding box center [78, 117] width 89 height 23
click at [96, 141] on button "Scheme 2" at bounding box center [78, 139] width 89 height 23
click at [96, 118] on button "Scheme 1" at bounding box center [78, 117] width 89 height 23
drag, startPoint x: 415, startPoint y: 200, endPoint x: 819, endPoint y: 44, distance: 433.3
click at [819, 44] on div "Loading... Leasing Desk Loading... Hallway Loading... Kitchen Hallway Loading..…" at bounding box center [559, 318] width 1118 height 555
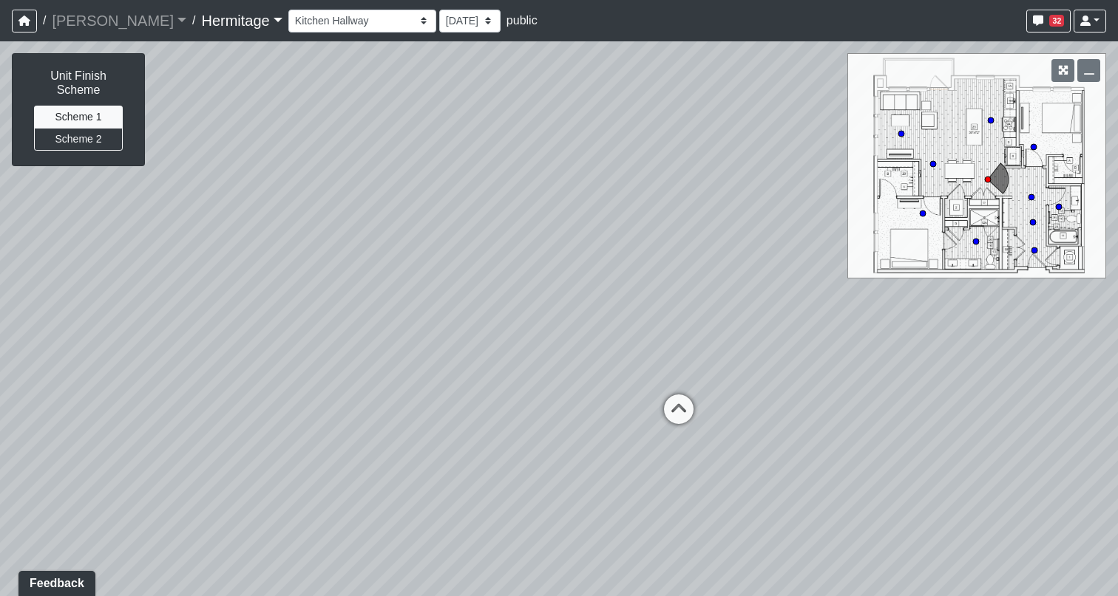
drag, startPoint x: 305, startPoint y: 256, endPoint x: 186, endPoint y: 290, distance: 124.0
click at [186, 291] on div "Loading... Leasing Desk Loading... Hallway Loading... Kitchen Hallway Loading..…" at bounding box center [559, 318] width 1118 height 555
drag, startPoint x: 525, startPoint y: 165, endPoint x: 310, endPoint y: 301, distance: 253.8
click at [310, 301] on div "Loading... Leasing Desk Loading... Hallway Loading... Kitchen Hallway Loading..…" at bounding box center [559, 318] width 1118 height 555
drag, startPoint x: 576, startPoint y: 381, endPoint x: 284, endPoint y: 342, distance: 294.6
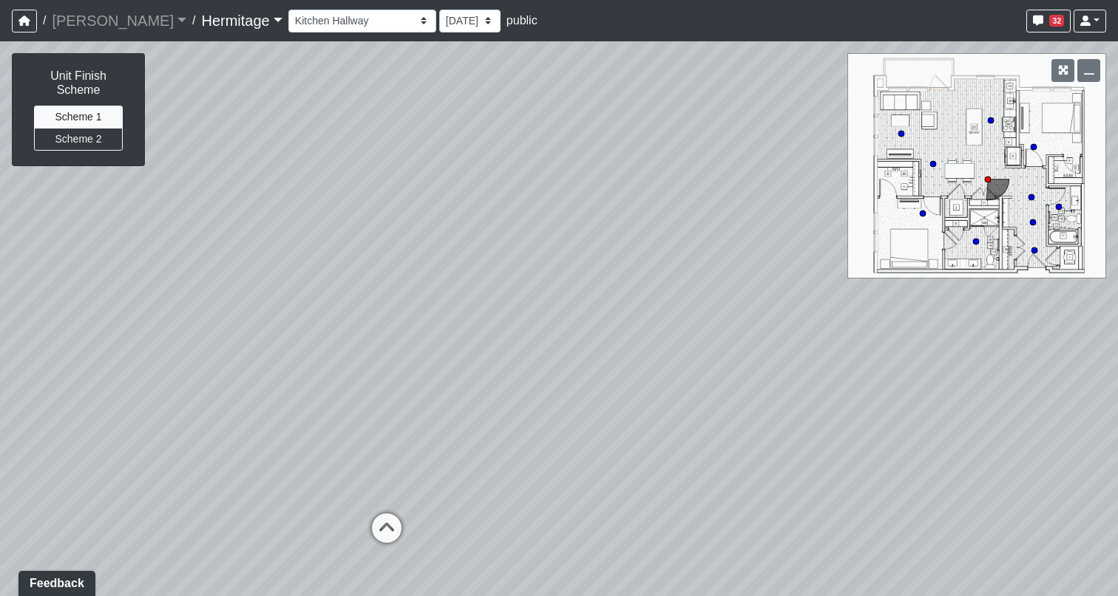
click at [284, 342] on div "Loading... Leasing Desk Loading... Hallway Loading... Kitchen Hallway Loading..…" at bounding box center [559, 318] width 1118 height 555
drag, startPoint x: 610, startPoint y: 322, endPoint x: 313, endPoint y: 268, distance: 302.0
click at [313, 268] on div "Loading... Leasing Desk Loading... Hallway Loading... Kitchen Hallway Loading..…" at bounding box center [559, 318] width 1118 height 555
drag, startPoint x: 574, startPoint y: 345, endPoint x: 536, endPoint y: 460, distance: 121.5
click at [536, 460] on div "Loading... Leasing Desk Loading... Hallway Loading... Kitchen Hallway Loading..…" at bounding box center [559, 318] width 1118 height 555
